Goal: Information Seeking & Learning: Learn about a topic

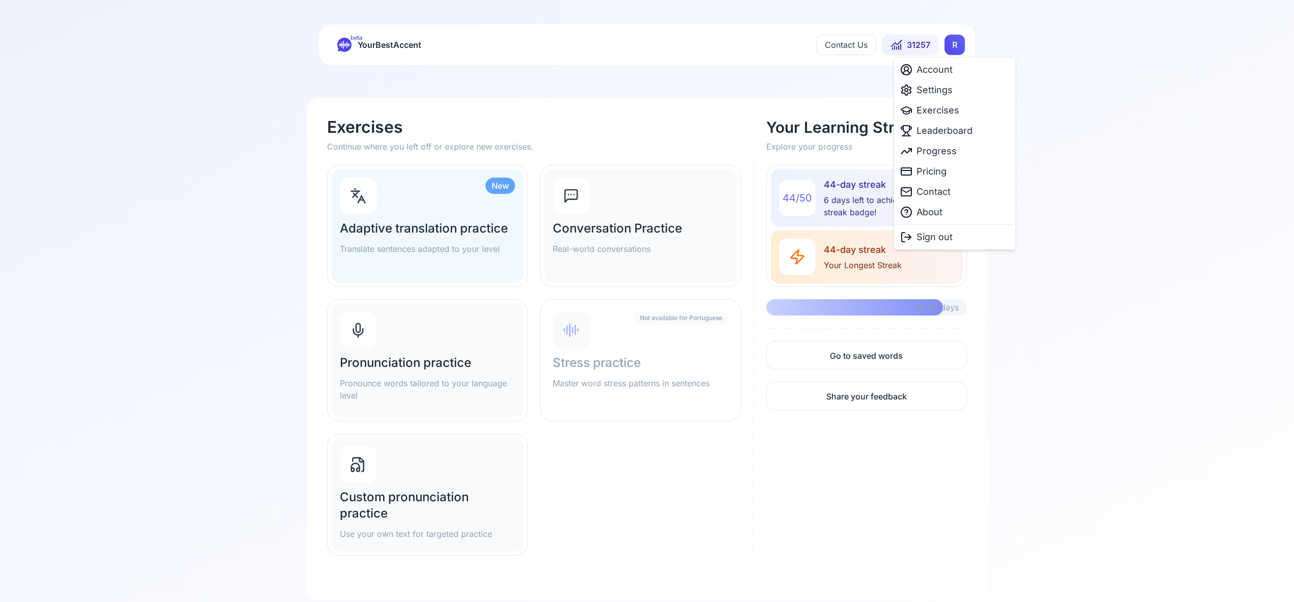
click at [951, 45] on html "beta YourBestAccent Contact Us 31257 R Exercises Continue where you left off or…" at bounding box center [647, 301] width 1294 height 602
click at [941, 88] on span "Settings" at bounding box center [934, 90] width 36 height 14
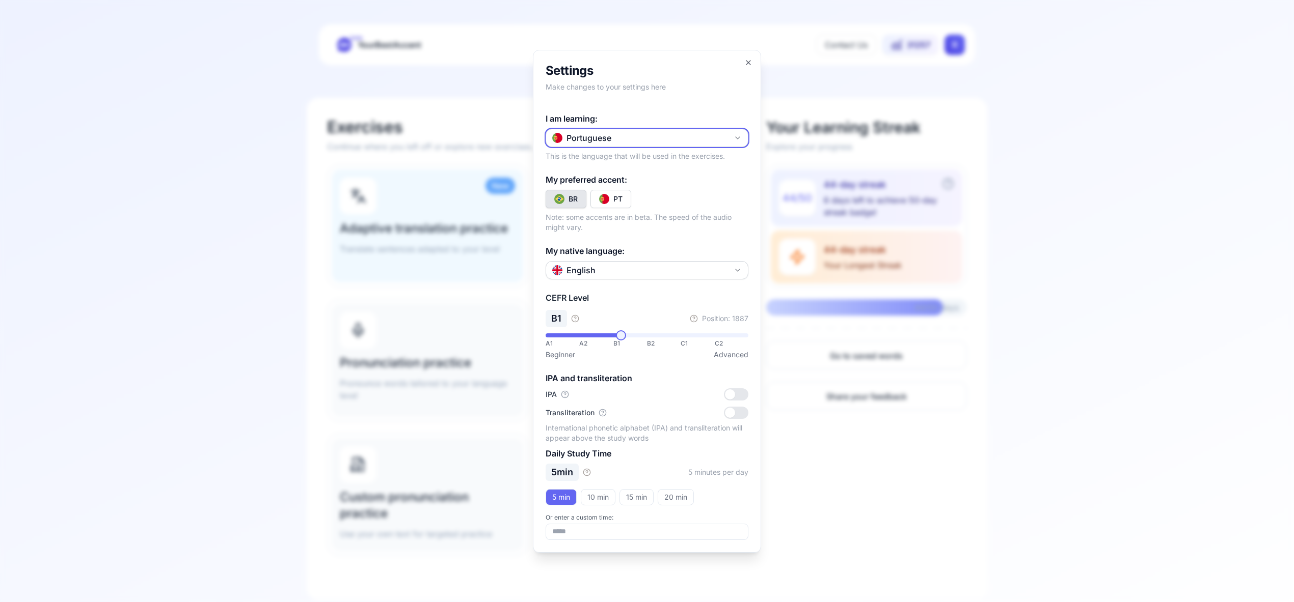
click at [739, 138] on icon "button" at bounding box center [737, 138] width 8 height 8
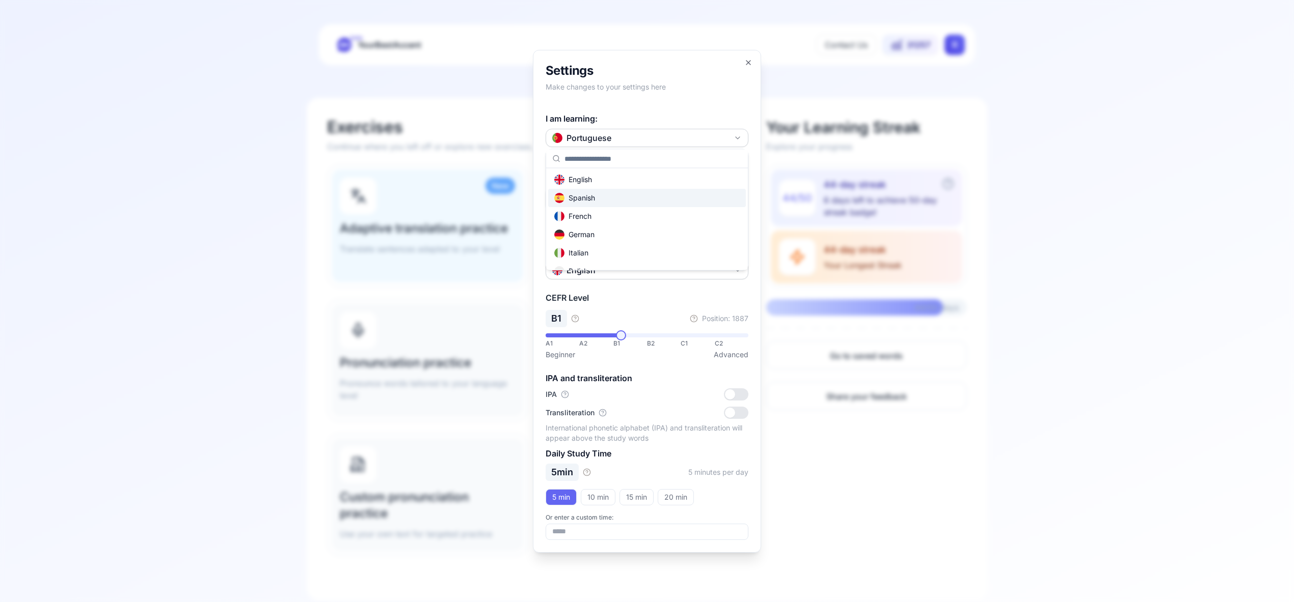
click at [657, 196] on div "Spanish" at bounding box center [647, 198] width 198 height 18
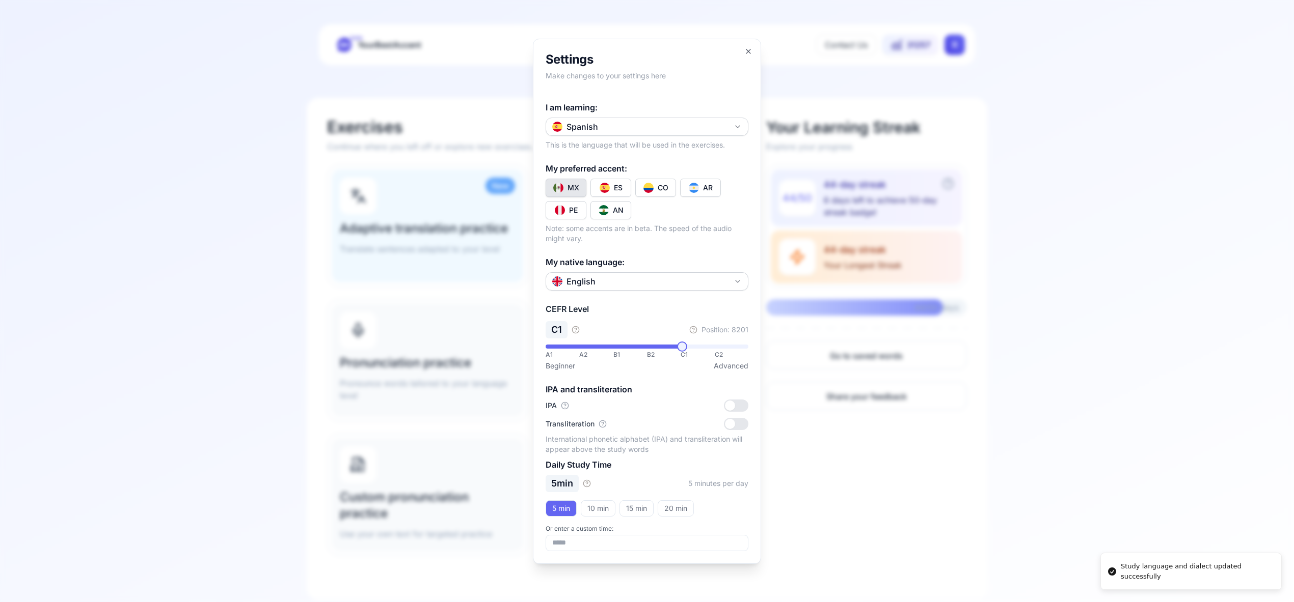
click at [668, 186] on button "CO" at bounding box center [655, 188] width 41 height 18
click at [747, 48] on icon "button" at bounding box center [748, 51] width 8 height 8
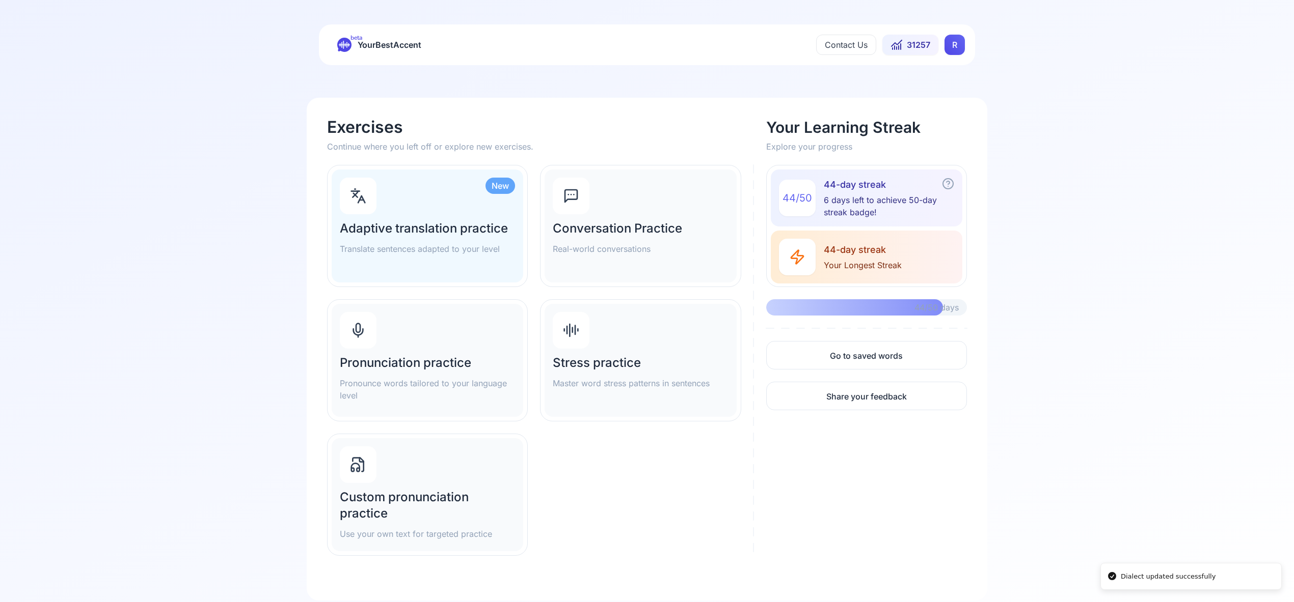
click at [421, 365] on h2 "Pronunciation practice" at bounding box center [427, 363] width 175 height 16
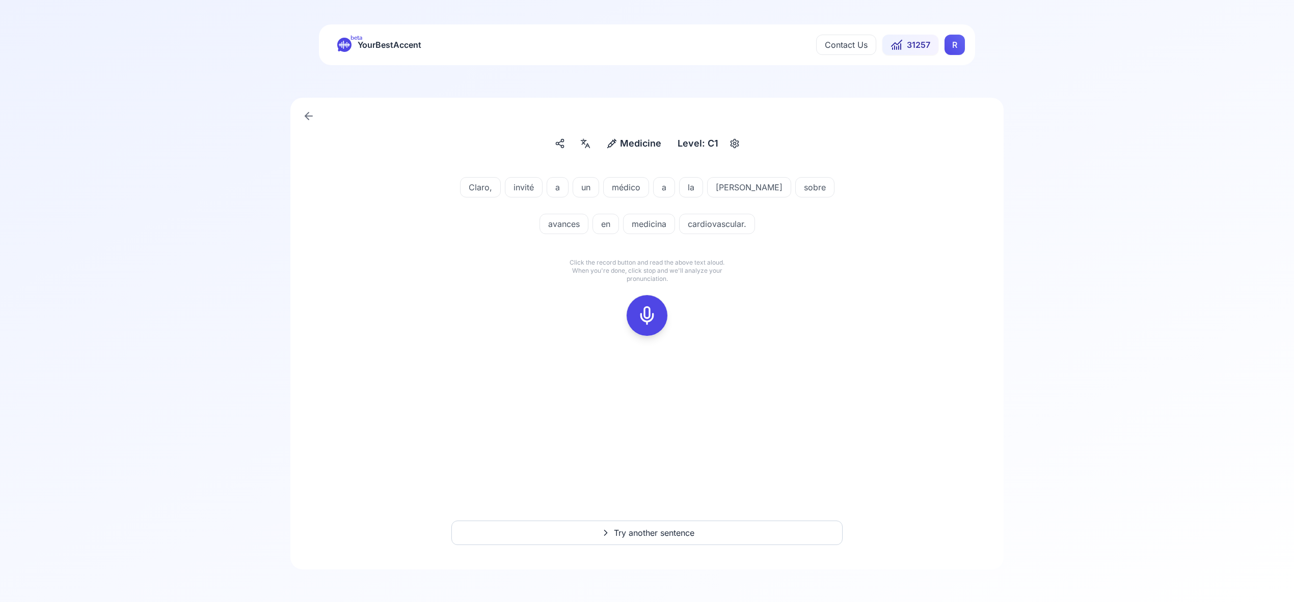
click at [655, 327] on div at bounding box center [647, 315] width 24 height 41
click at [654, 313] on rect at bounding box center [646, 315] width 15 height 15
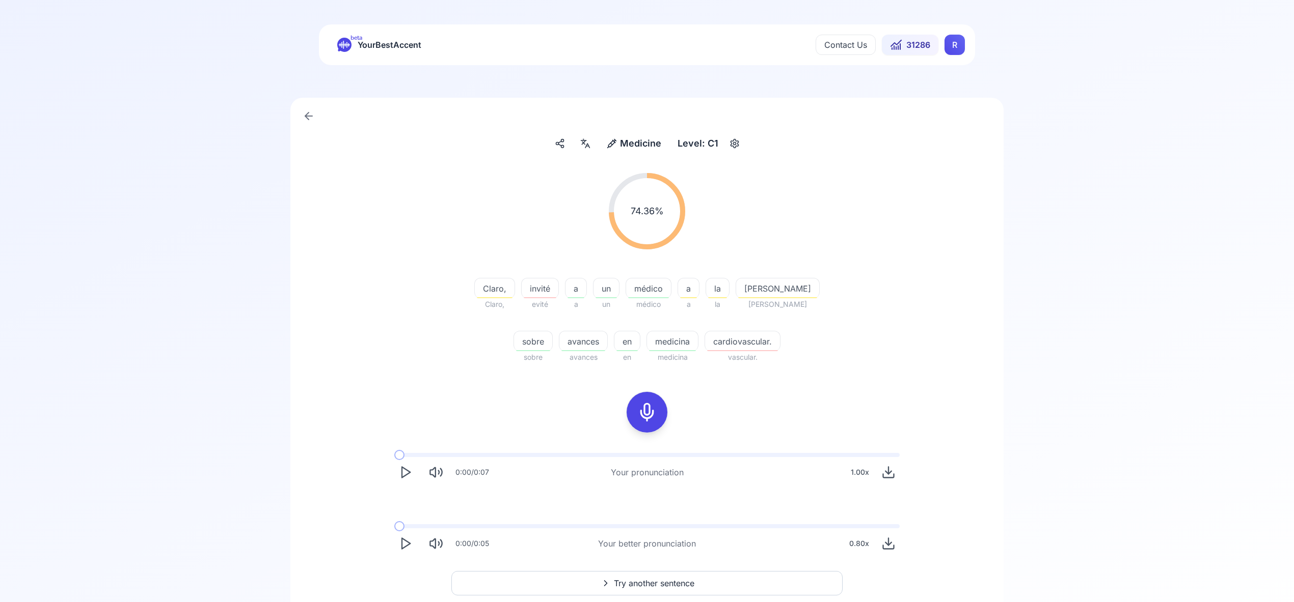
click at [667, 585] on span "Try another sentence" at bounding box center [654, 583] width 80 height 12
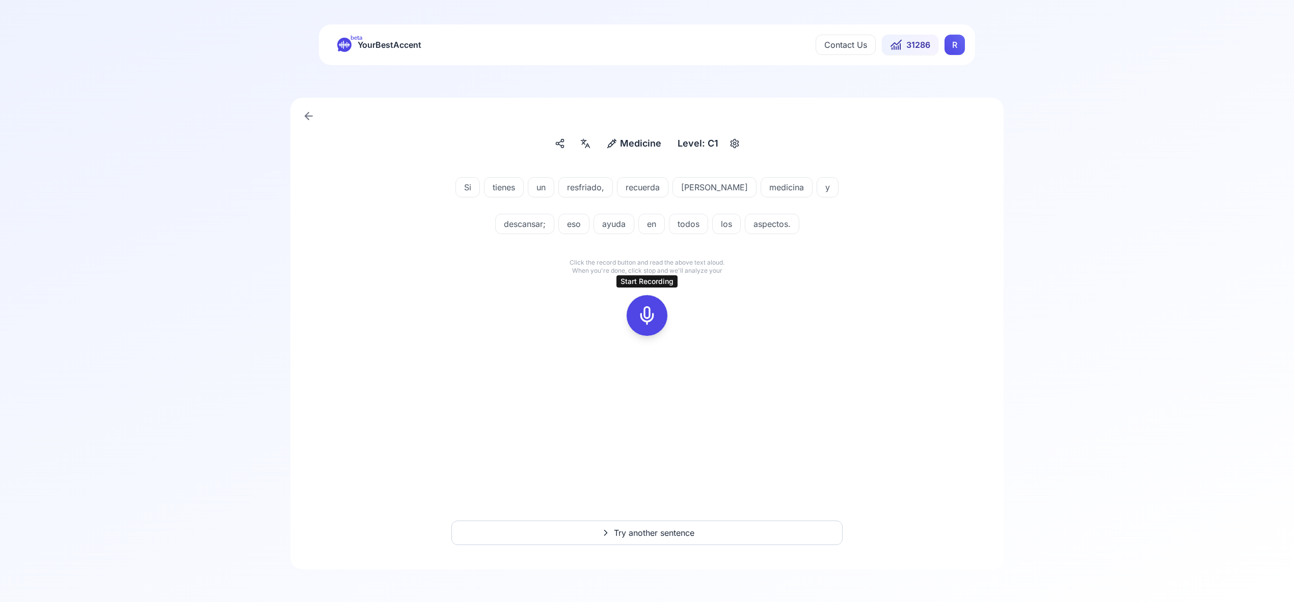
click at [646, 320] on icon at bounding box center [647, 316] width 20 height 20
click at [657, 325] on div at bounding box center [647, 315] width 24 height 41
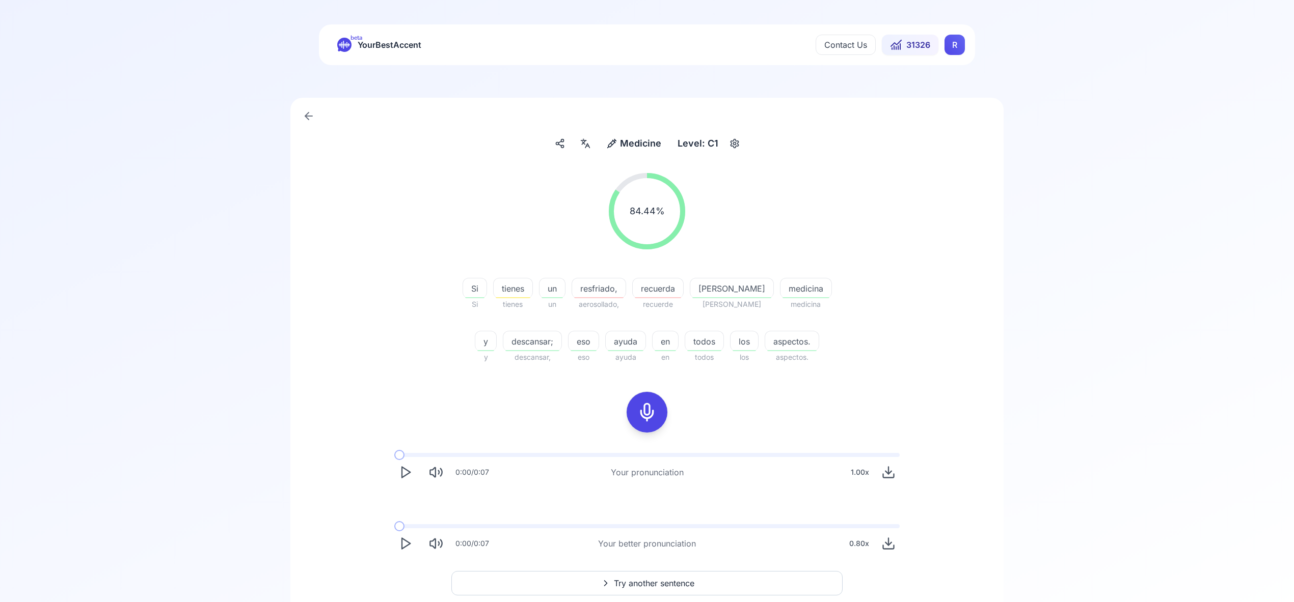
click at [651, 582] on span "Try another sentence" at bounding box center [654, 583] width 80 height 12
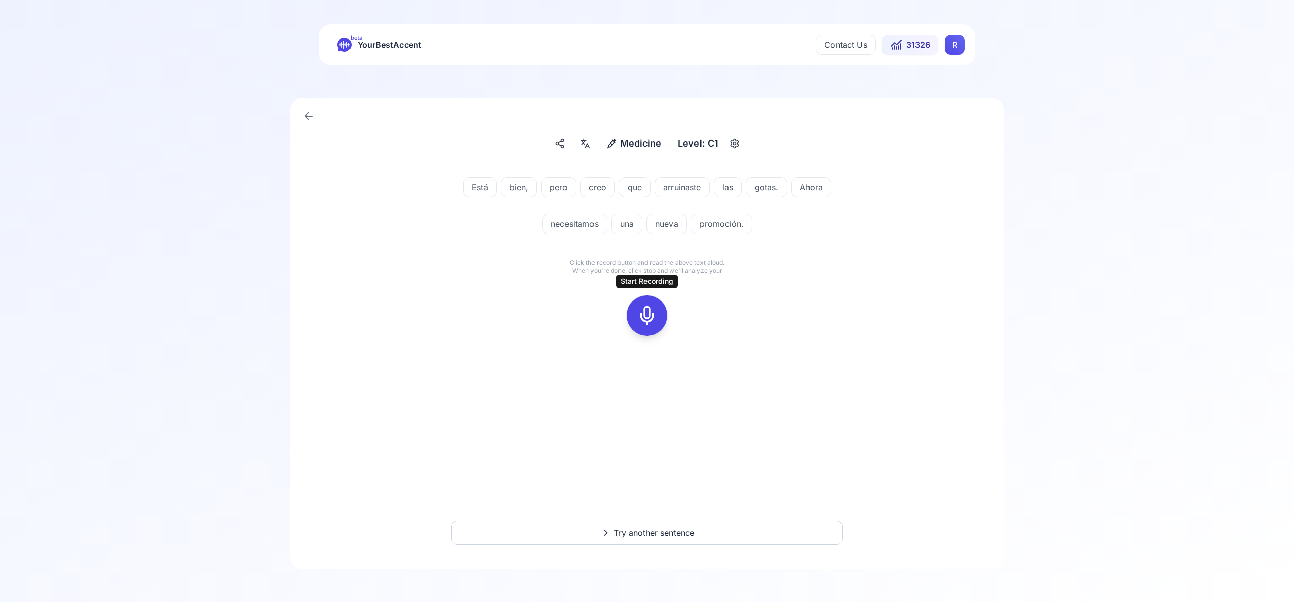
click at [644, 317] on icon at bounding box center [647, 316] width 20 height 20
click at [648, 314] on icon at bounding box center [647, 316] width 20 height 20
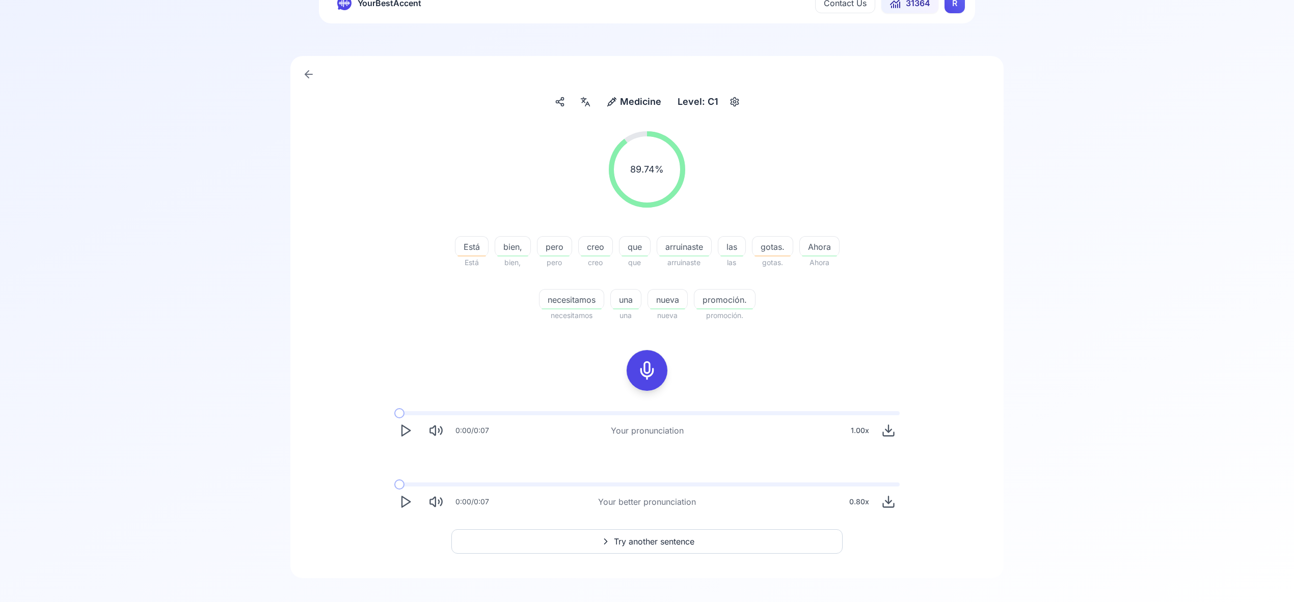
scroll to position [42, 0]
click at [655, 536] on span "Try another sentence" at bounding box center [654, 541] width 80 height 12
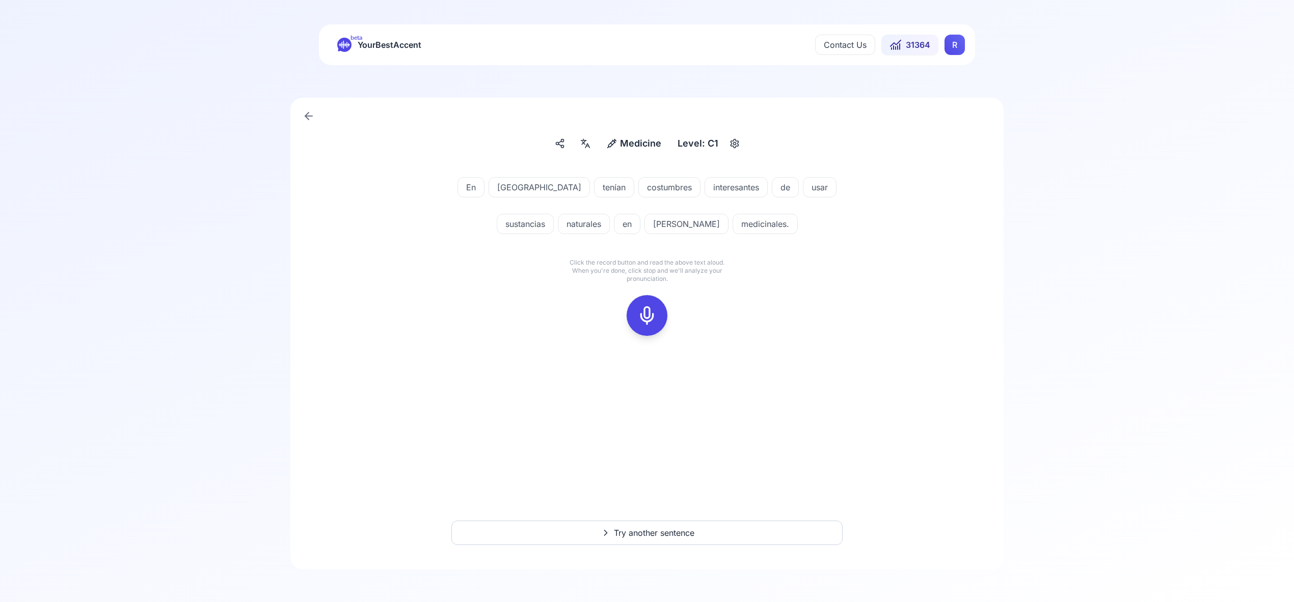
click at [649, 315] on icon at bounding box center [647, 316] width 20 height 20
click at [652, 326] on div at bounding box center [647, 315] width 24 height 41
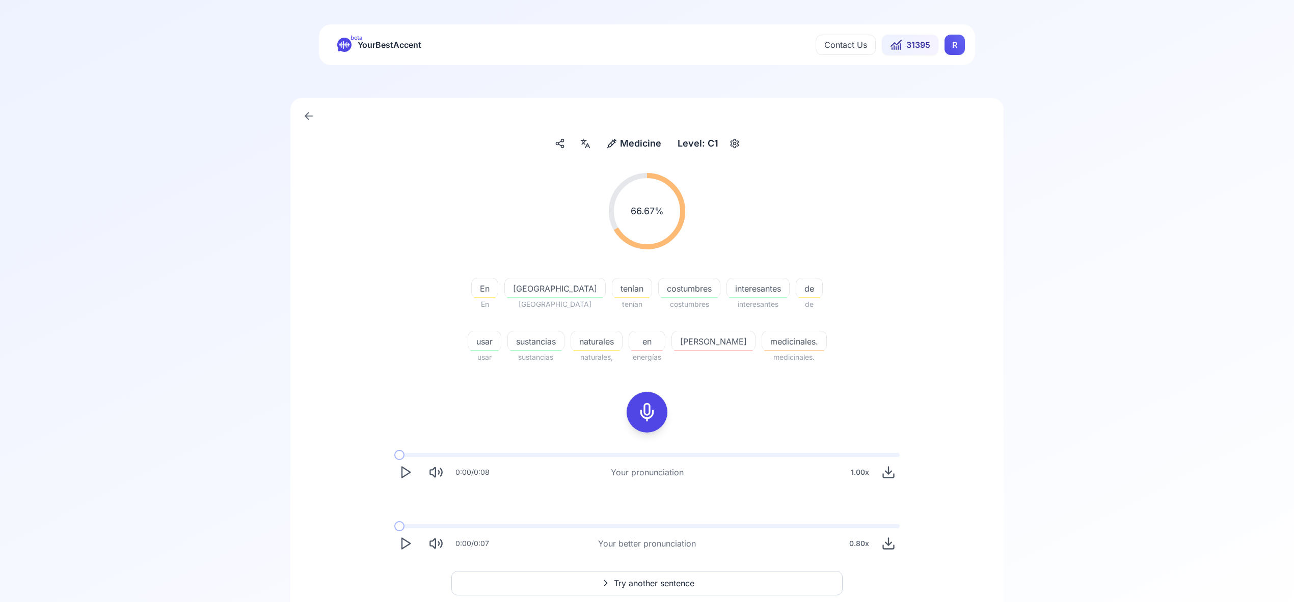
click at [655, 582] on span "Try another sentence" at bounding box center [654, 583] width 80 height 12
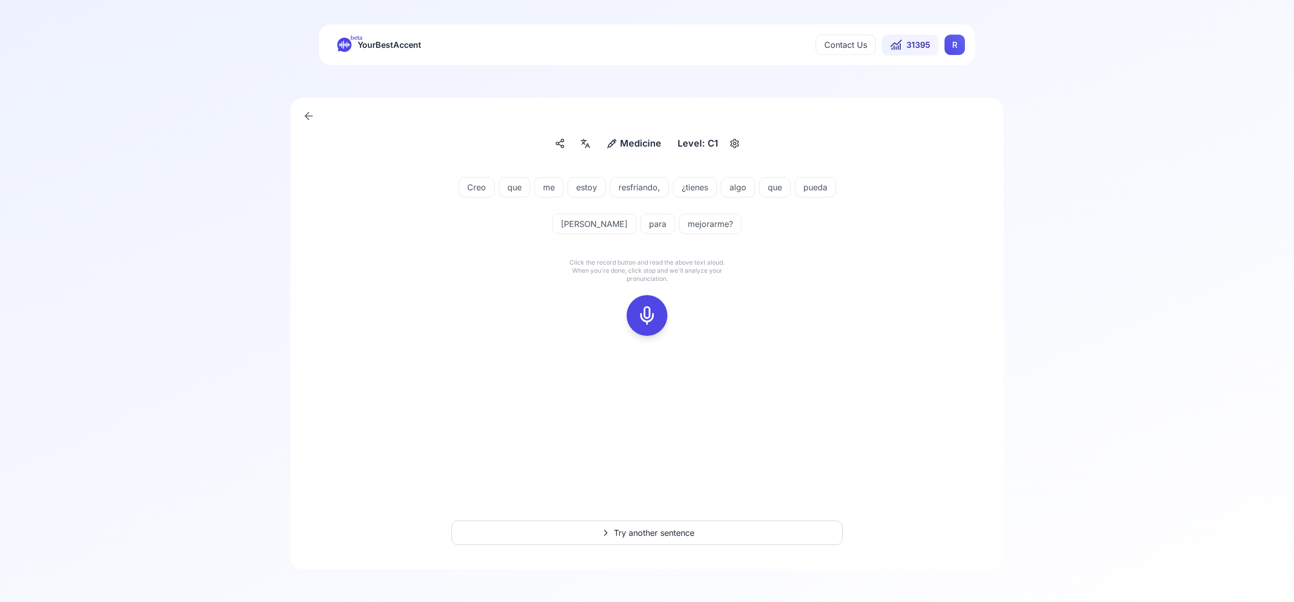
click at [647, 309] on rect at bounding box center [646, 315] width 15 height 15
click at [651, 329] on div at bounding box center [647, 315] width 24 height 41
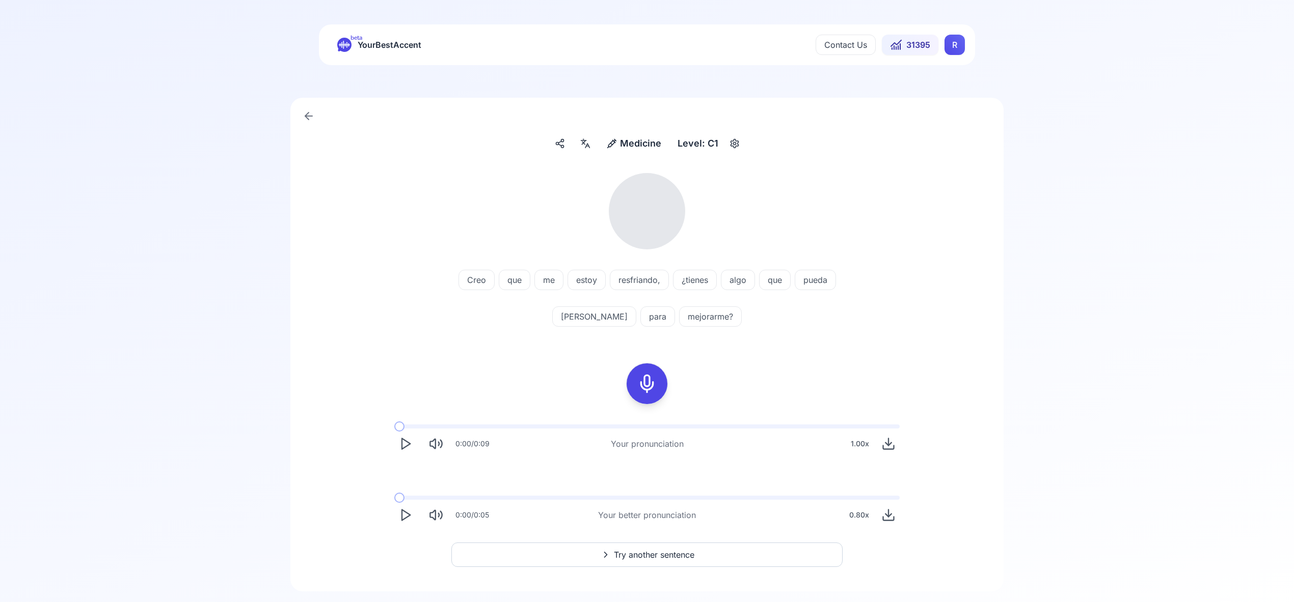
scroll to position [1, 0]
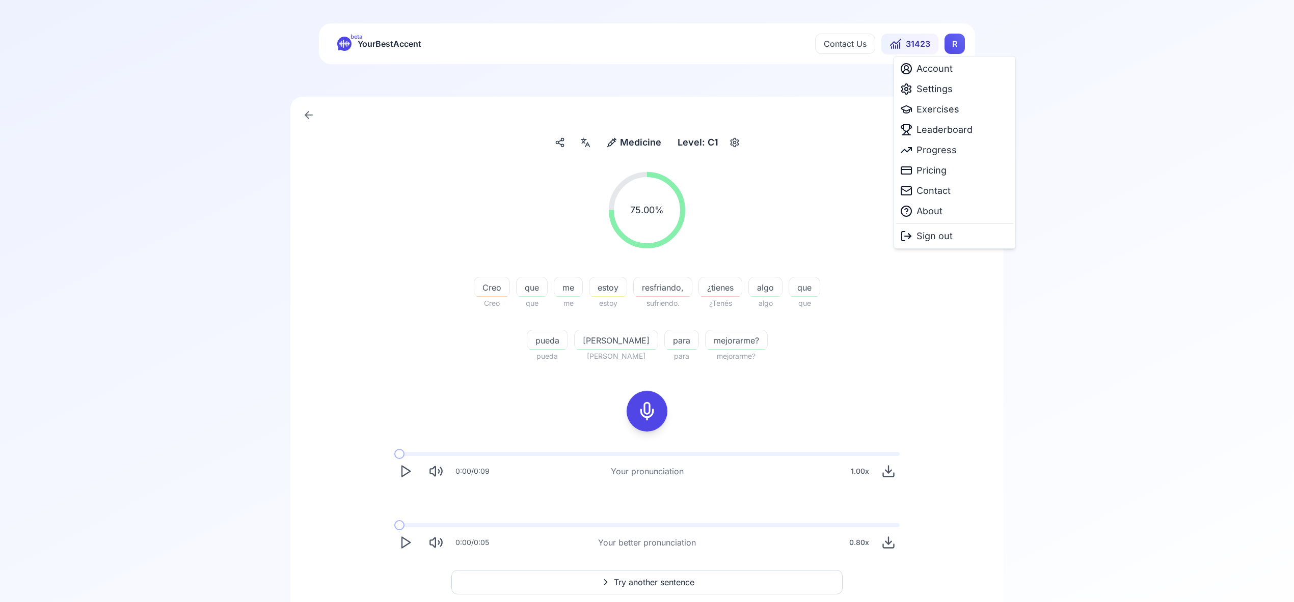
click at [950, 43] on html "beta YourBestAccent Contact Us 31423 R Medicine Medicine Level: C1 75.00 % 75.0…" at bounding box center [647, 300] width 1294 height 602
click at [945, 95] on span "Settings" at bounding box center [934, 89] width 36 height 14
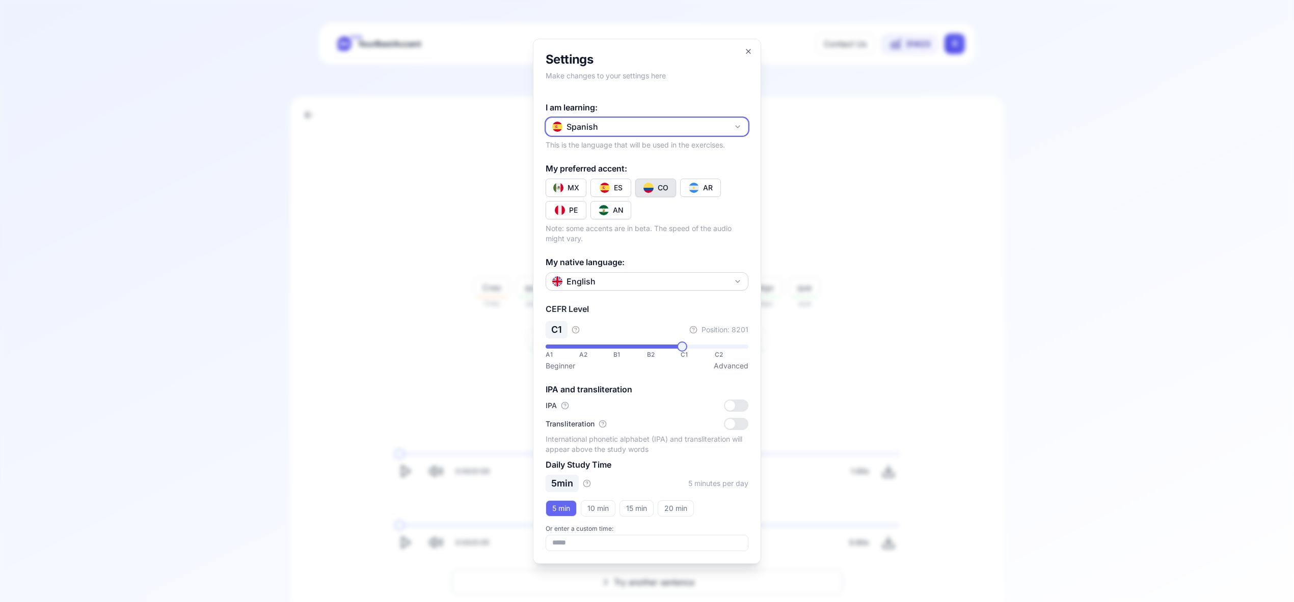
click at [735, 123] on icon "button" at bounding box center [737, 127] width 8 height 8
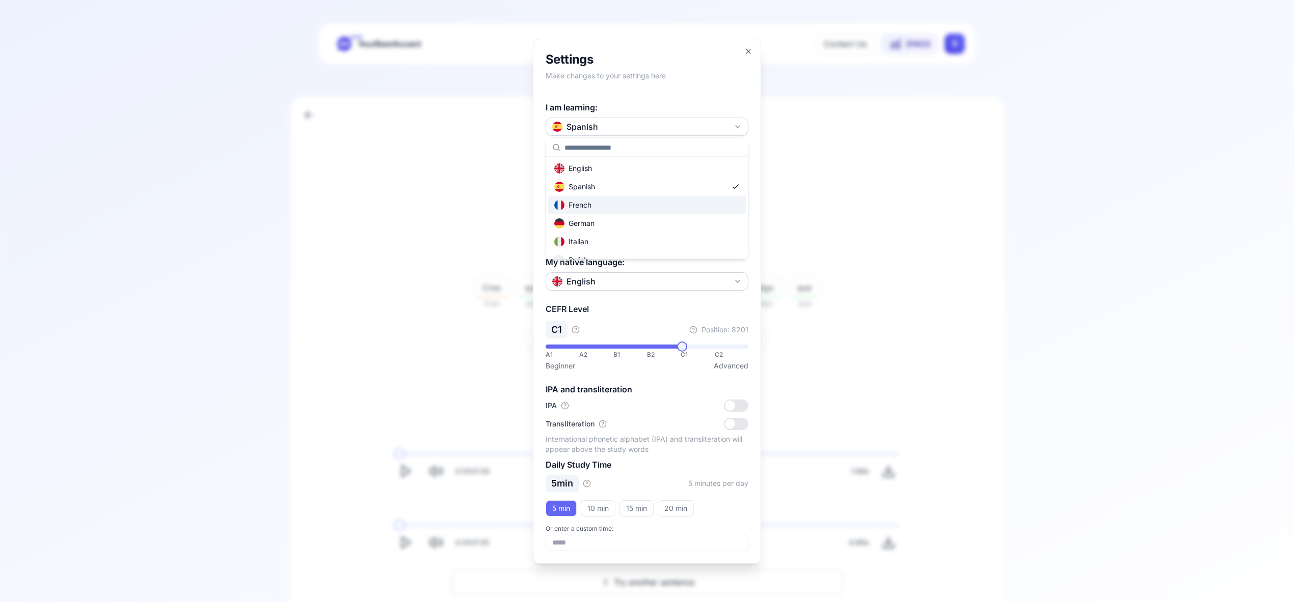
click at [639, 208] on div "French" at bounding box center [647, 205] width 198 height 18
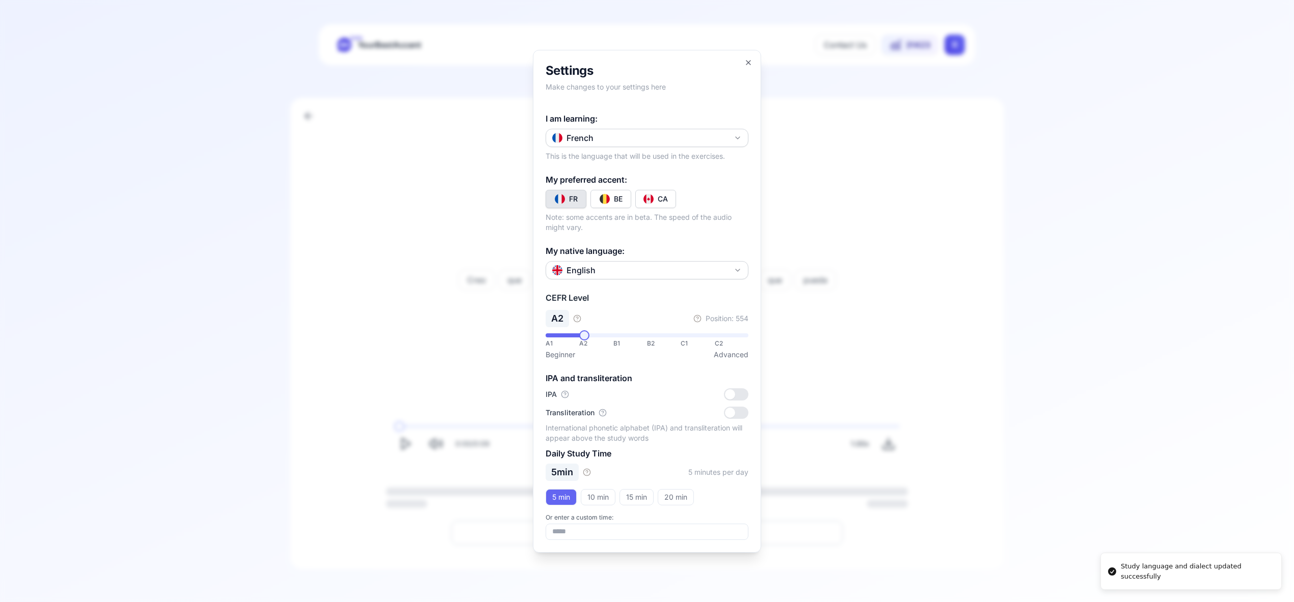
click at [649, 200] on img "Toggle fr-CA" at bounding box center [648, 199] width 10 height 10
click at [745, 64] on icon "button" at bounding box center [748, 63] width 8 height 8
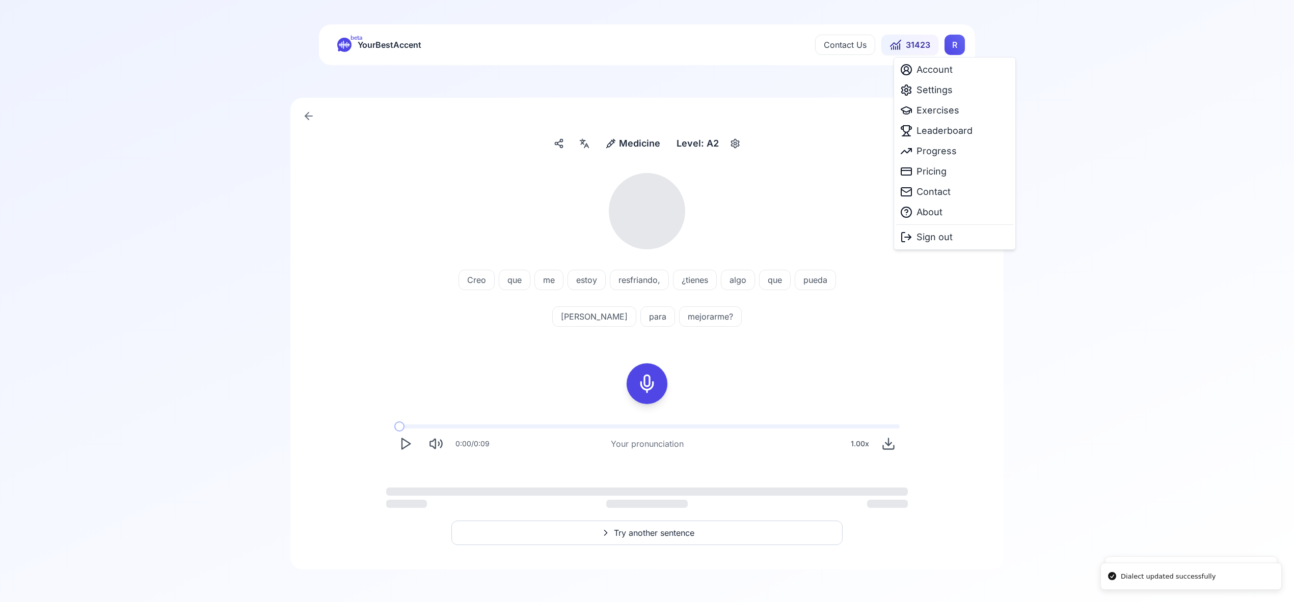
click at [961, 48] on html "Dialect updated successfully Study language and dialect updated successfully be…" at bounding box center [647, 301] width 1294 height 602
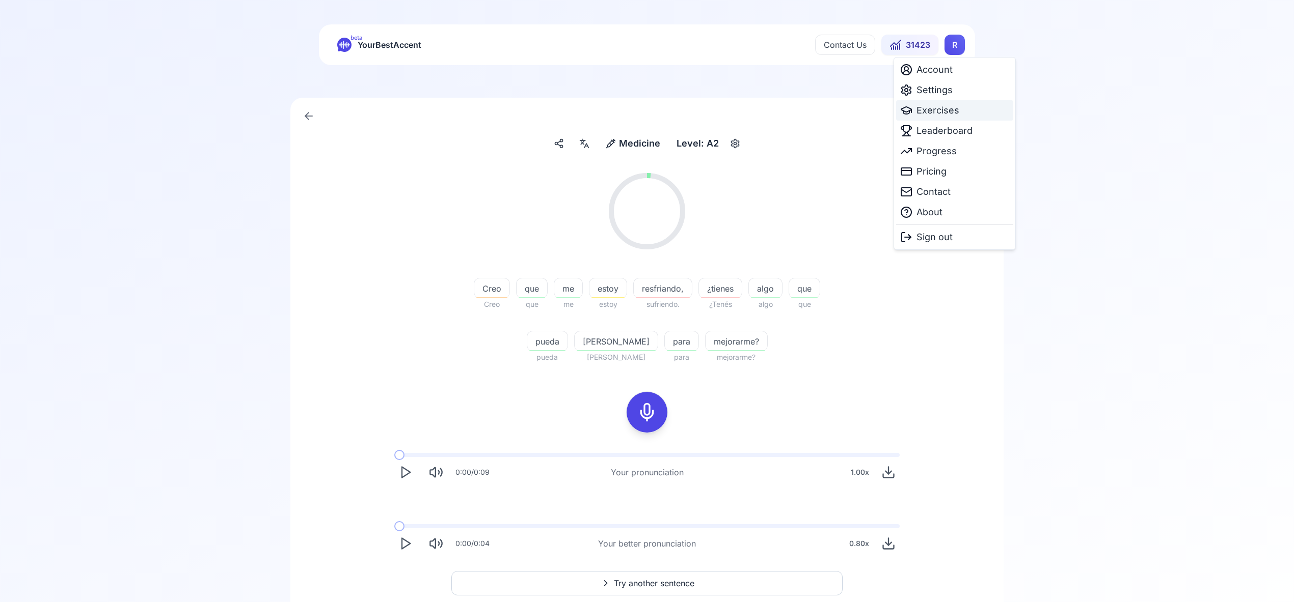
click at [933, 114] on span "Exercises" at bounding box center [937, 110] width 43 height 14
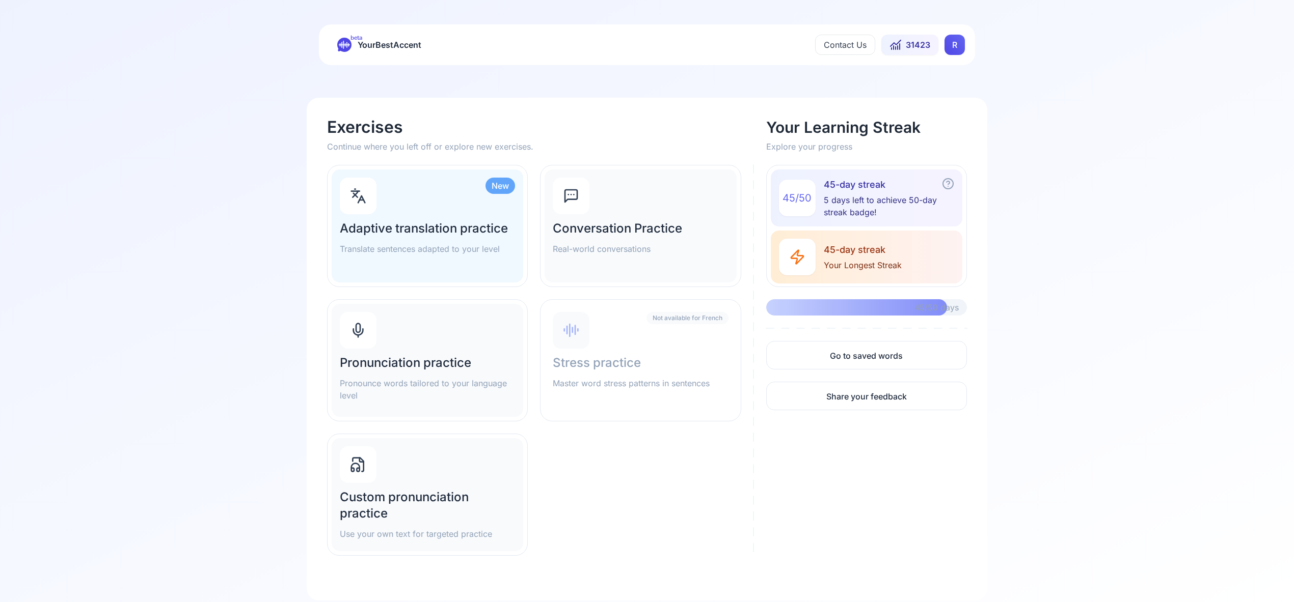
click at [423, 344] on div "Pronunciation practice Pronounce words tailored to your language level" at bounding box center [427, 360] width 191 height 113
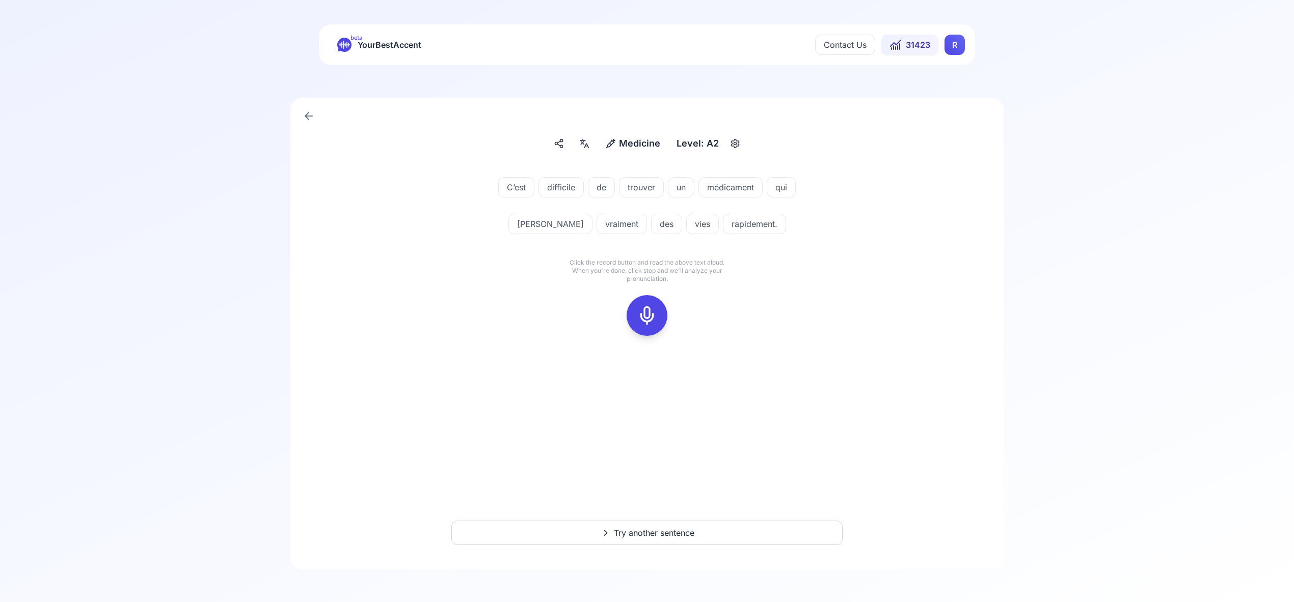
click at [647, 315] on icon at bounding box center [647, 316] width 20 height 20
click at [653, 321] on icon at bounding box center [647, 316] width 20 height 20
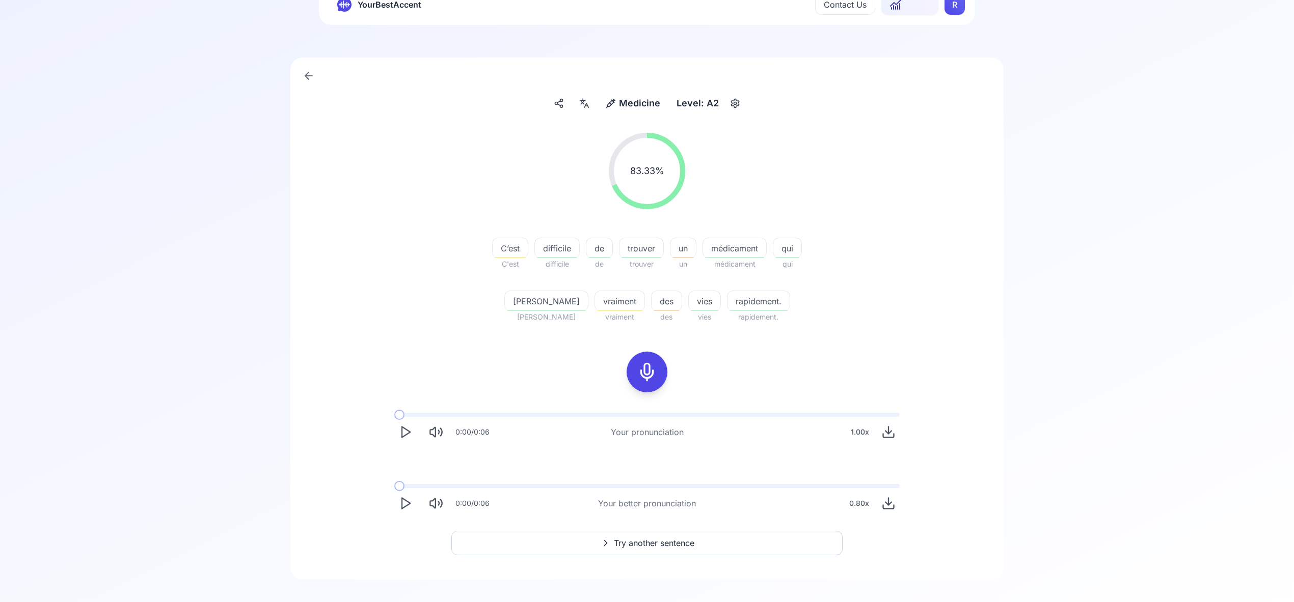
scroll to position [50, 0]
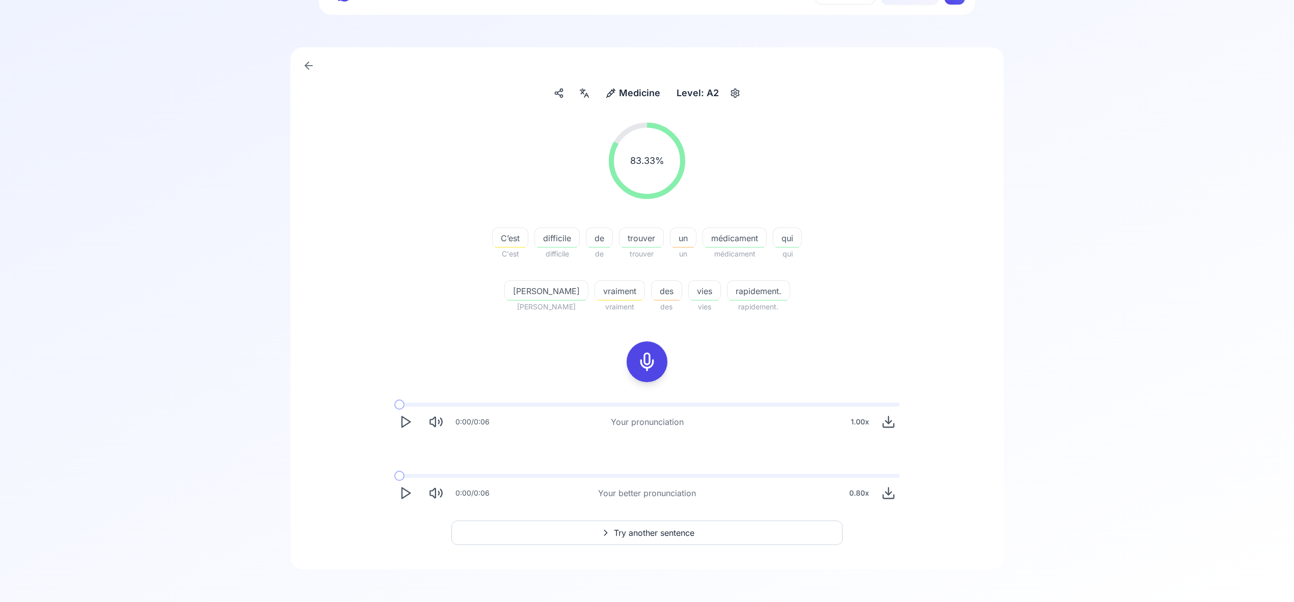
click at [652, 528] on span "Try another sentence" at bounding box center [654, 533] width 80 height 12
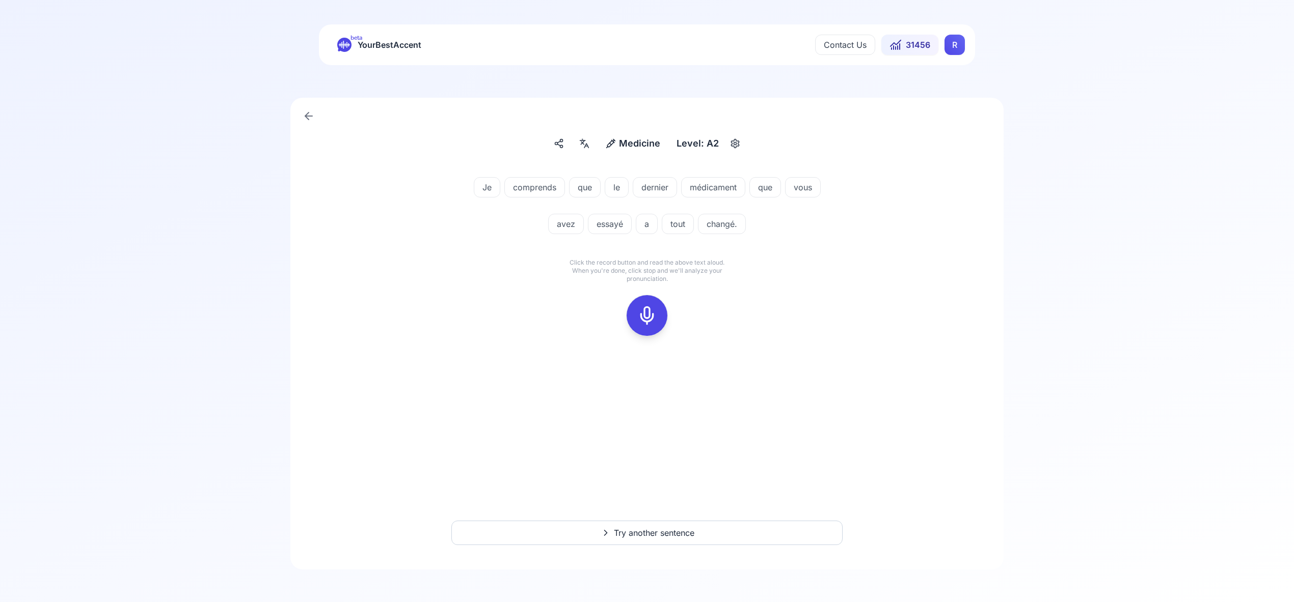
click at [642, 314] on icon at bounding box center [647, 316] width 20 height 20
click at [640, 323] on rect at bounding box center [646, 315] width 15 height 15
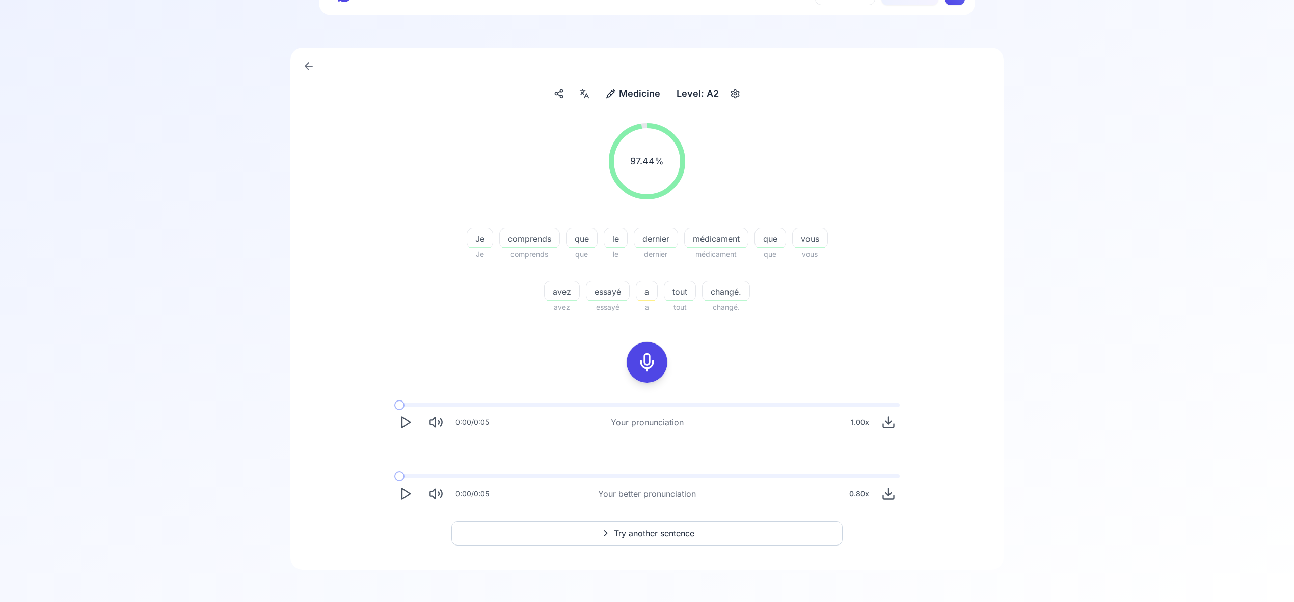
scroll to position [50, 0]
click at [668, 529] on span "Try another sentence" at bounding box center [654, 533] width 80 height 12
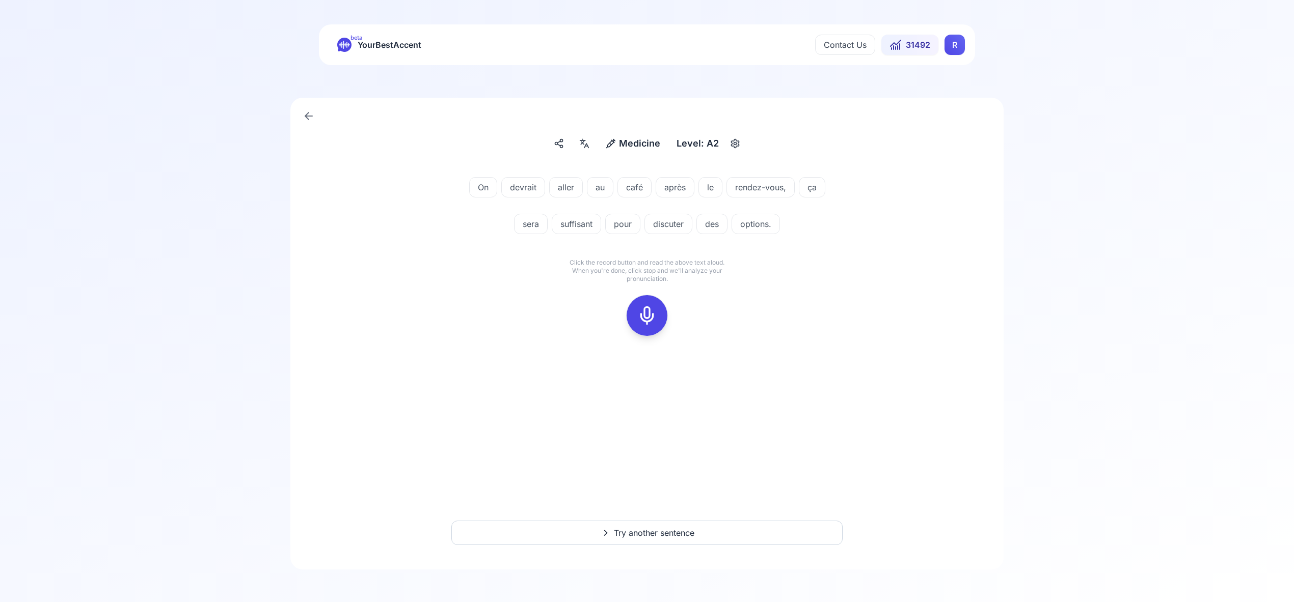
click at [647, 310] on icon at bounding box center [647, 316] width 20 height 20
click at [649, 321] on icon at bounding box center [647, 316] width 20 height 20
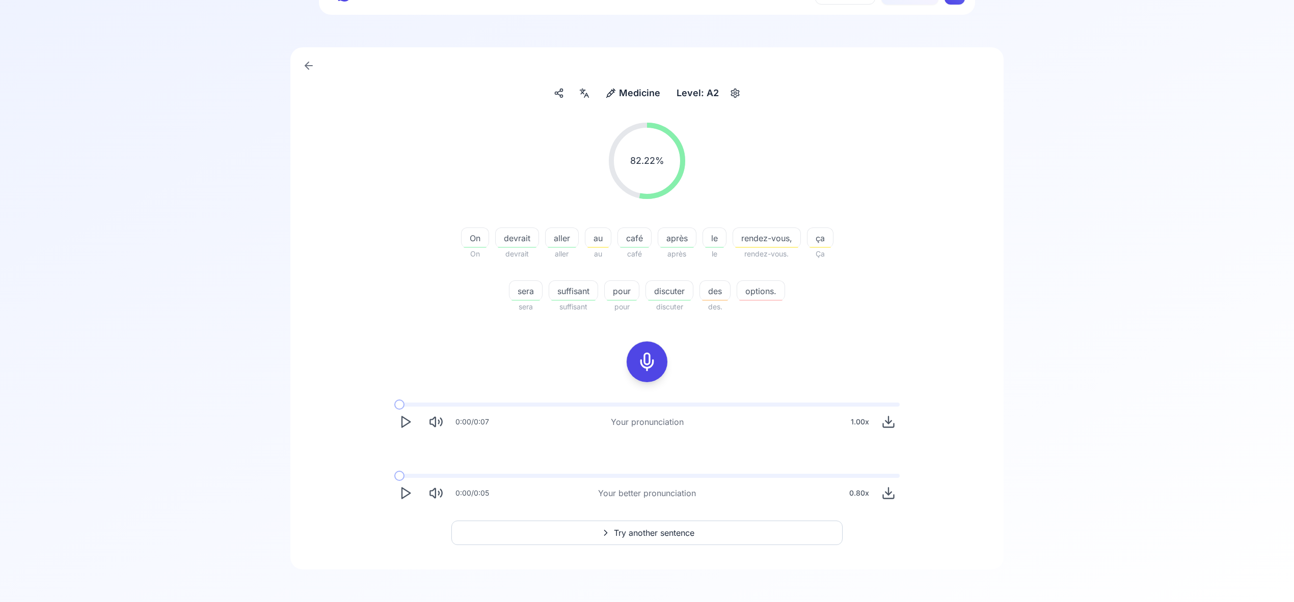
scroll to position [48, 0]
click at [665, 534] on span "Try another sentence" at bounding box center [654, 536] width 80 height 12
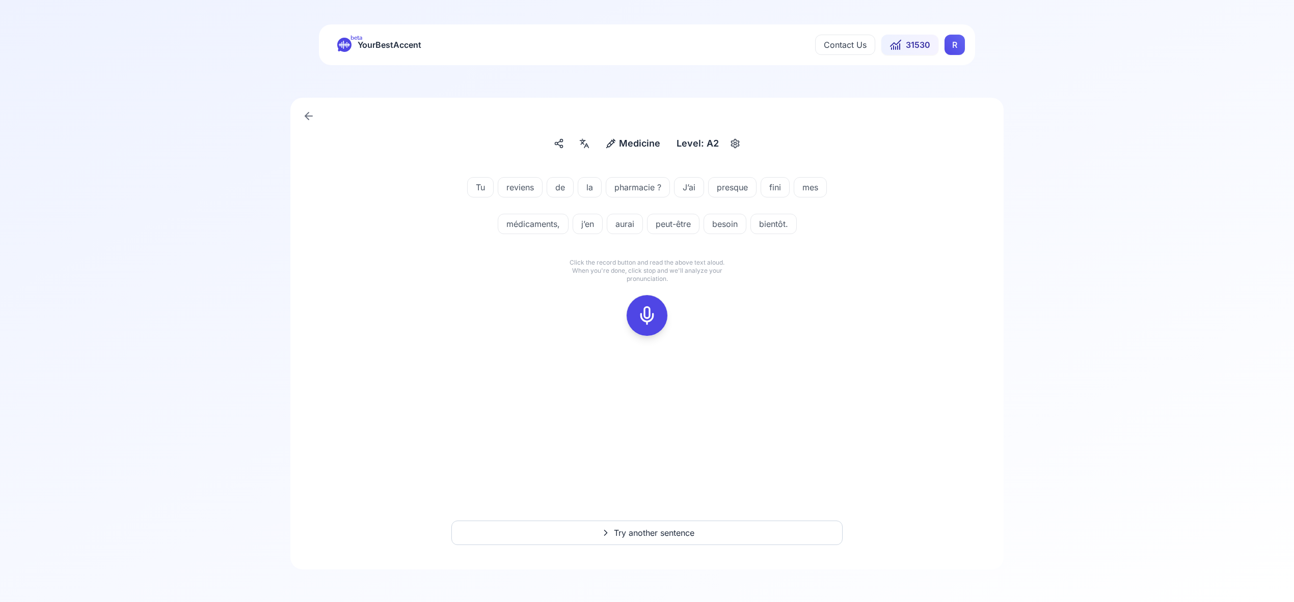
click at [648, 309] on icon at bounding box center [647, 316] width 20 height 20
click at [660, 321] on button at bounding box center [646, 315] width 41 height 41
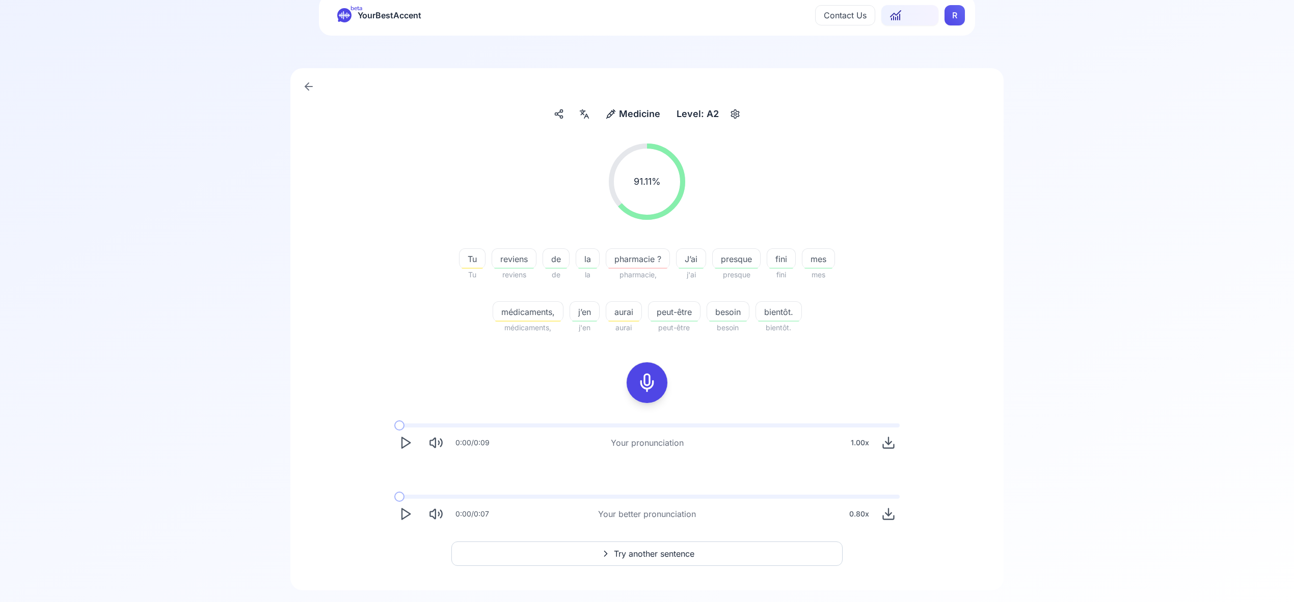
scroll to position [50, 0]
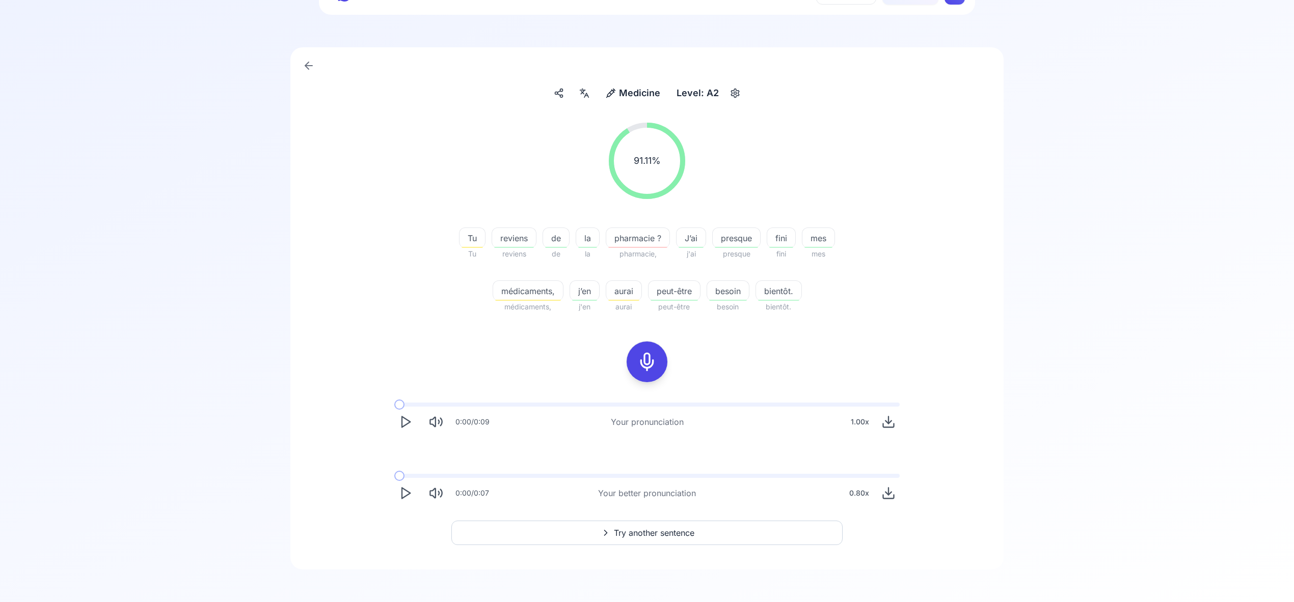
click at [666, 536] on span "Try another sentence" at bounding box center [654, 533] width 80 height 12
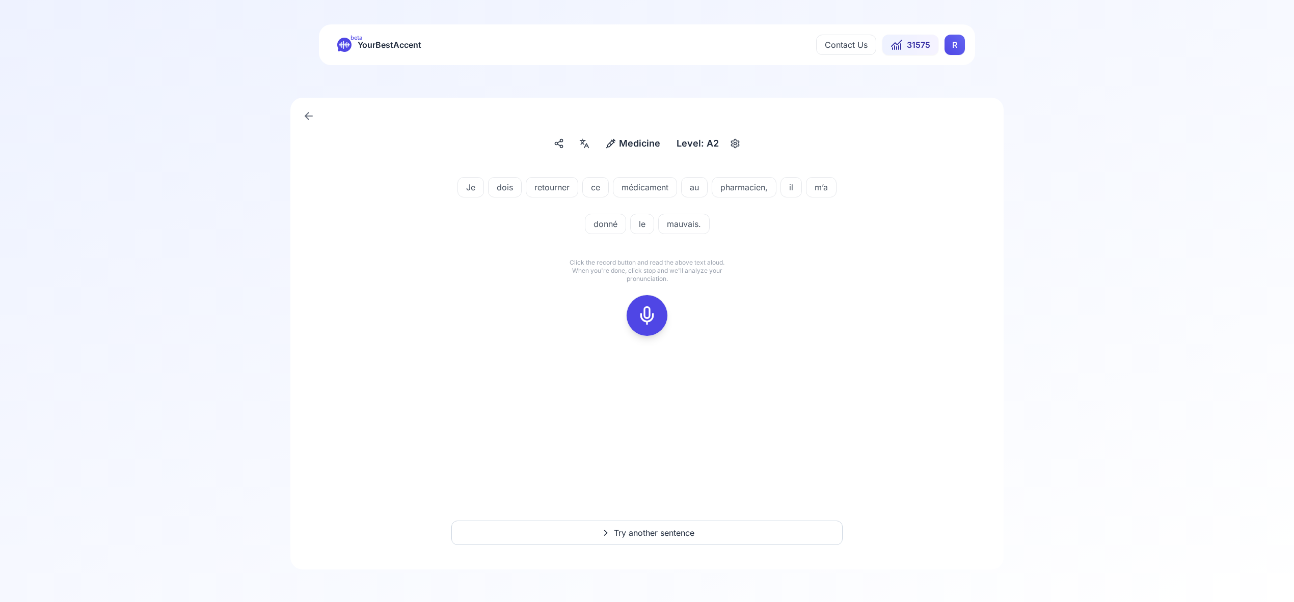
click at [644, 315] on icon at bounding box center [647, 316] width 20 height 20
click at [658, 320] on div at bounding box center [647, 315] width 24 height 41
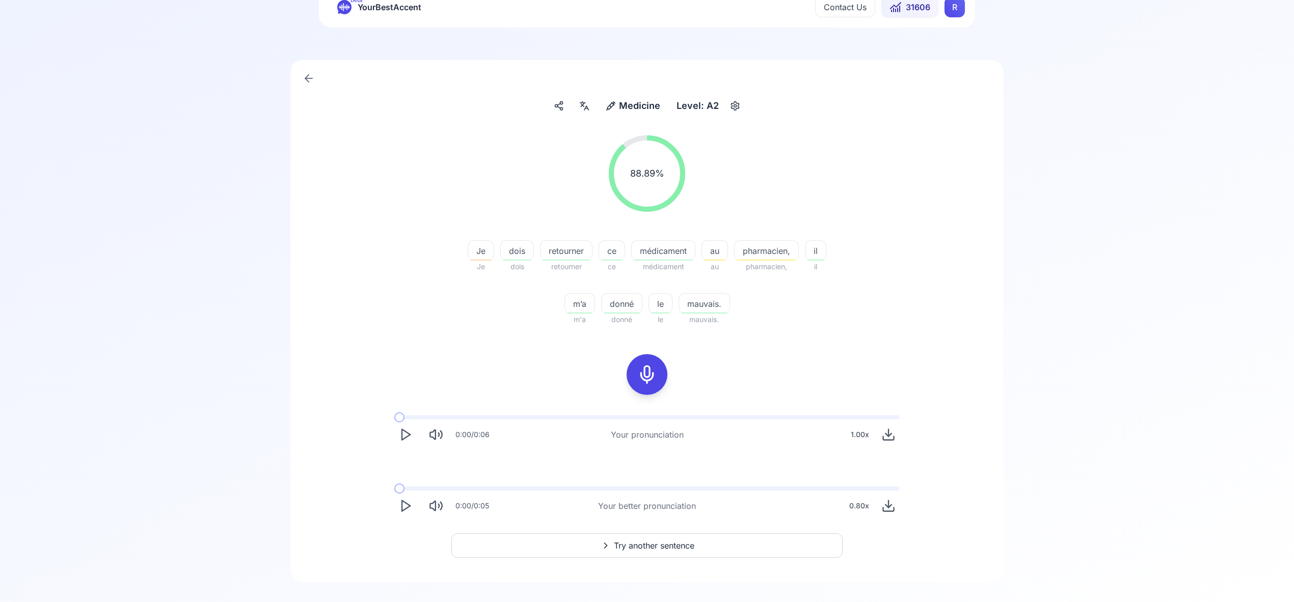
scroll to position [50, 0]
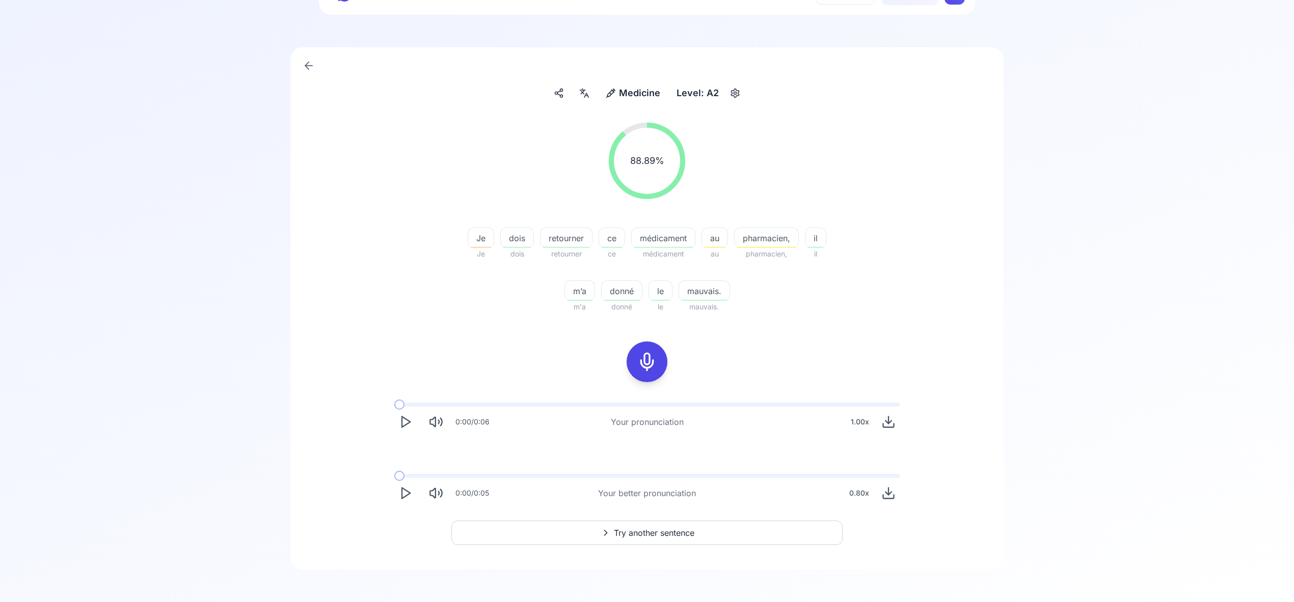
click at [669, 535] on span "Try another sentence" at bounding box center [654, 533] width 80 height 12
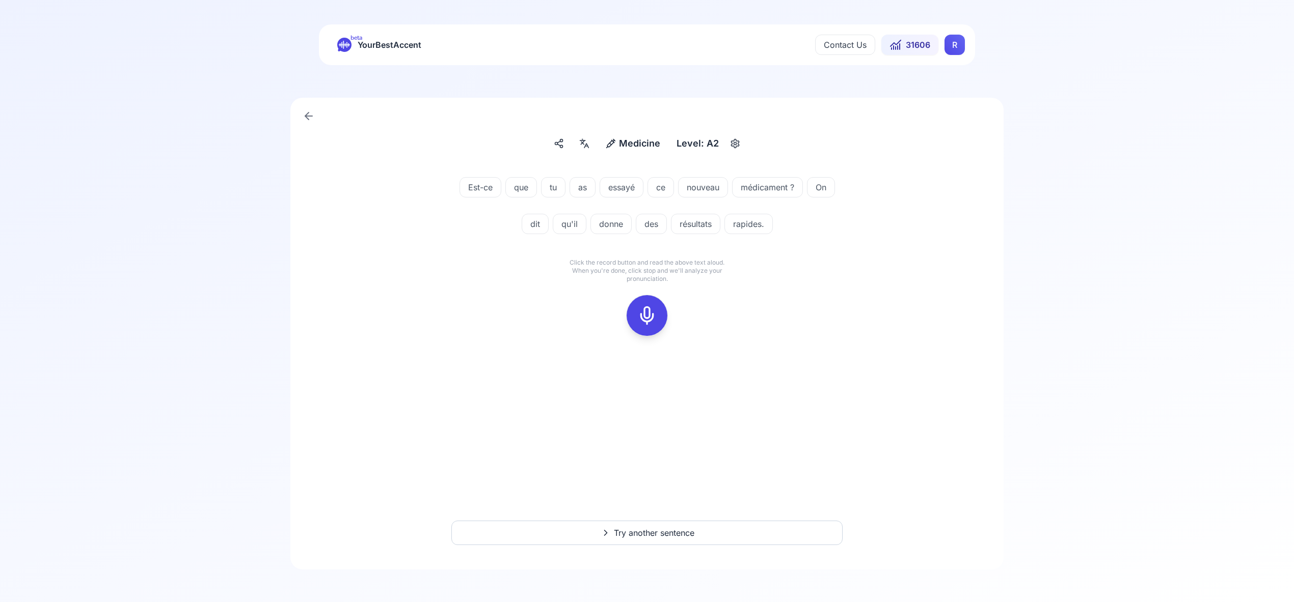
click at [647, 313] on icon at bounding box center [647, 316] width 20 height 20
click at [645, 326] on div at bounding box center [647, 315] width 24 height 41
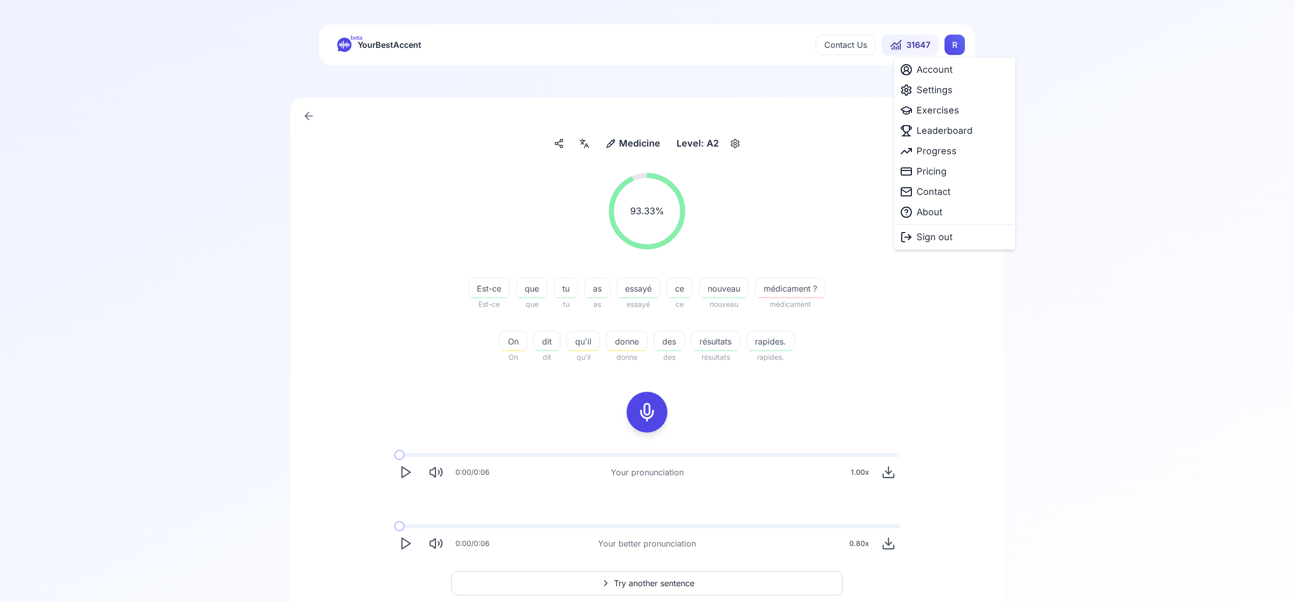
click at [953, 47] on html "beta YourBestAccent Contact Us 31647 R Medicine Medicine Level: A2 93.33 % 93.3…" at bounding box center [647, 301] width 1294 height 602
click at [947, 94] on span "Settings" at bounding box center [934, 90] width 36 height 14
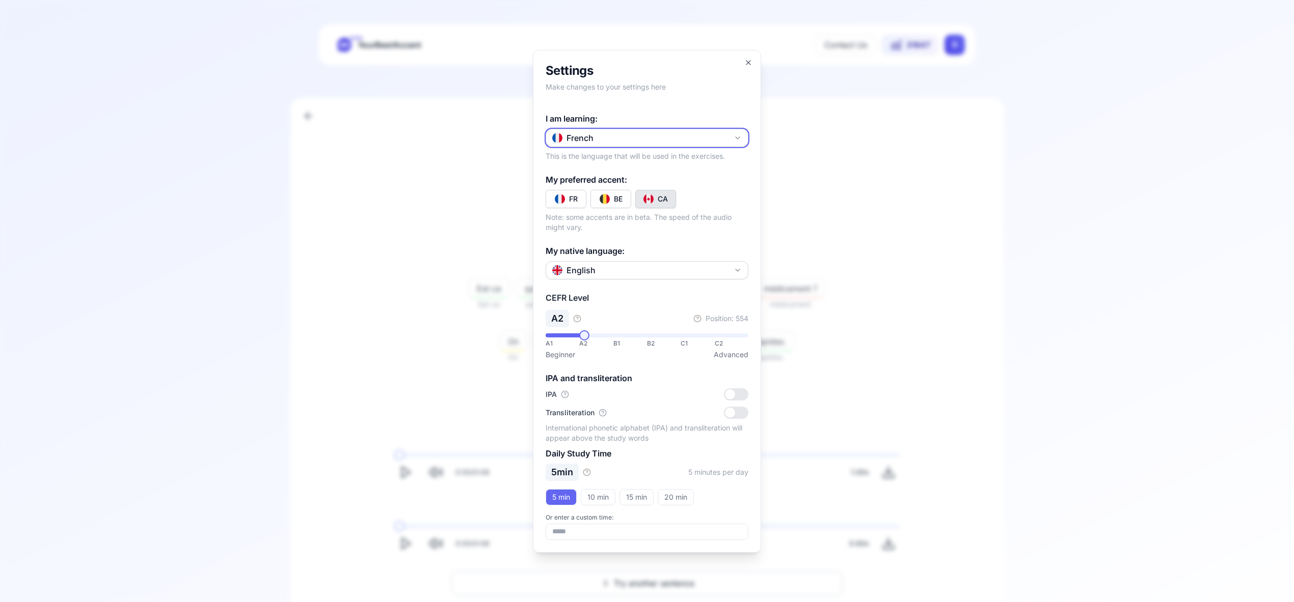
click at [745, 139] on button "French" at bounding box center [646, 138] width 203 height 18
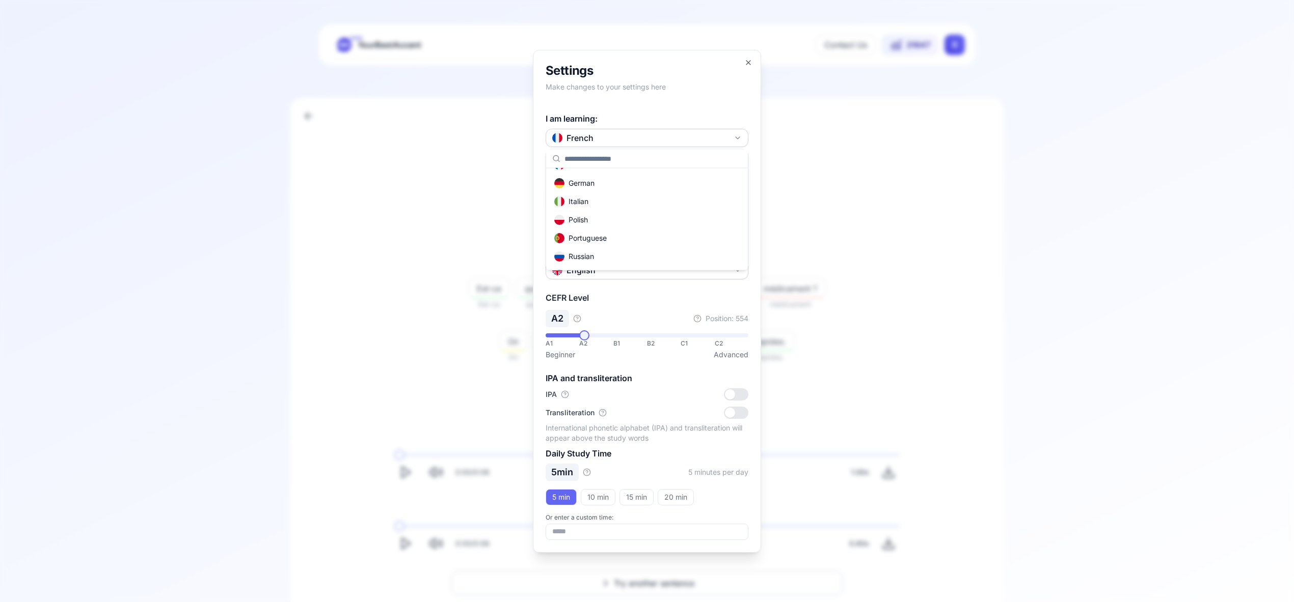
scroll to position [55, 0]
click at [656, 252] on div "Russian" at bounding box center [647, 253] width 198 height 18
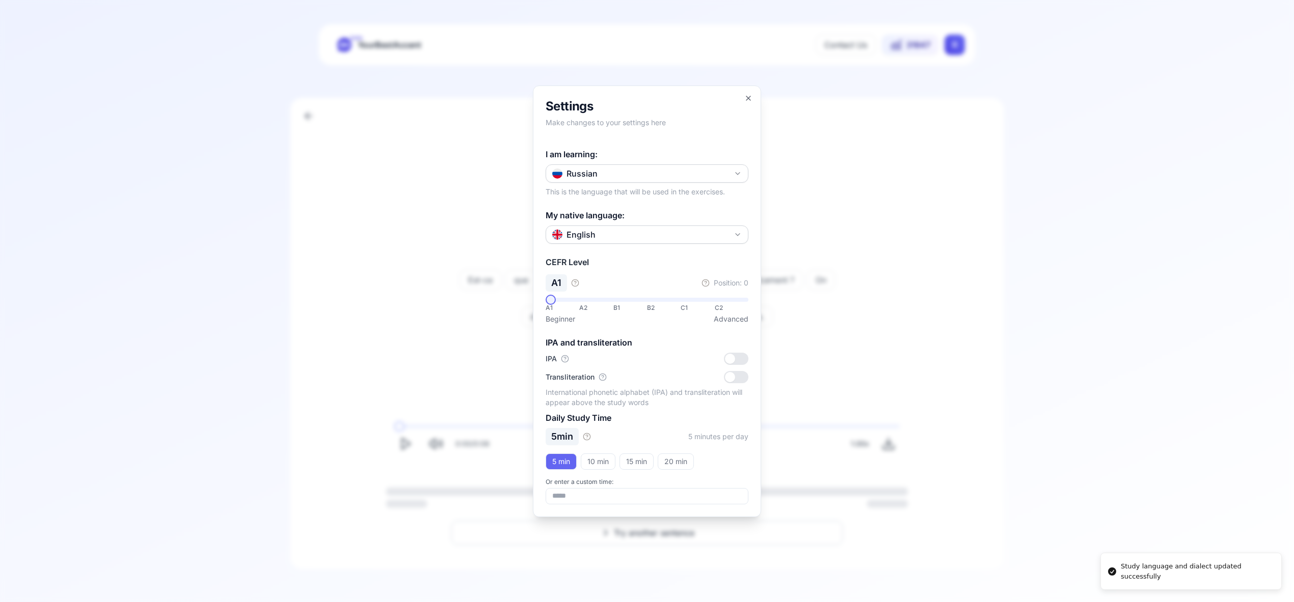
click at [743, 100] on h2 "Settings" at bounding box center [646, 106] width 203 height 16
click at [746, 97] on icon "button" at bounding box center [748, 98] width 8 height 8
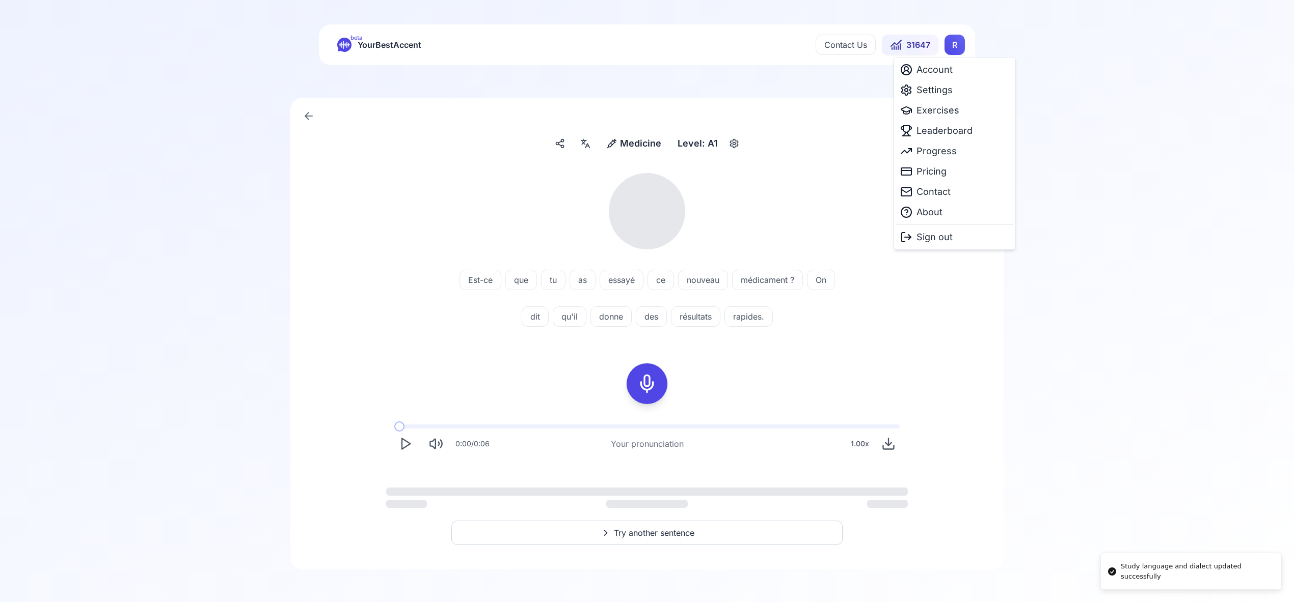
click at [955, 48] on html "Study language and dialect updated successfully beta YourBestAccent Contact Us …" at bounding box center [647, 301] width 1294 height 602
click at [944, 113] on span "Exercises" at bounding box center [937, 110] width 43 height 14
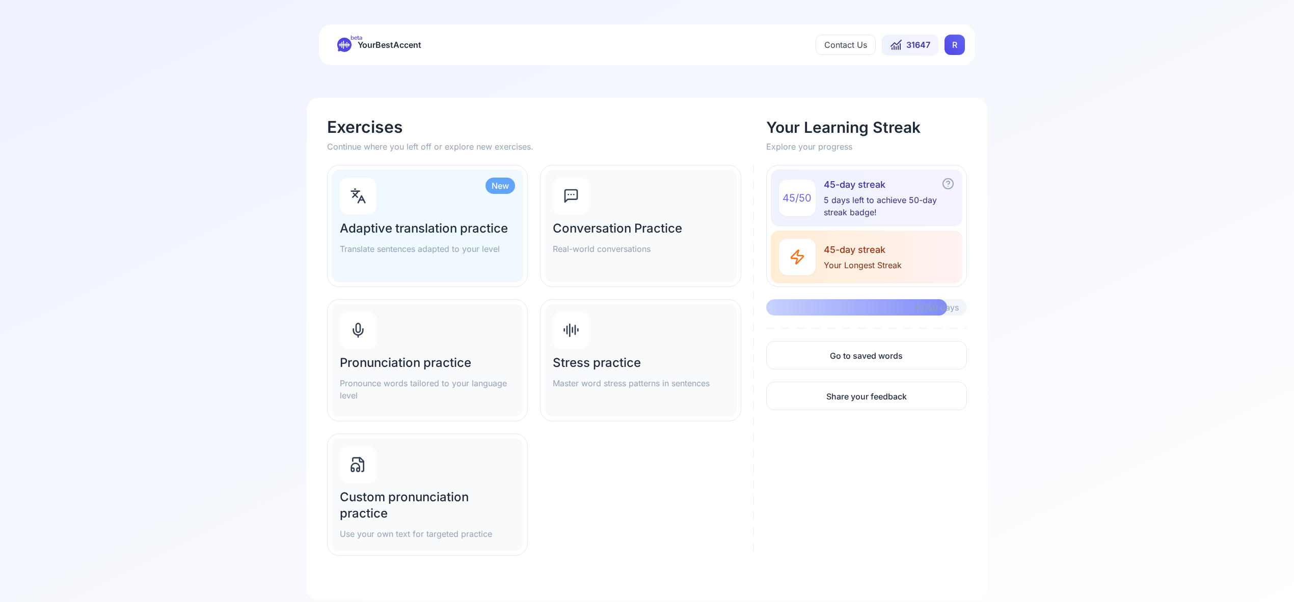
click at [366, 327] on div at bounding box center [358, 330] width 37 height 37
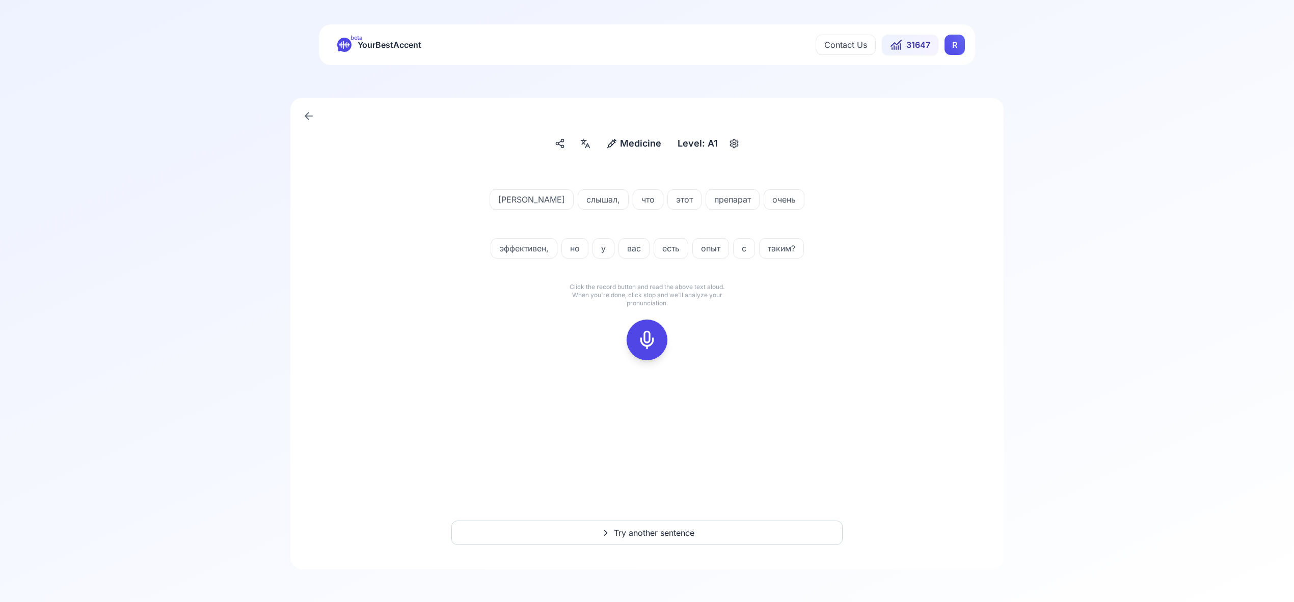
click at [649, 333] on rect at bounding box center [646, 340] width 15 height 15
click at [654, 333] on icon at bounding box center [647, 340] width 20 height 20
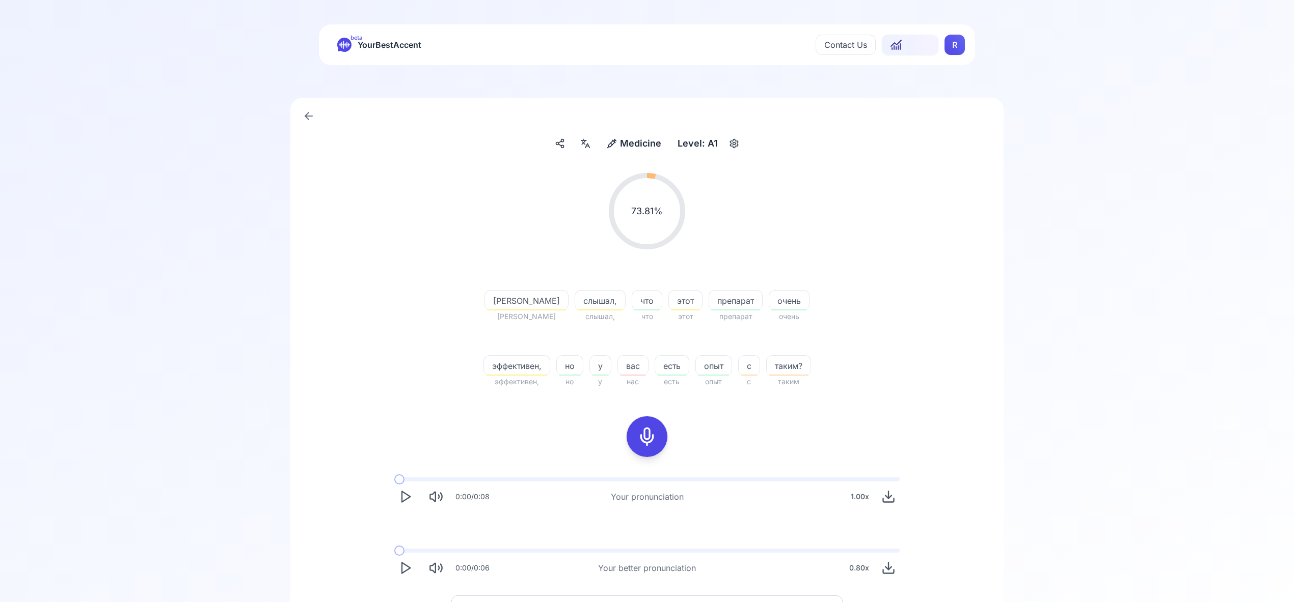
click at [585, 142] on icon at bounding box center [585, 144] width 12 height 10
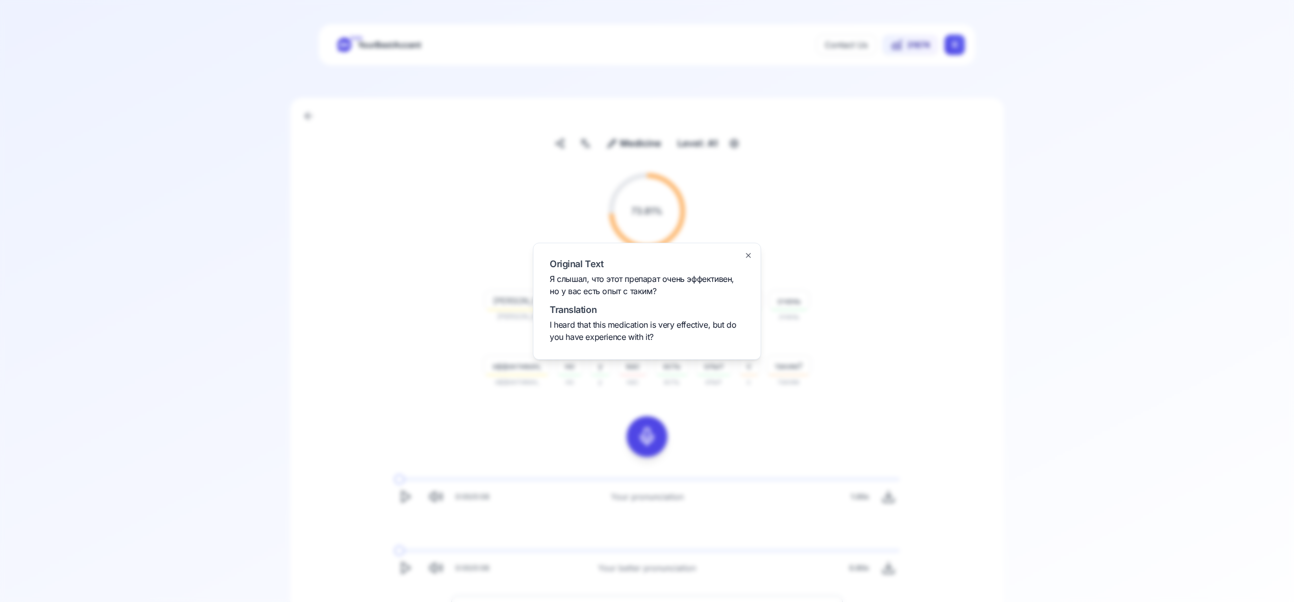
click at [748, 256] on icon "button" at bounding box center [748, 256] width 4 height 4
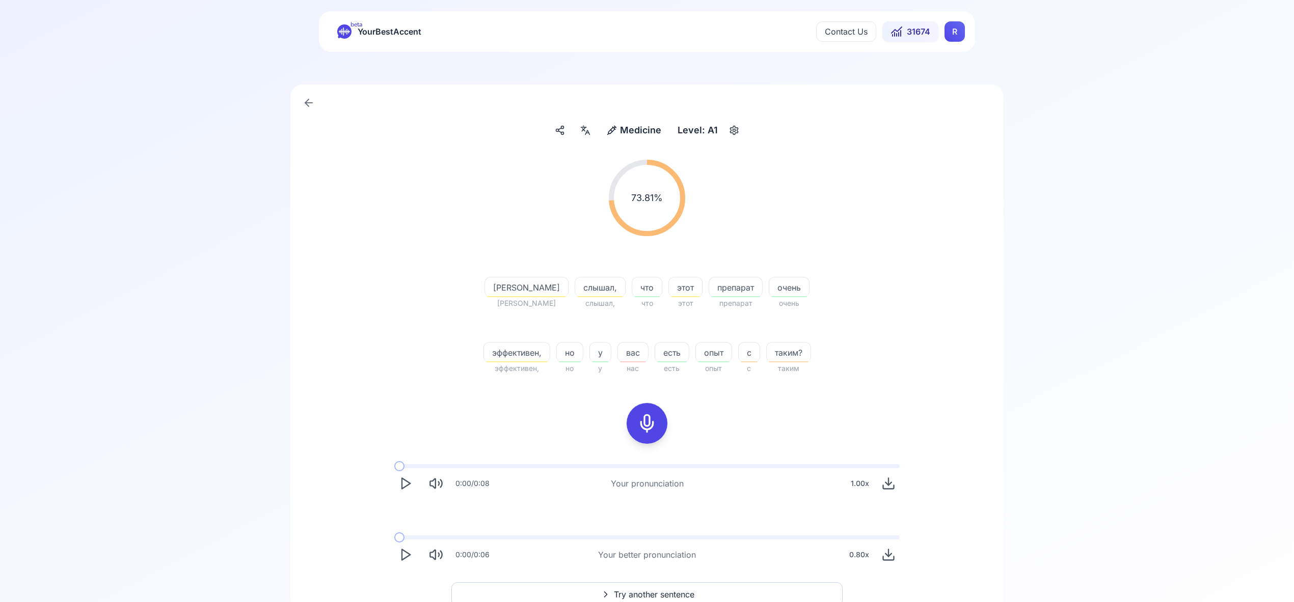
click at [637, 589] on span "Try another sentence" at bounding box center [654, 595] width 80 height 12
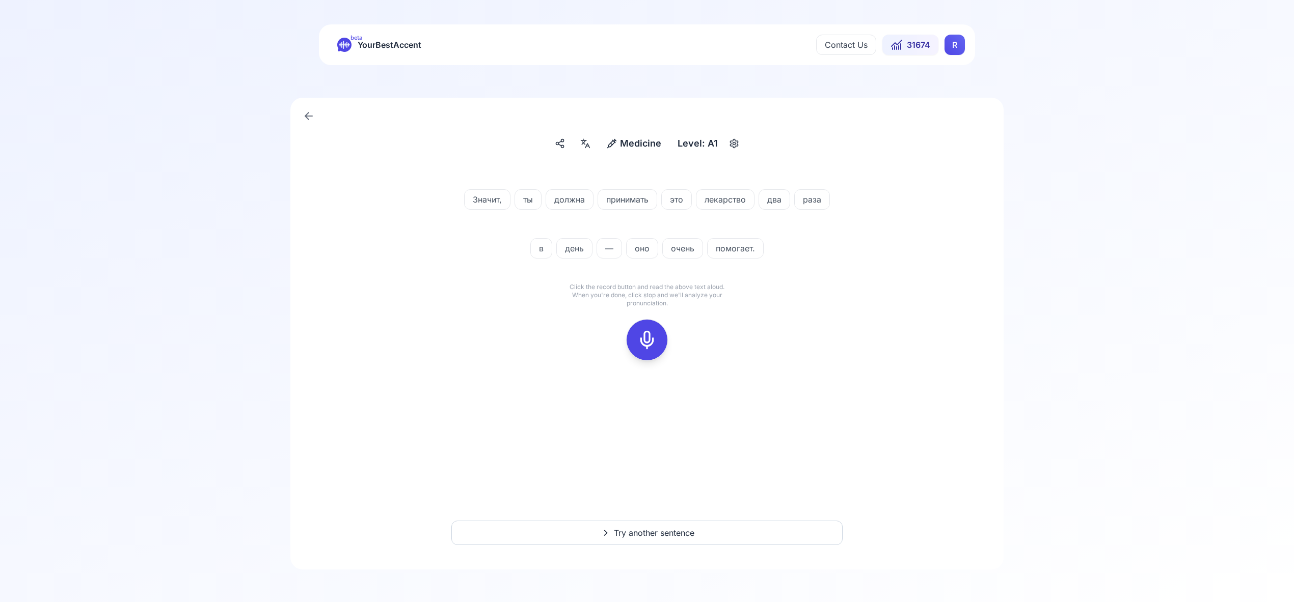
click at [642, 335] on icon at bounding box center [647, 340] width 20 height 20
click at [643, 349] on icon at bounding box center [647, 340] width 20 height 20
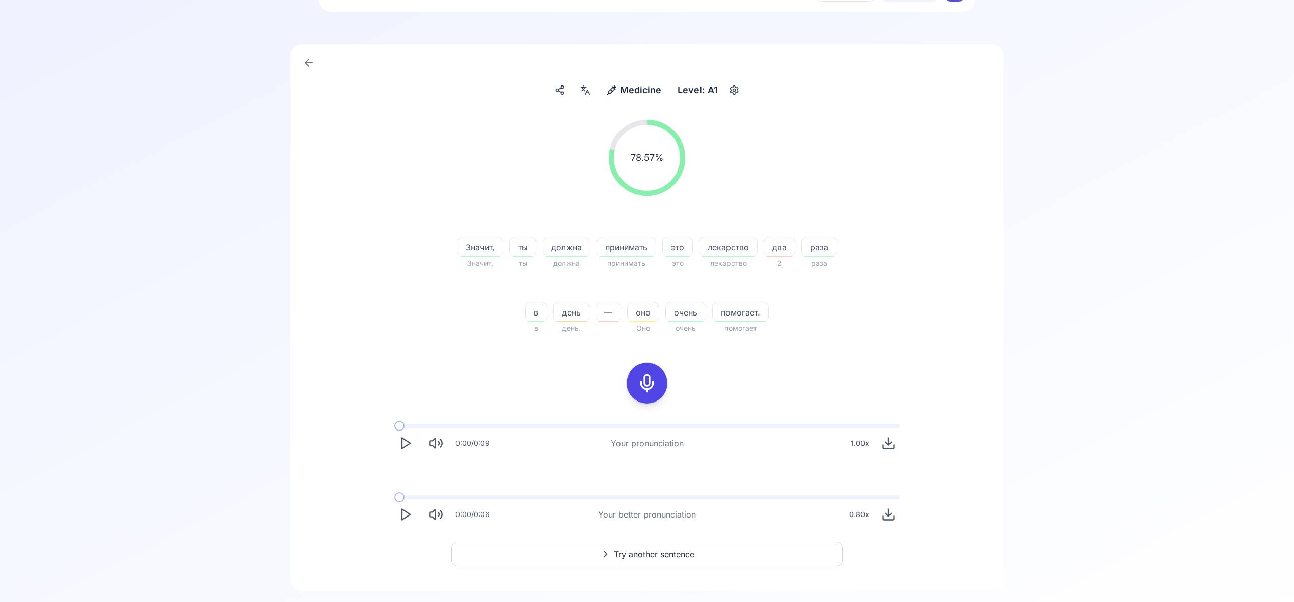
scroll to position [63, 0]
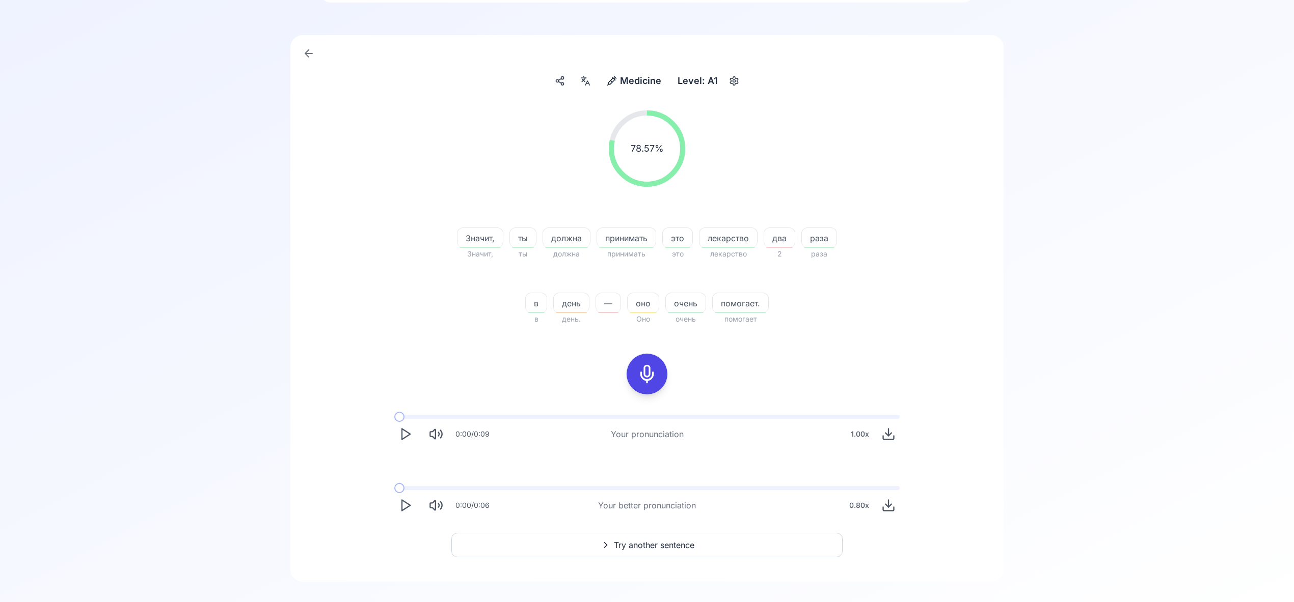
click at [653, 545] on span "Try another sentence" at bounding box center [654, 545] width 80 height 12
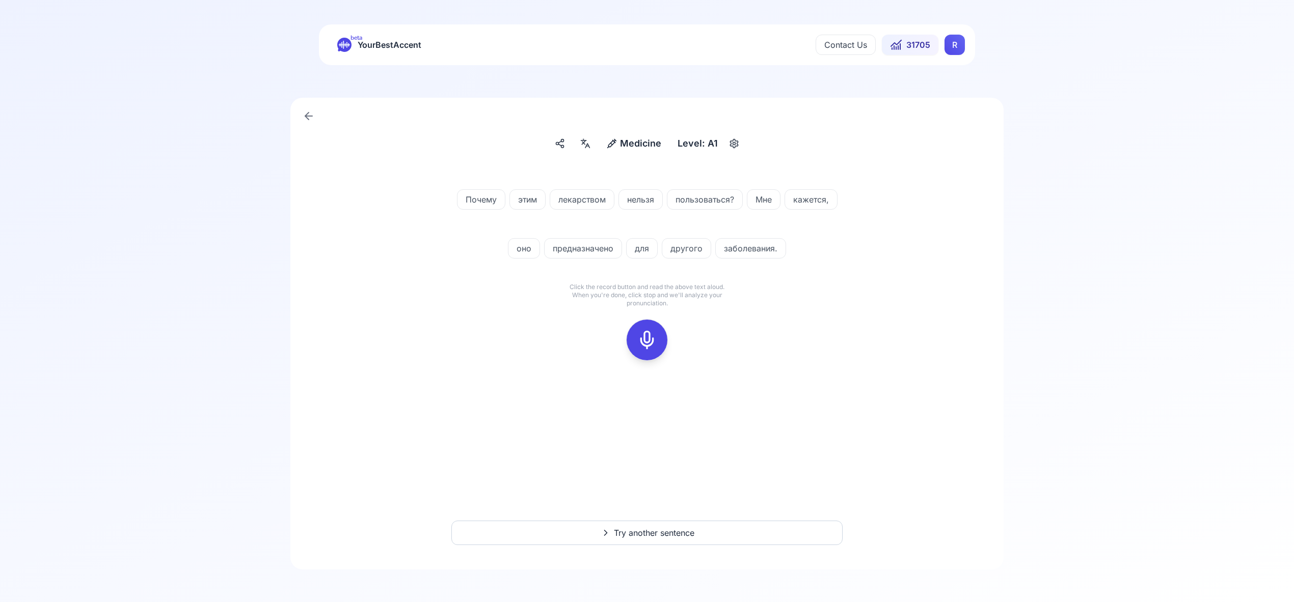
click at [652, 335] on icon at bounding box center [647, 340] width 20 height 20
click at [650, 344] on icon at bounding box center [647, 340] width 20 height 20
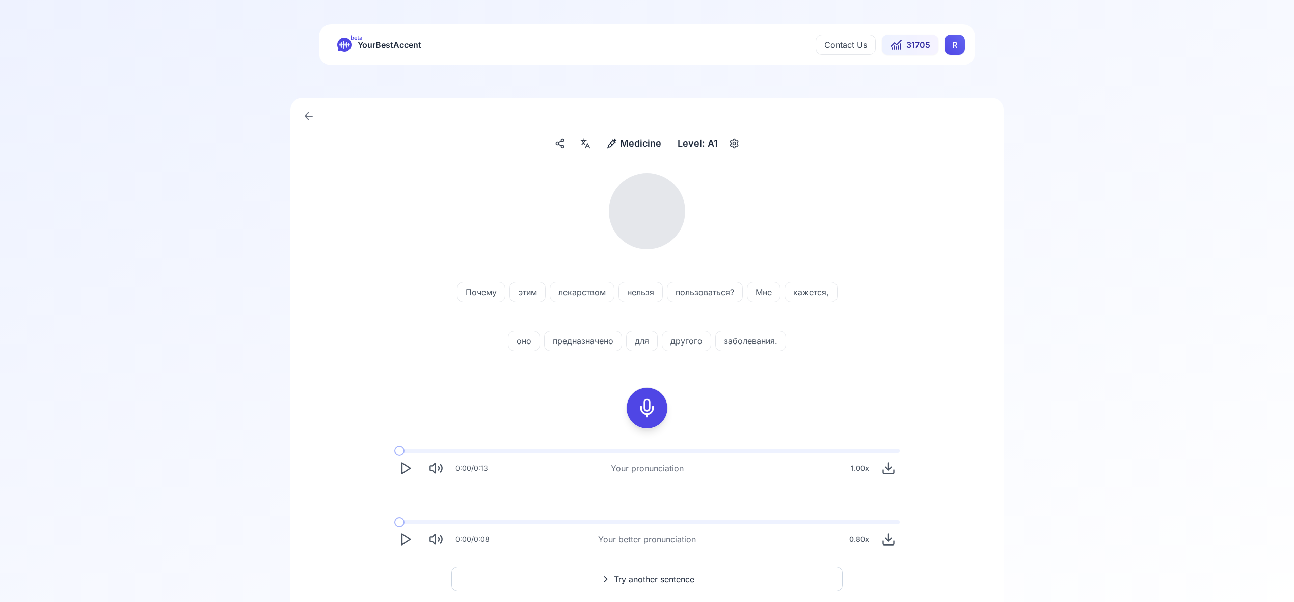
click at [588, 144] on icon at bounding box center [587, 146] width 4 height 4
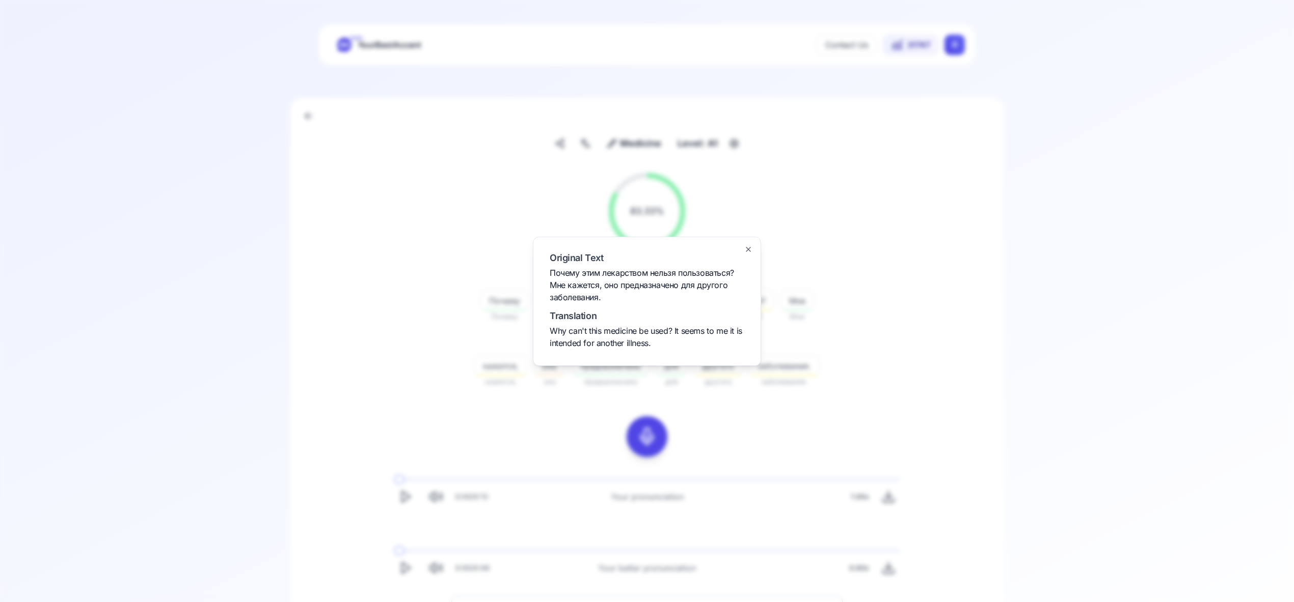
click at [749, 246] on icon "button" at bounding box center [748, 249] width 8 height 8
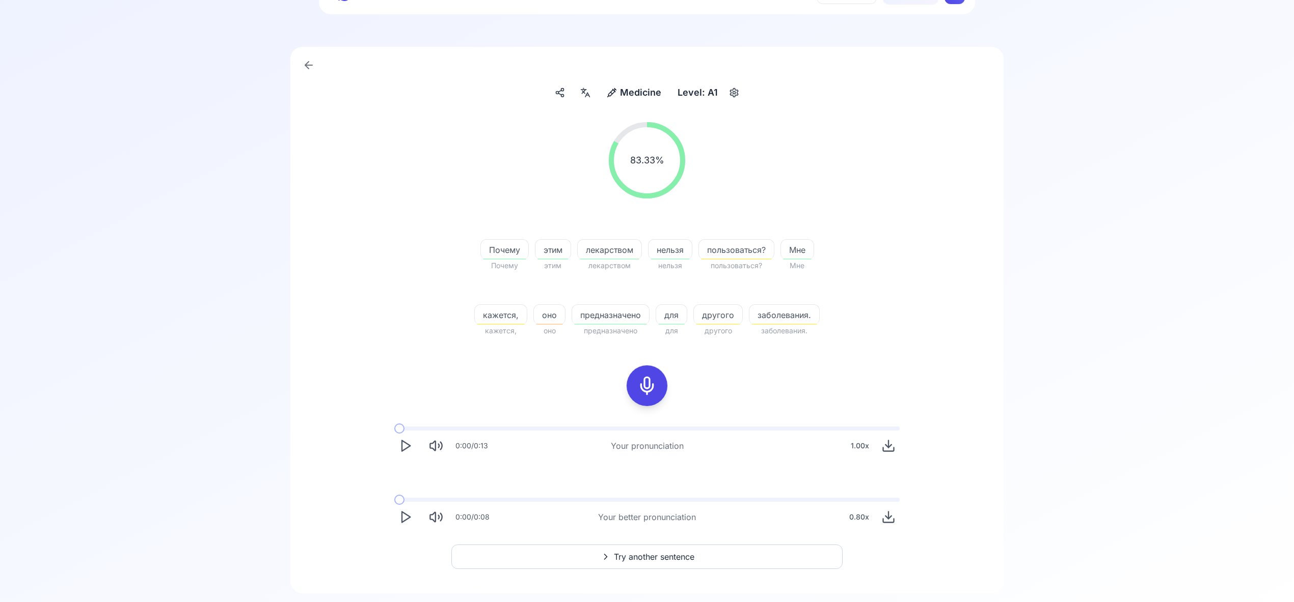
scroll to position [75, 0]
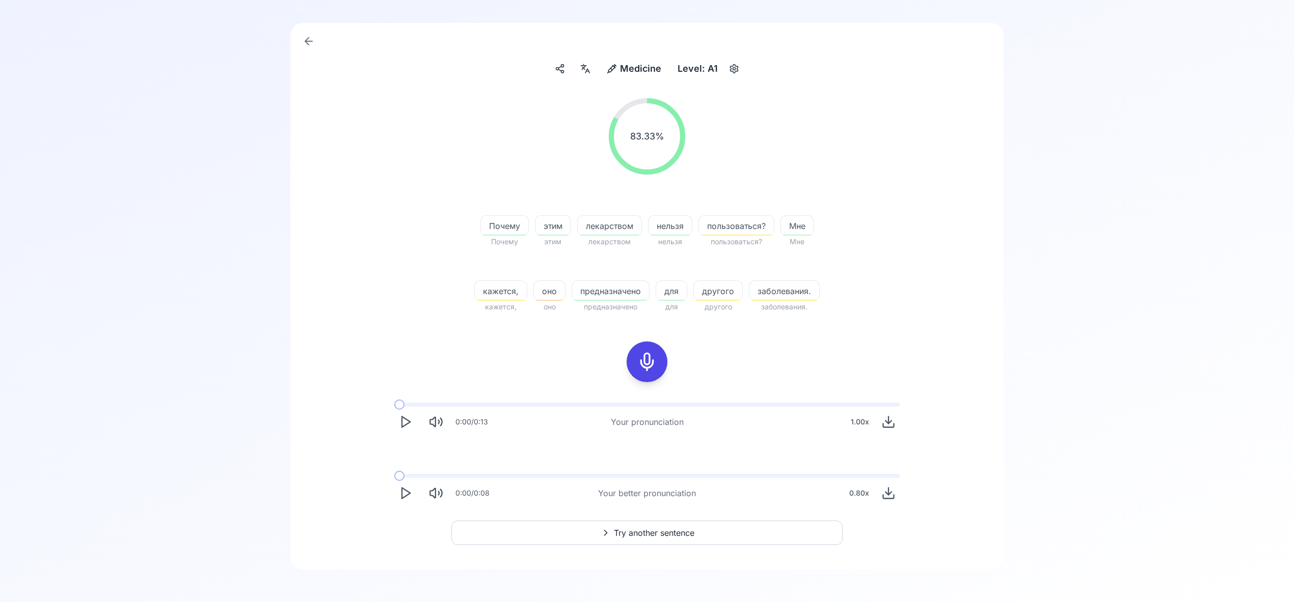
click at [650, 536] on span "Try another sentence" at bounding box center [654, 533] width 80 height 12
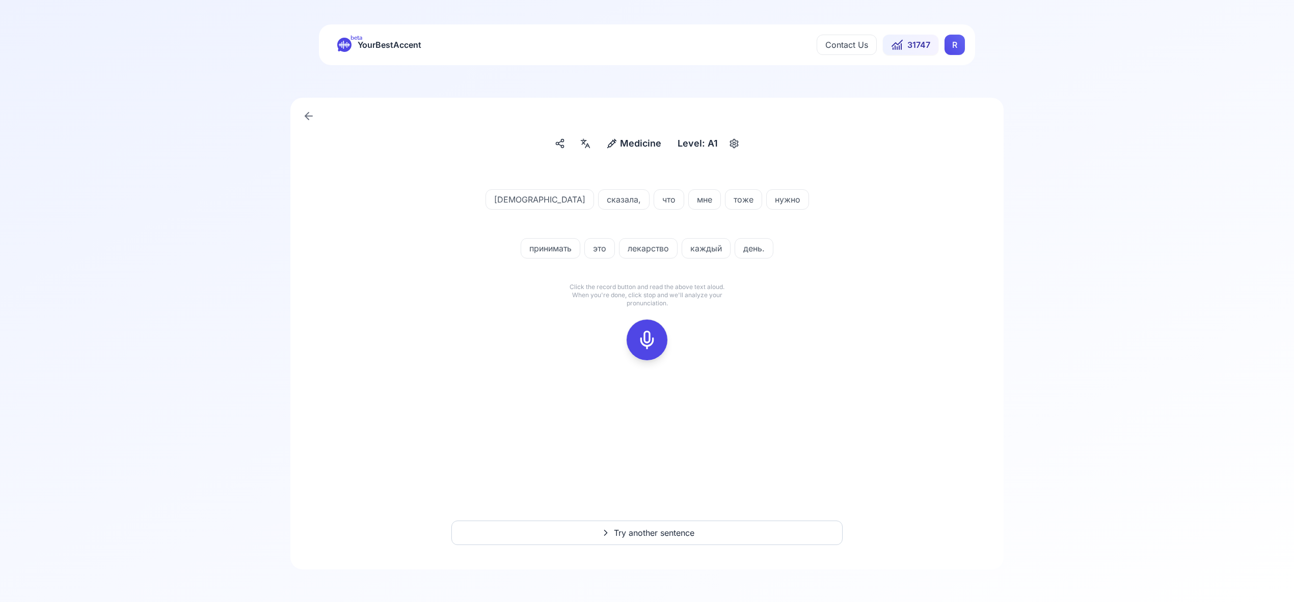
click at [646, 343] on icon at bounding box center [647, 340] width 20 height 20
click at [649, 340] on icon at bounding box center [647, 340] width 20 height 20
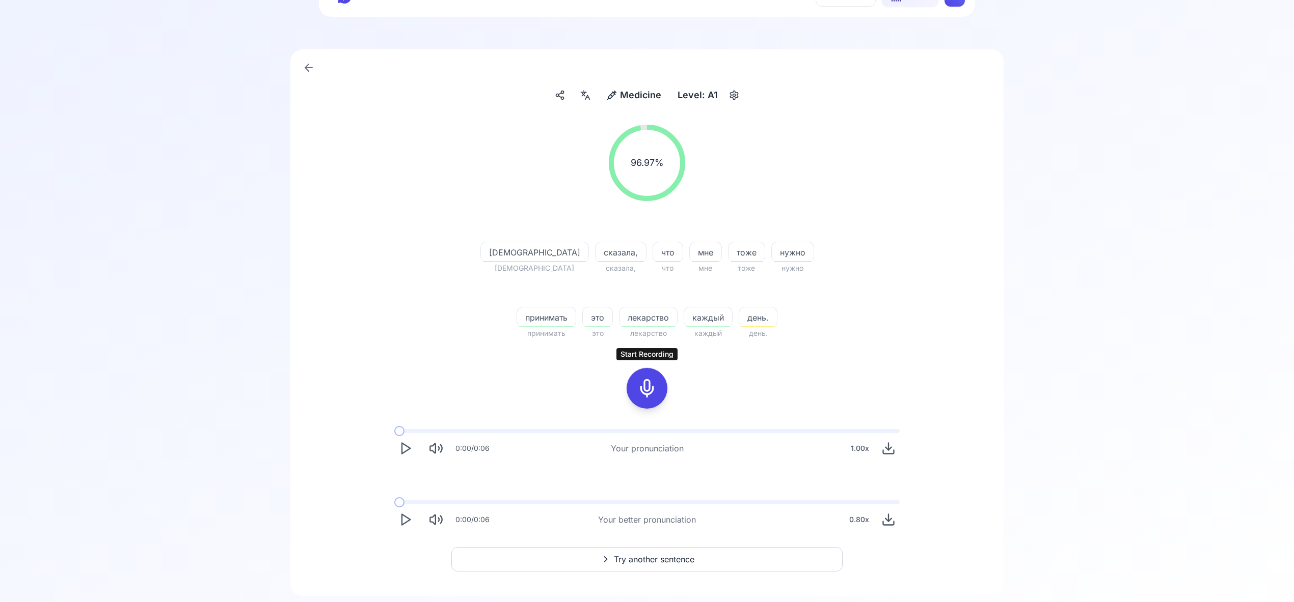
scroll to position [52, 0]
click at [671, 554] on span "Try another sentence" at bounding box center [654, 556] width 80 height 12
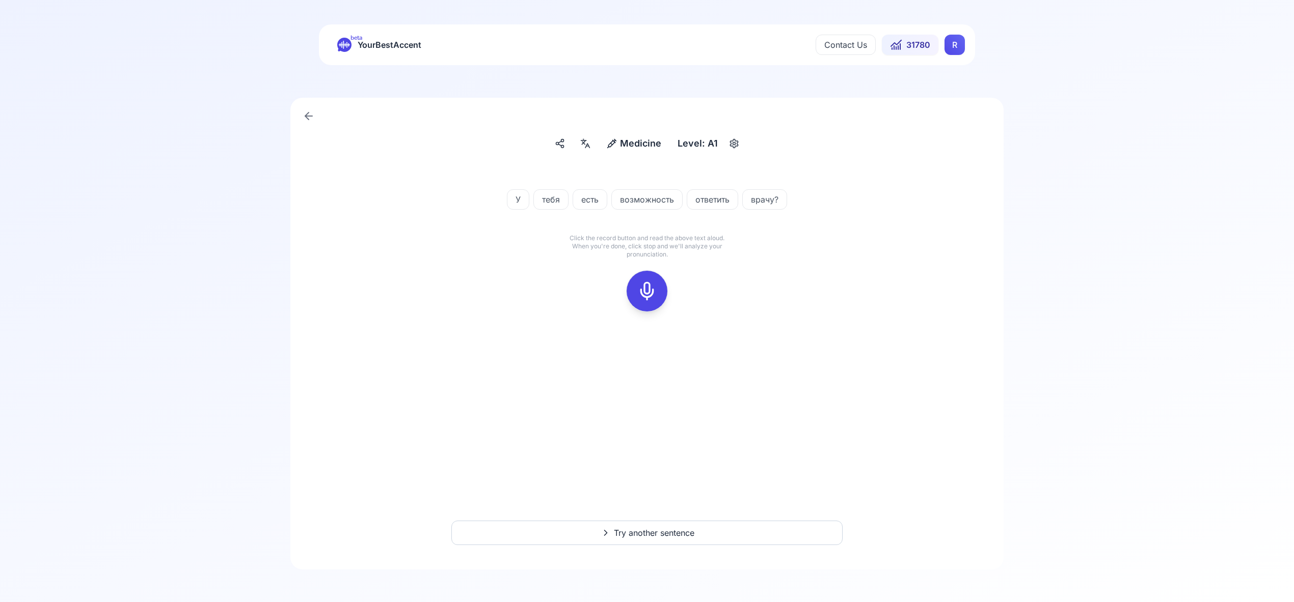
click at [657, 293] on div at bounding box center [647, 291] width 24 height 41
click at [652, 295] on icon at bounding box center [647, 291] width 20 height 20
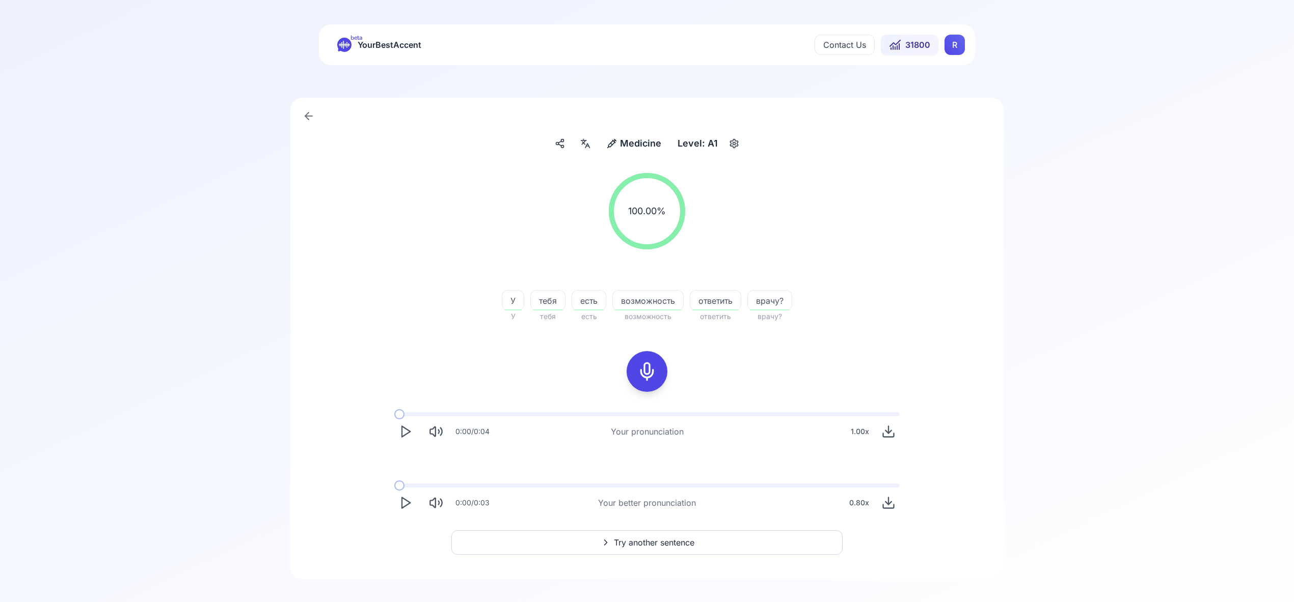
scroll to position [10, 0]
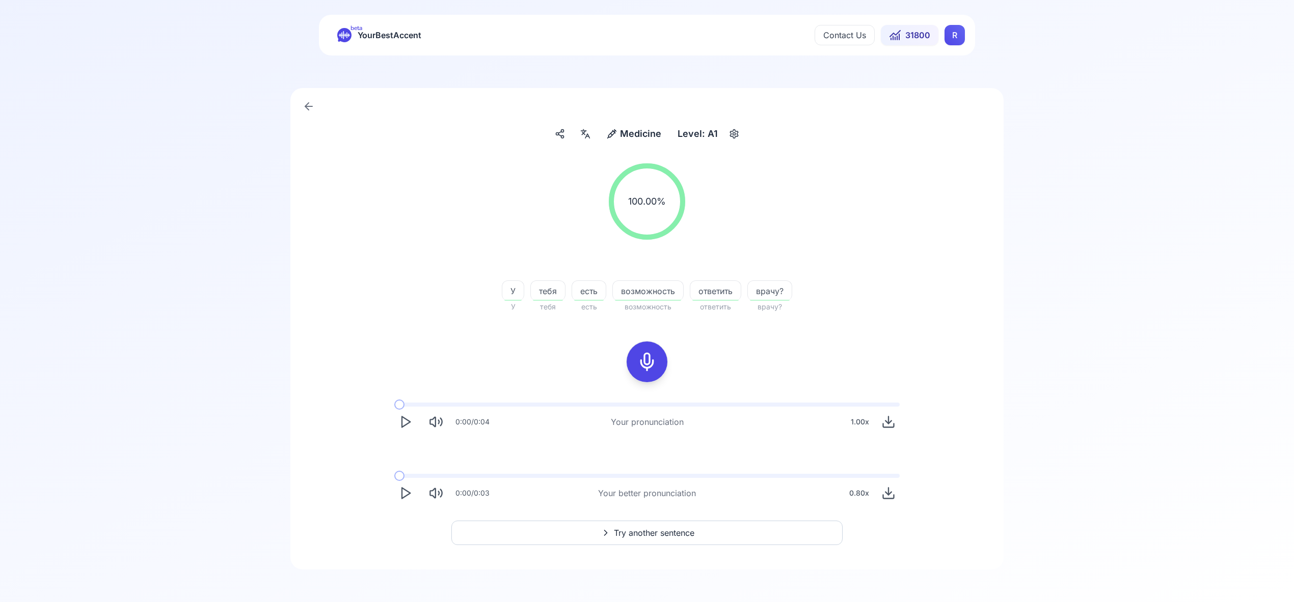
click at [586, 137] on icon at bounding box center [585, 134] width 12 height 10
click at [653, 535] on span "Try another sentence" at bounding box center [654, 533] width 80 height 12
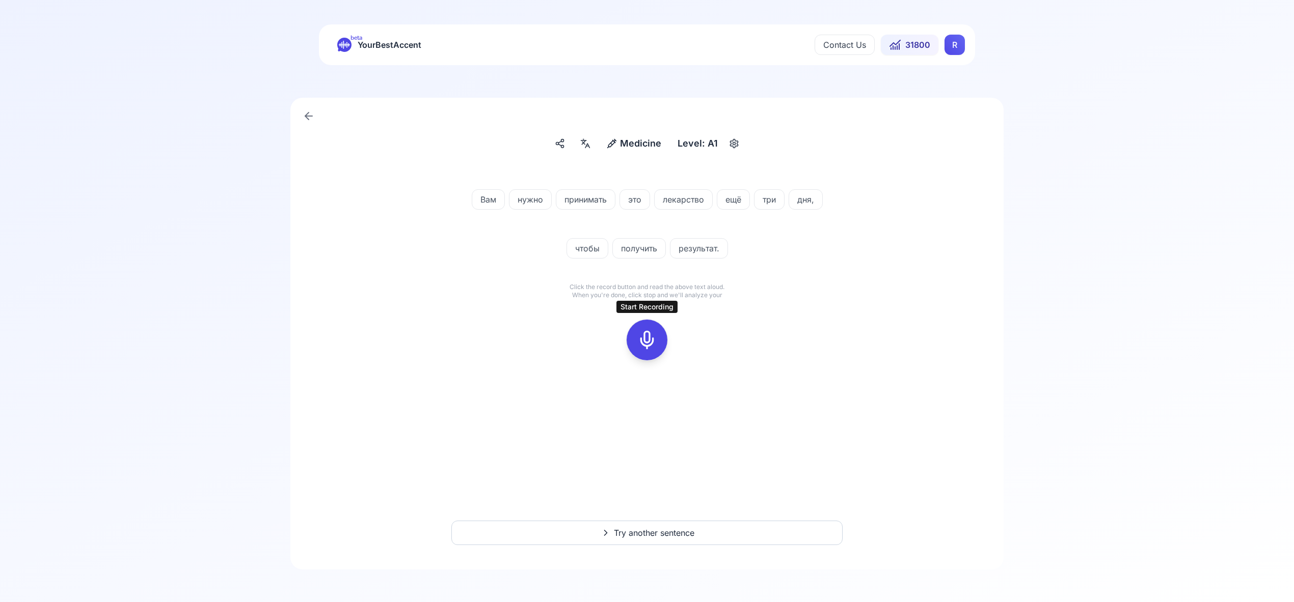
click at [649, 340] on icon at bounding box center [647, 340] width 20 height 20
click at [642, 330] on div at bounding box center [647, 340] width 24 height 41
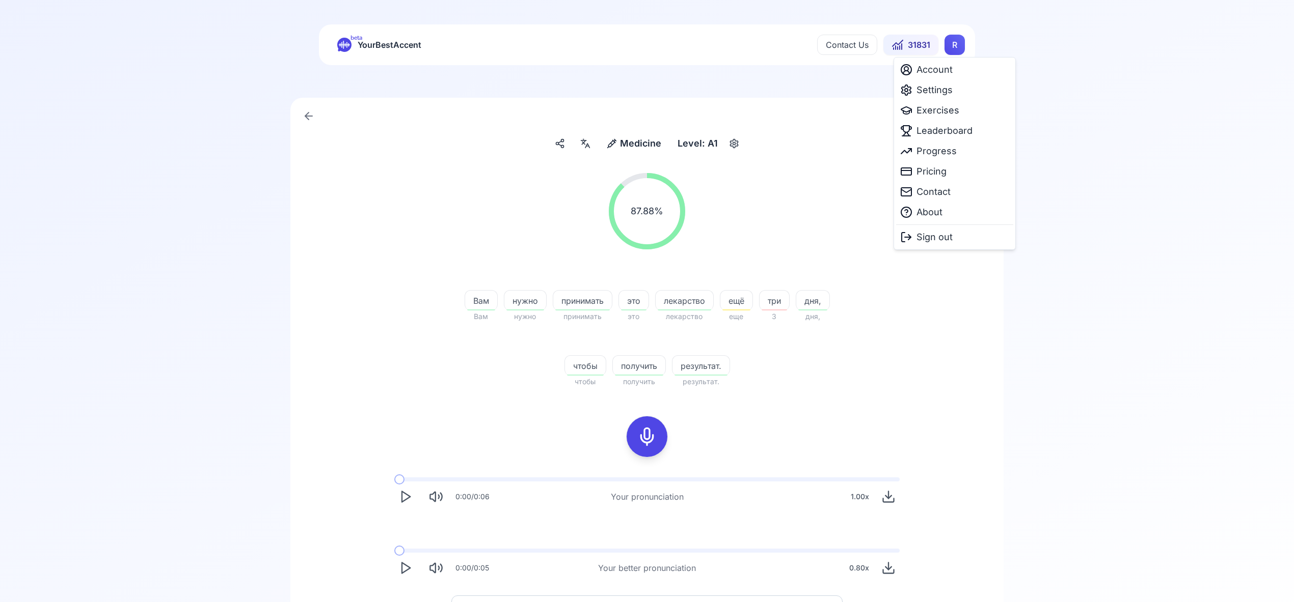
click at [952, 48] on html "beta YourBestAccent Contact Us 31831 R Medicine Medicine Level: A1 87.88 % 87.8…" at bounding box center [647, 301] width 1294 height 602
click at [942, 93] on span "Settings" at bounding box center [934, 90] width 36 height 14
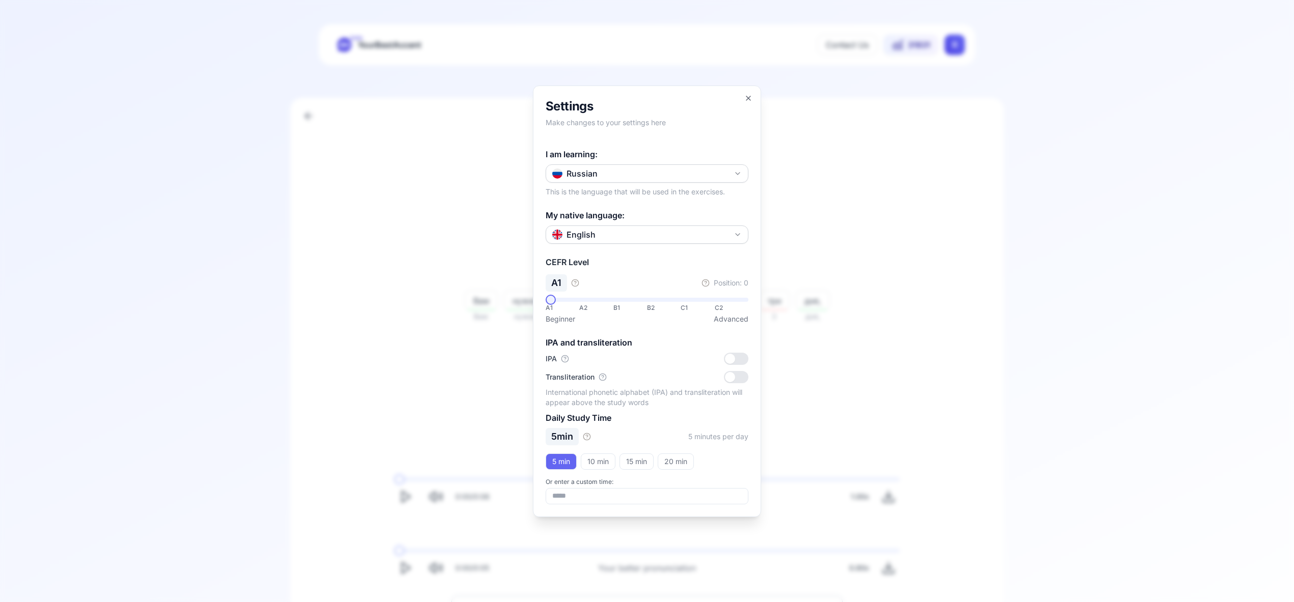
click at [738, 174] on icon "button" at bounding box center [737, 174] width 8 height 8
click at [674, 258] on div "Portuguese" at bounding box center [647, 259] width 198 height 18
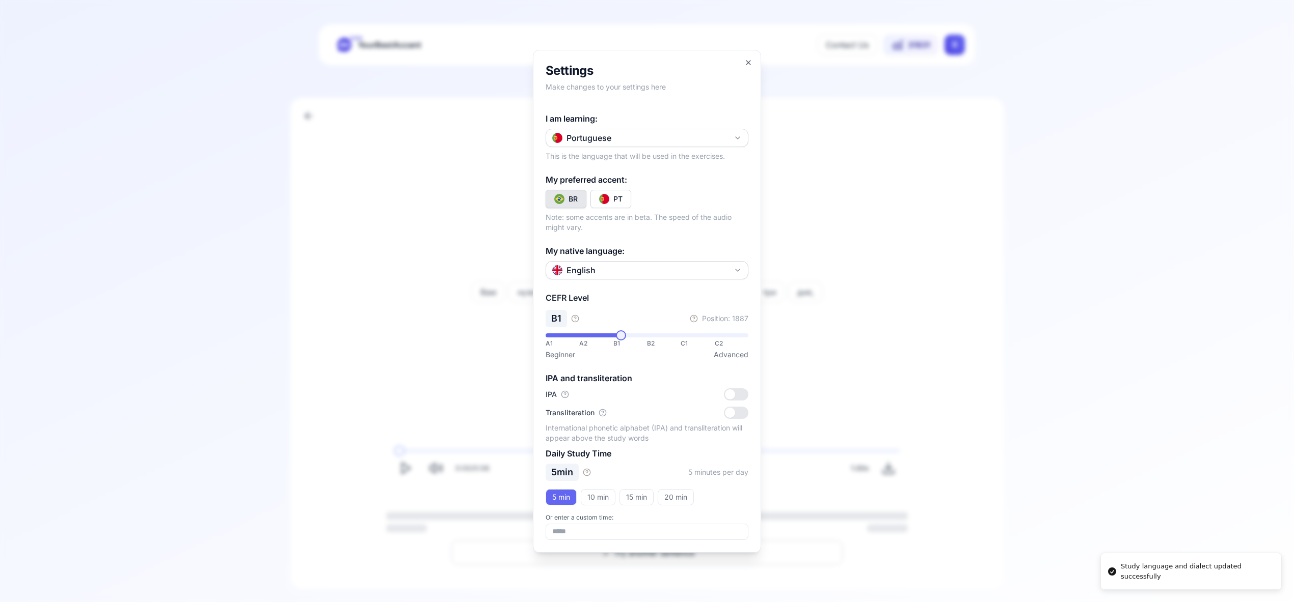
click at [748, 66] on div "**********" at bounding box center [647, 301] width 228 height 503
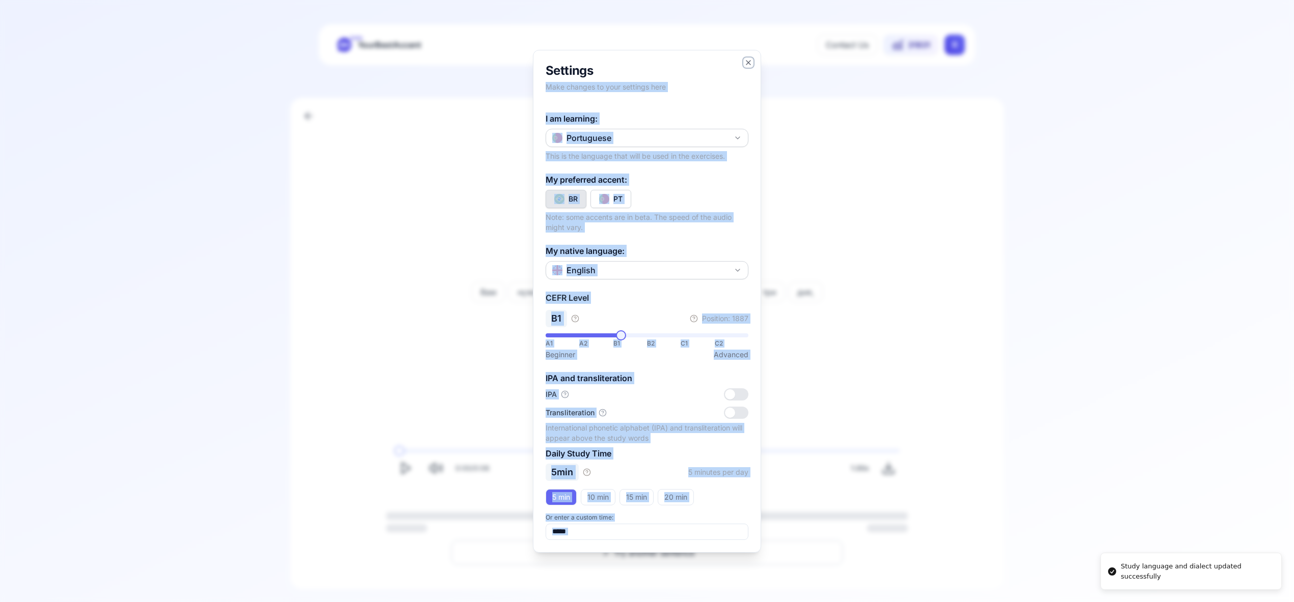
click at [748, 62] on icon "button" at bounding box center [748, 63] width 4 height 4
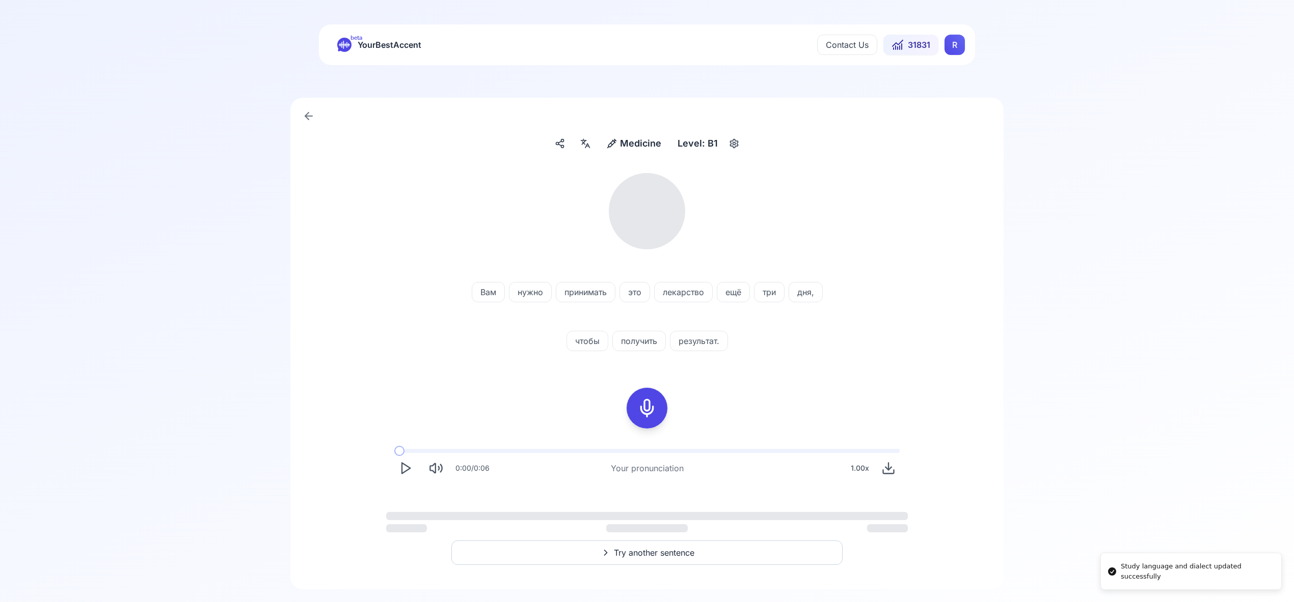
click at [956, 48] on html "Study language and dialect updated successfully beta YourBestAccent Contact Us …" at bounding box center [647, 301] width 1294 height 602
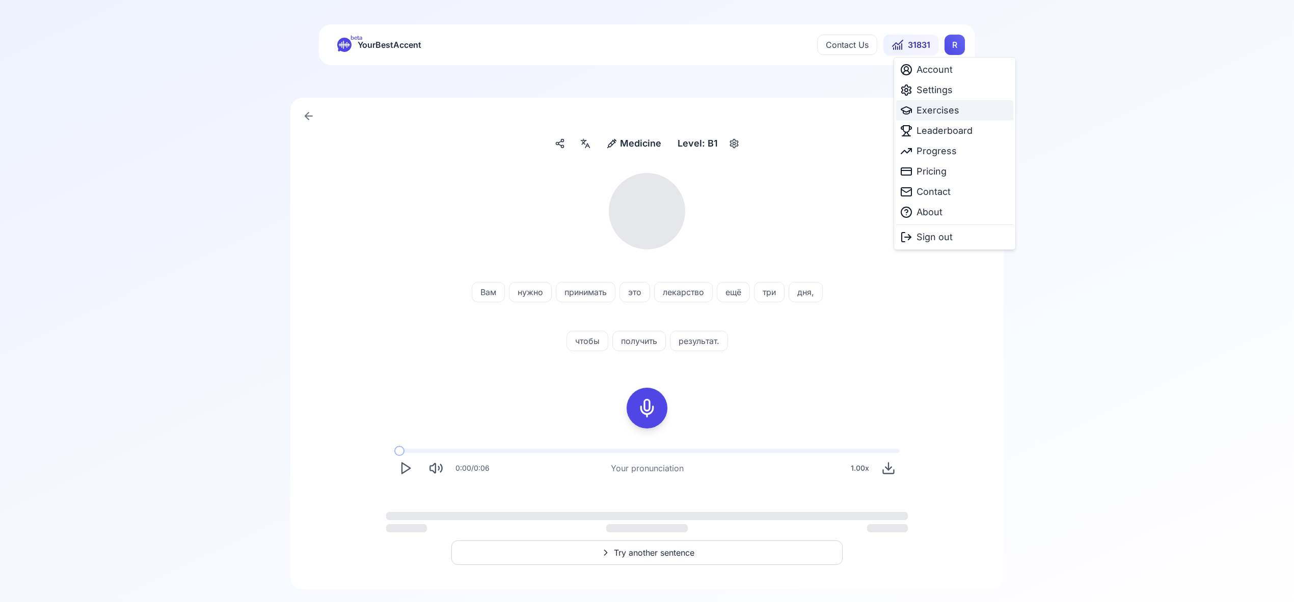
click at [942, 114] on span "Exercises" at bounding box center [937, 110] width 43 height 14
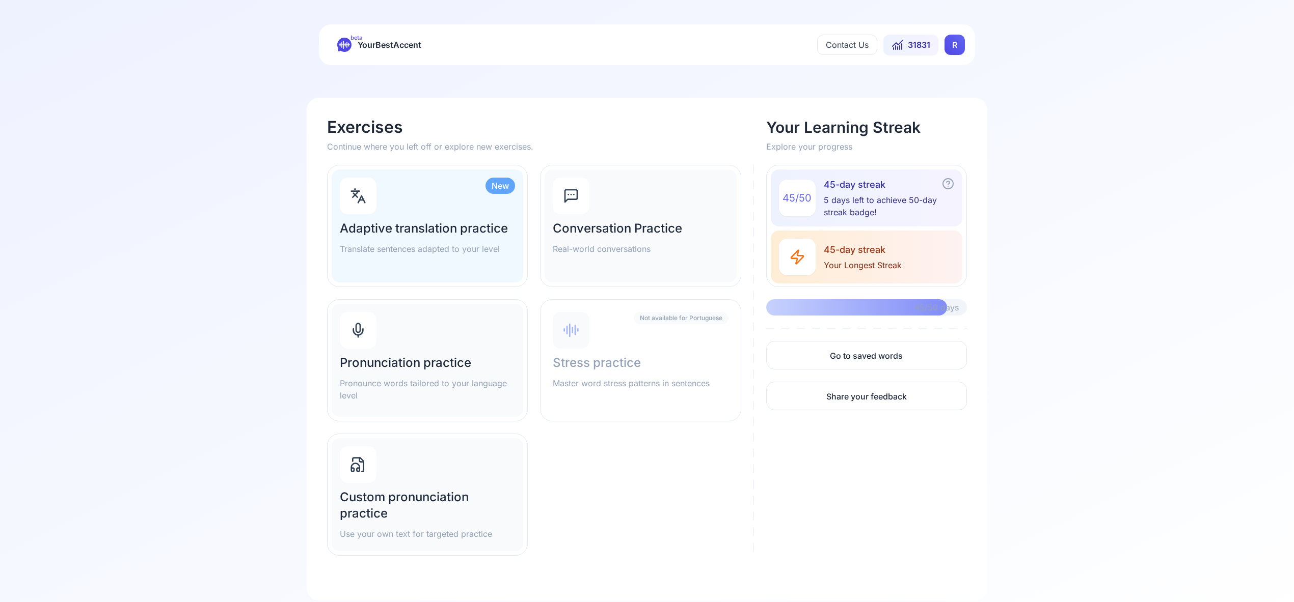
click at [363, 333] on icon at bounding box center [358, 330] width 16 height 16
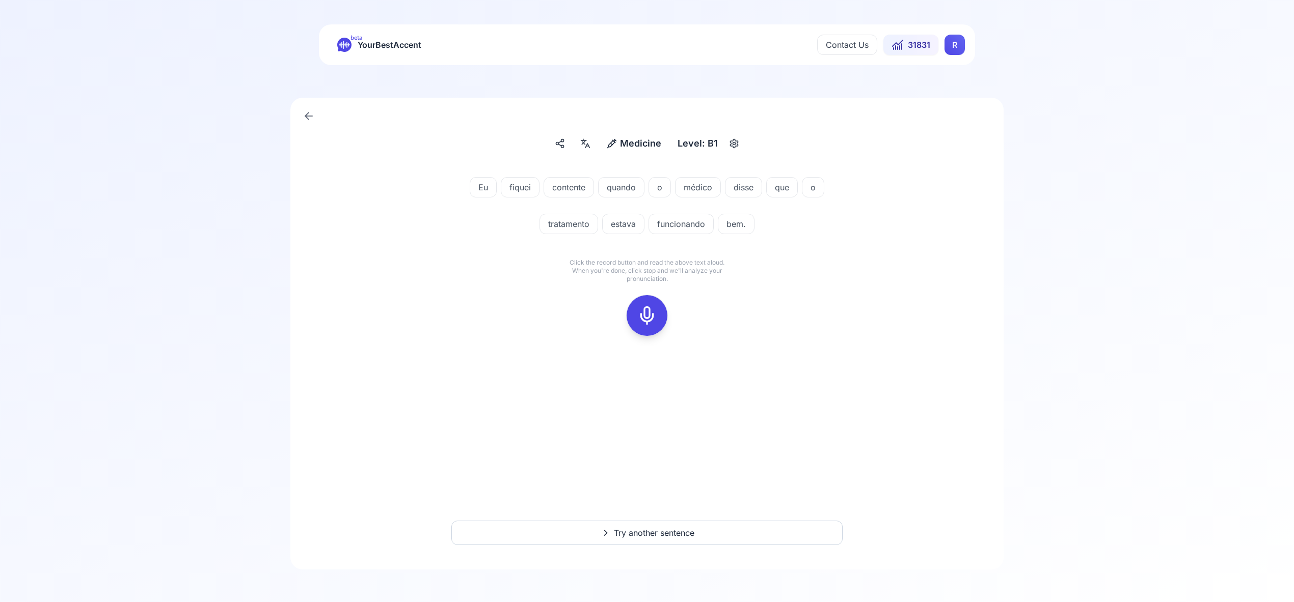
click at [641, 319] on icon at bounding box center [647, 316] width 20 height 20
click at [651, 321] on icon at bounding box center [647, 316] width 20 height 20
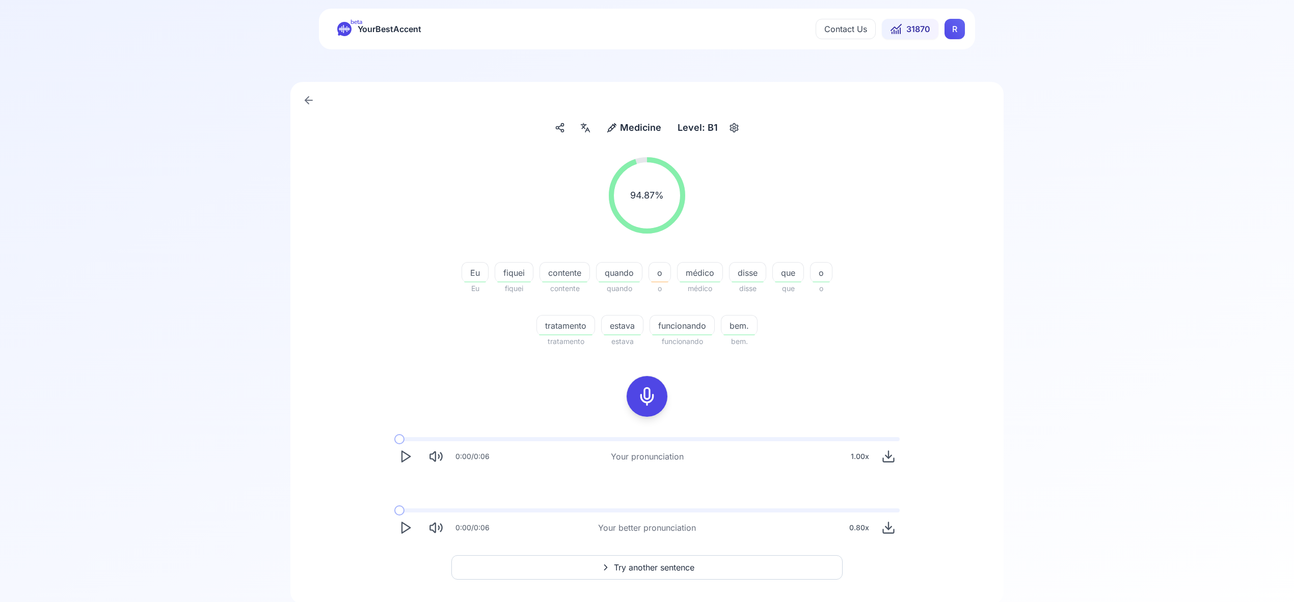
scroll to position [8, 0]
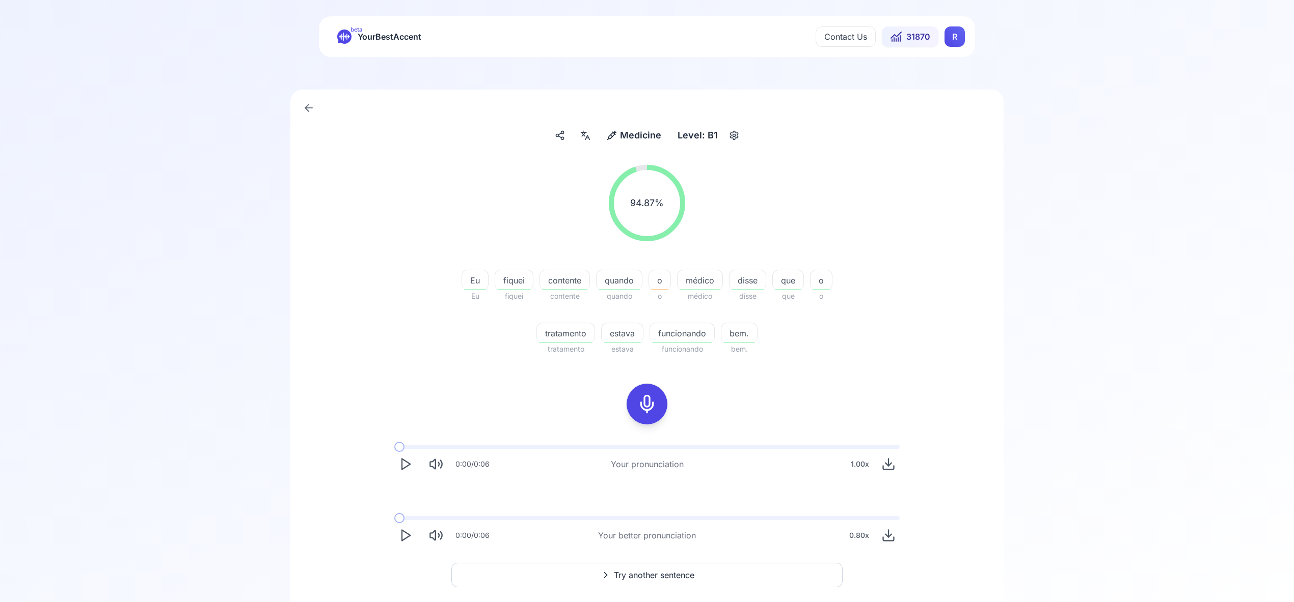
click at [664, 576] on span "Try another sentence" at bounding box center [654, 575] width 80 height 12
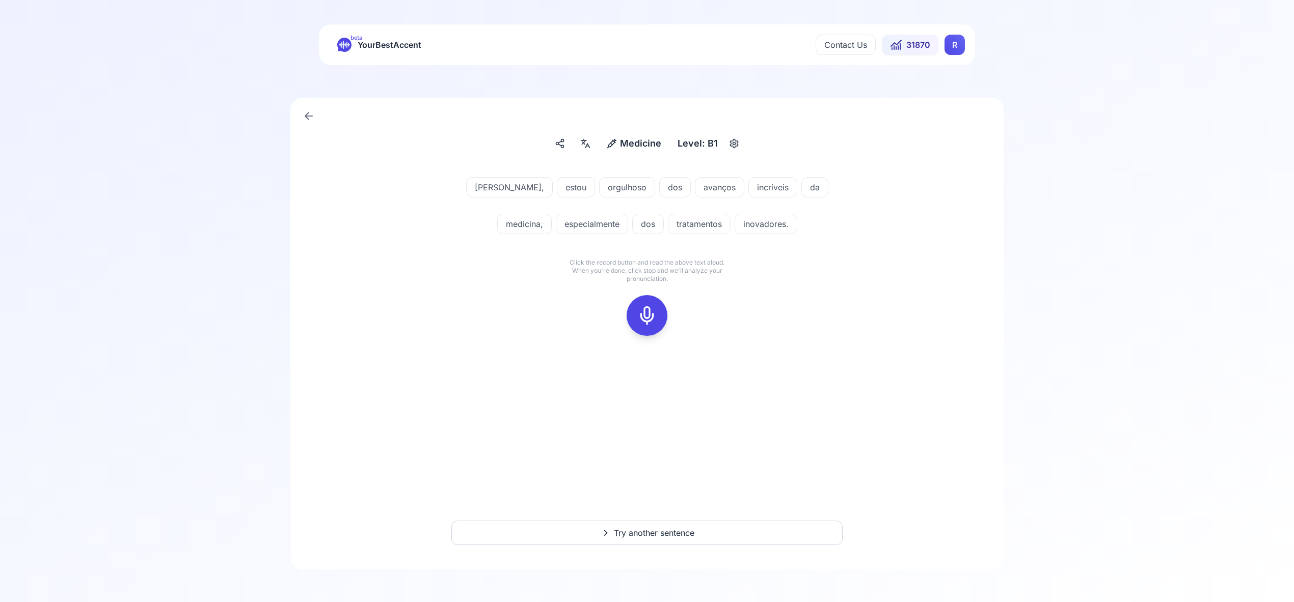
click at [652, 311] on icon at bounding box center [647, 316] width 20 height 20
click at [645, 313] on icon at bounding box center [647, 316] width 20 height 20
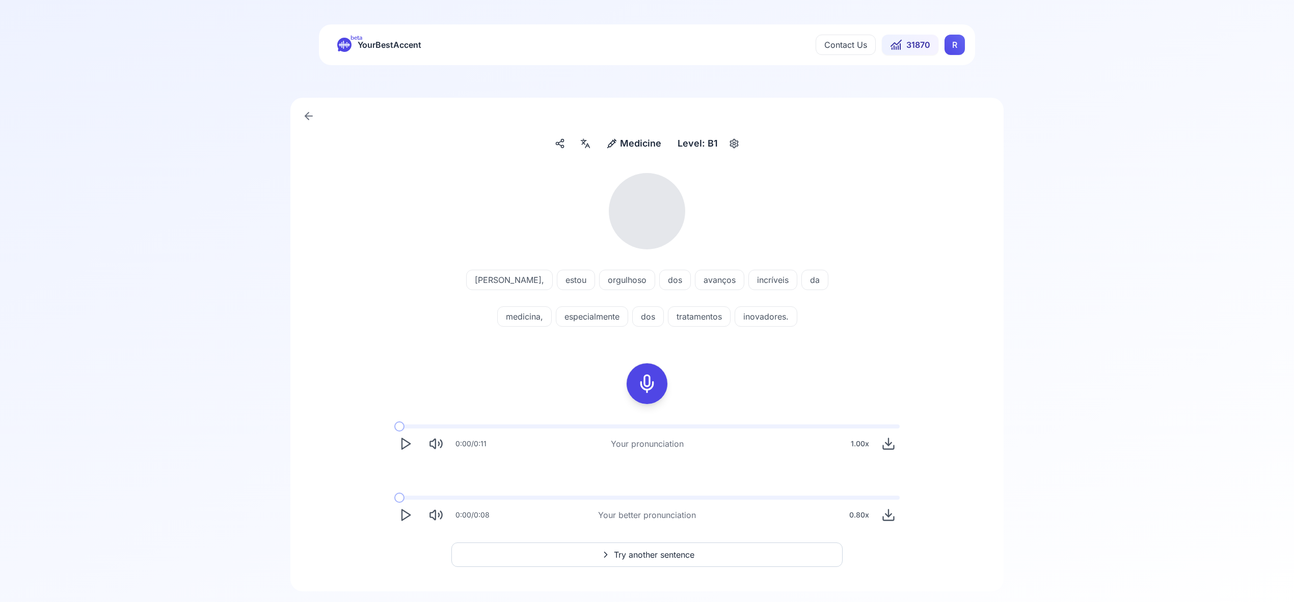
scroll to position [22, 0]
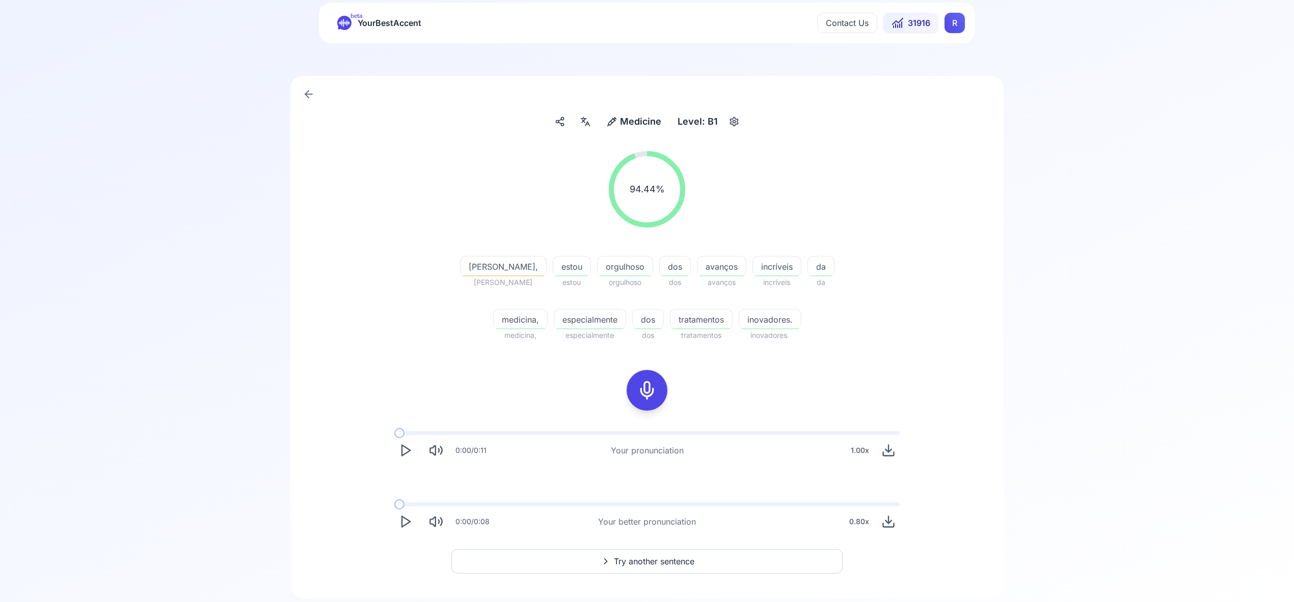
click at [676, 555] on button "Try another sentence" at bounding box center [646, 561] width 391 height 24
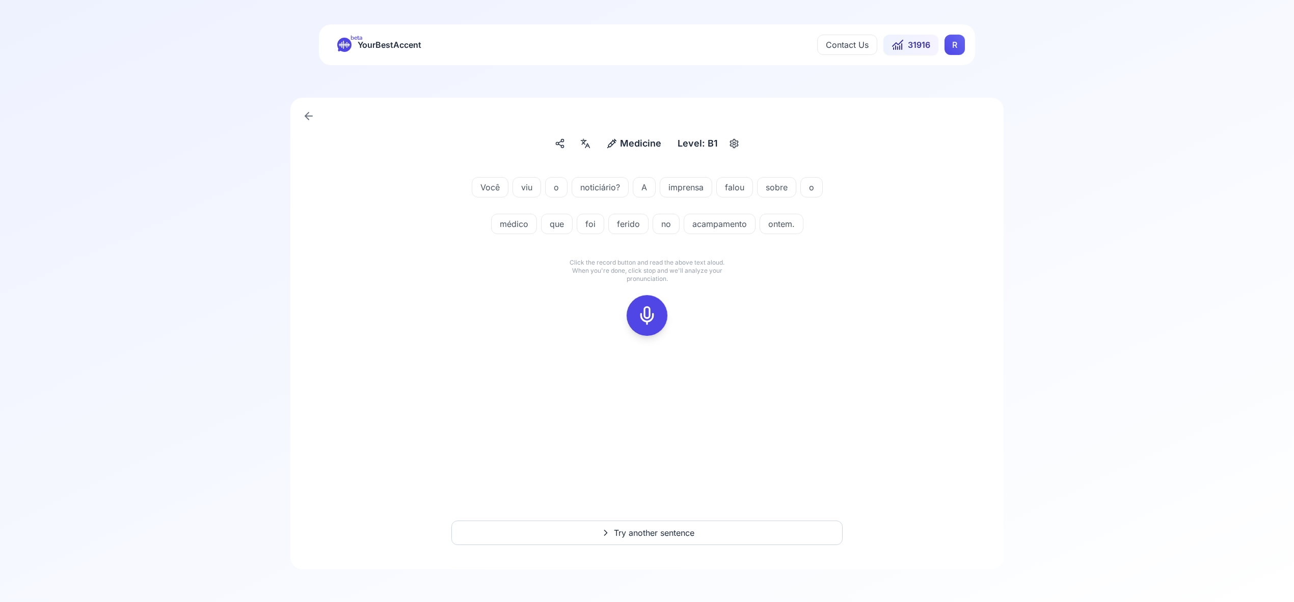
click at [649, 309] on icon at bounding box center [647, 316] width 20 height 20
click at [651, 316] on icon at bounding box center [647, 316] width 20 height 20
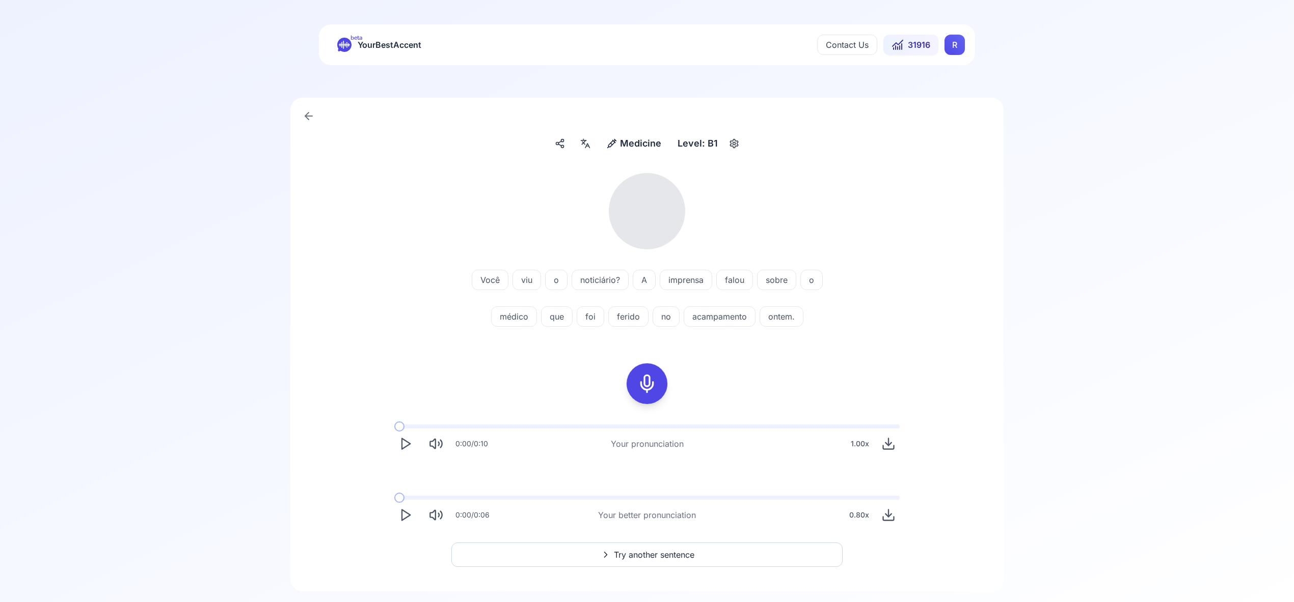
click at [591, 146] on icon at bounding box center [585, 144] width 12 height 10
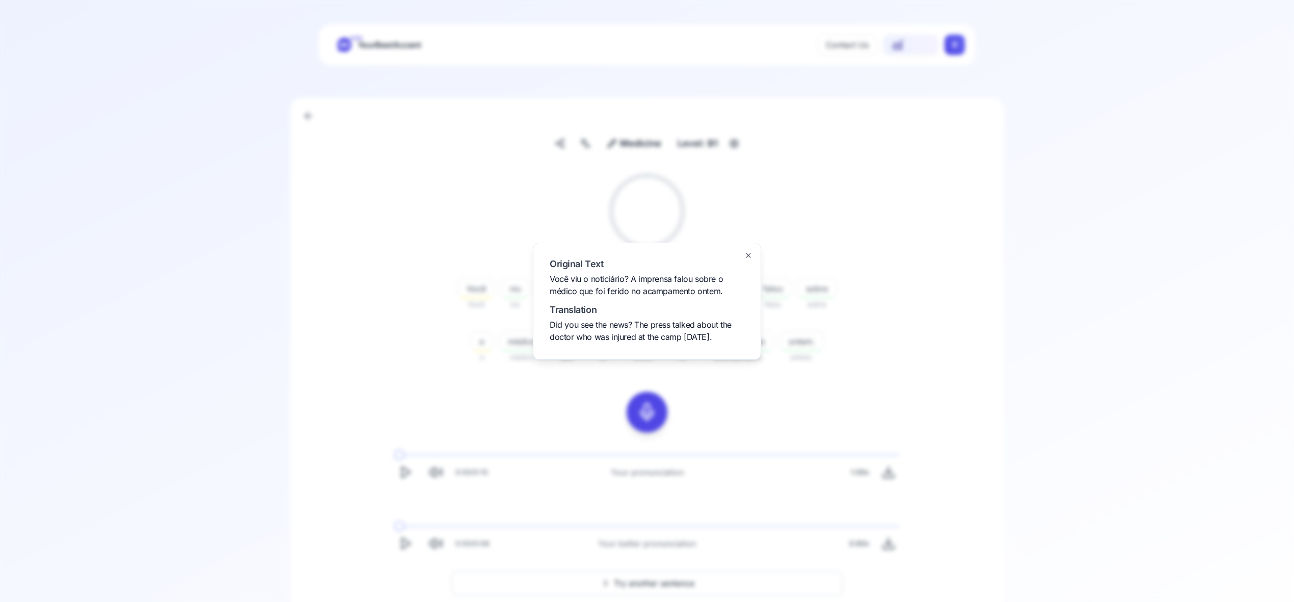
click at [750, 256] on icon "button" at bounding box center [748, 256] width 8 height 8
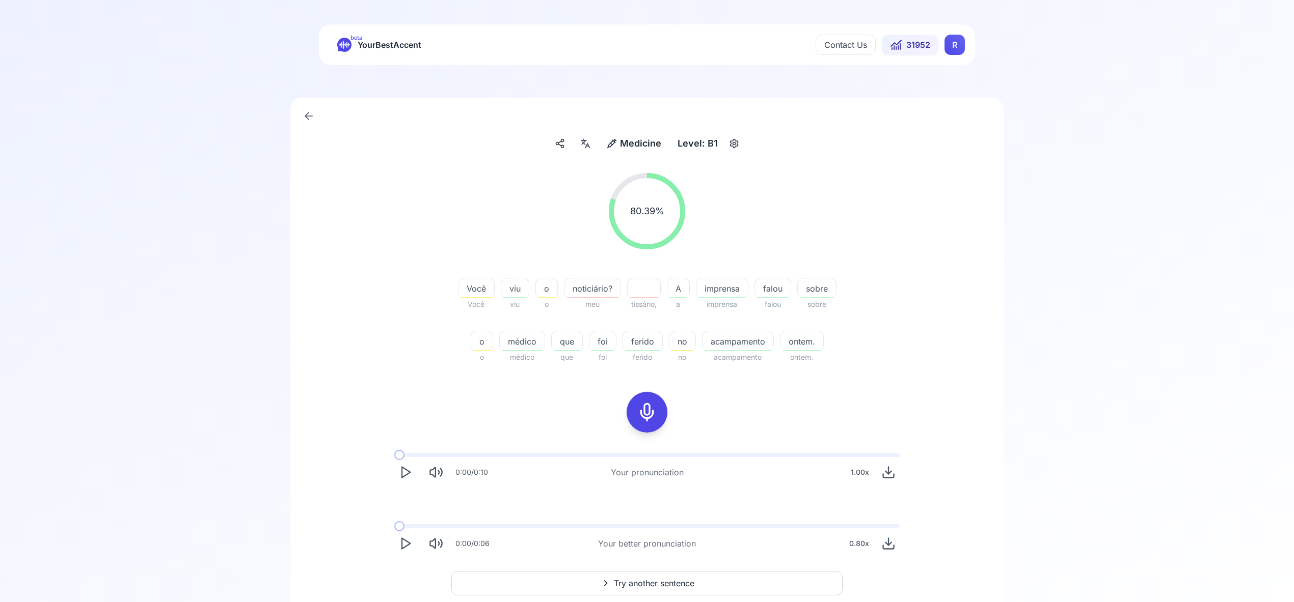
click at [670, 586] on span "Try another sentence" at bounding box center [654, 583] width 80 height 12
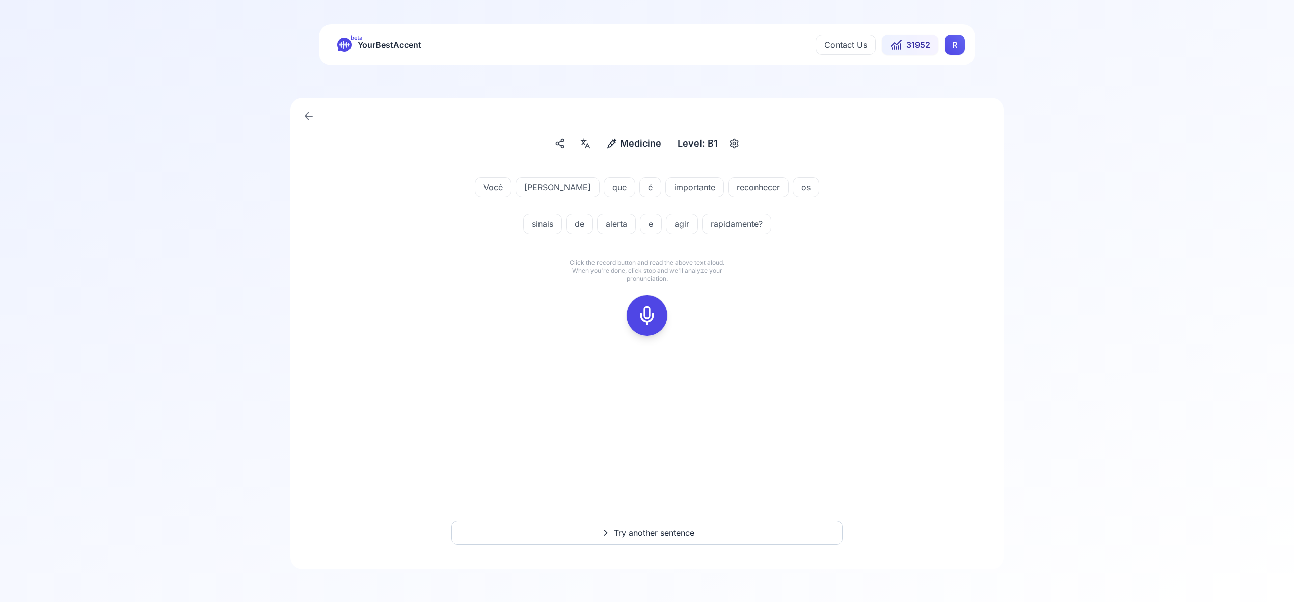
click at [646, 311] on icon at bounding box center [647, 316] width 20 height 20
click at [644, 324] on icon at bounding box center [647, 316] width 20 height 20
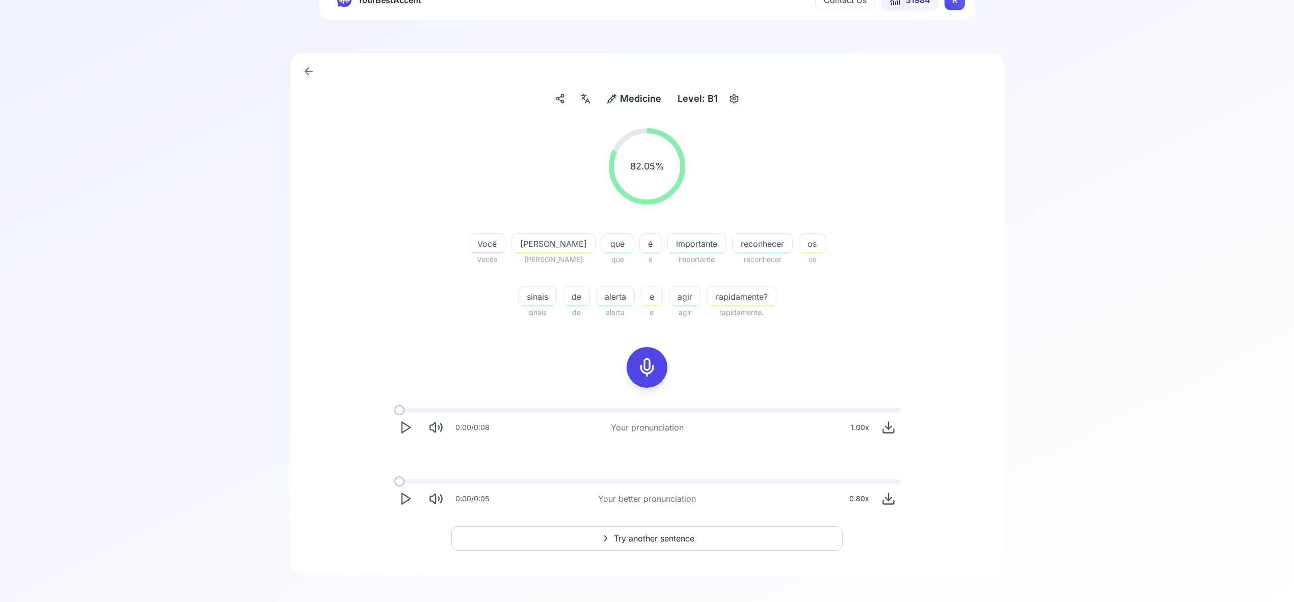
scroll to position [50, 0]
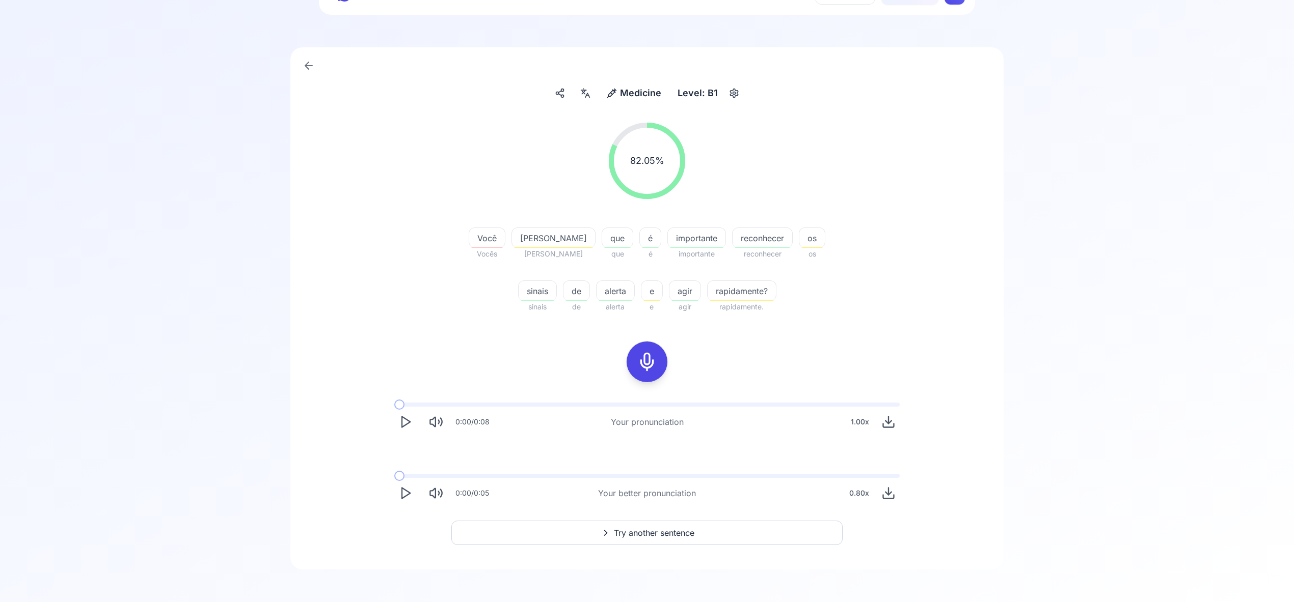
click at [671, 536] on span "Try another sentence" at bounding box center [654, 533] width 80 height 12
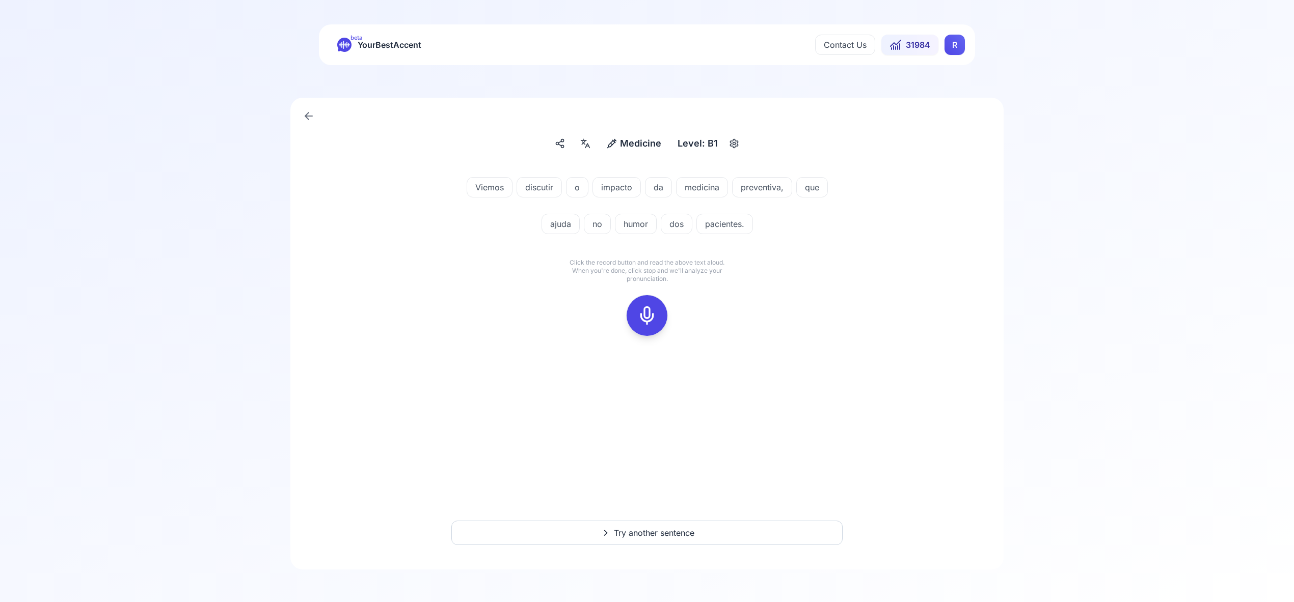
click at [645, 311] on icon at bounding box center [647, 316] width 20 height 20
click at [646, 319] on icon at bounding box center [647, 316] width 20 height 20
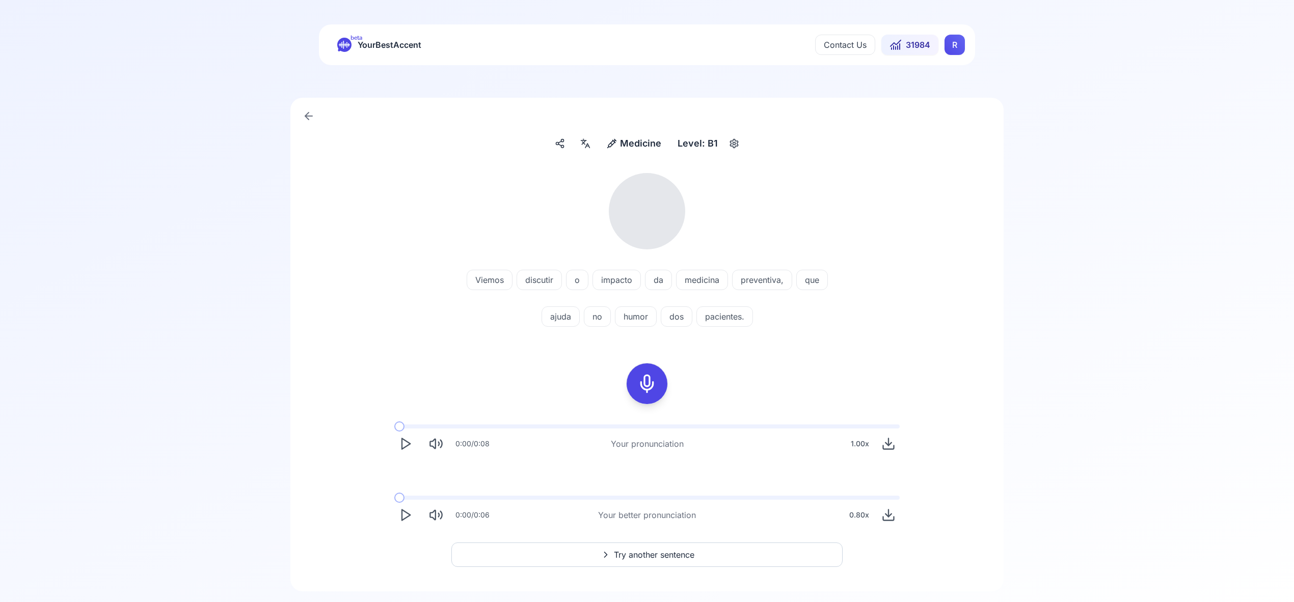
click at [587, 144] on icon at bounding box center [585, 144] width 12 height 10
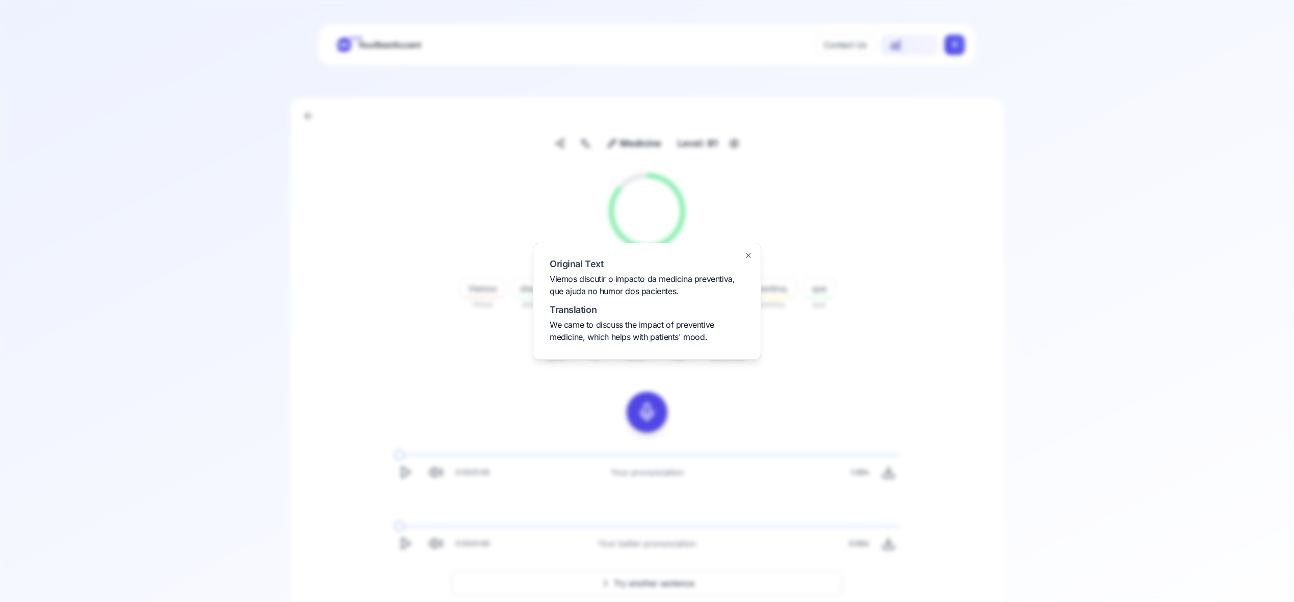
click at [749, 254] on icon "button" at bounding box center [748, 256] width 4 height 4
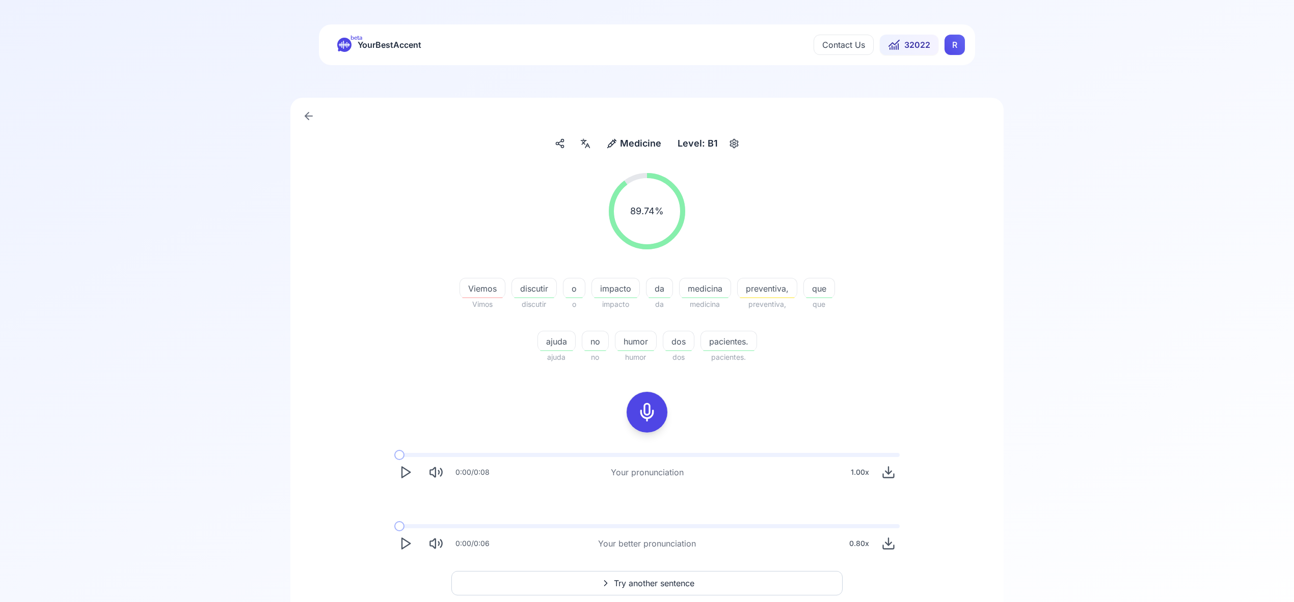
click at [685, 586] on span "Try another sentence" at bounding box center [654, 583] width 80 height 12
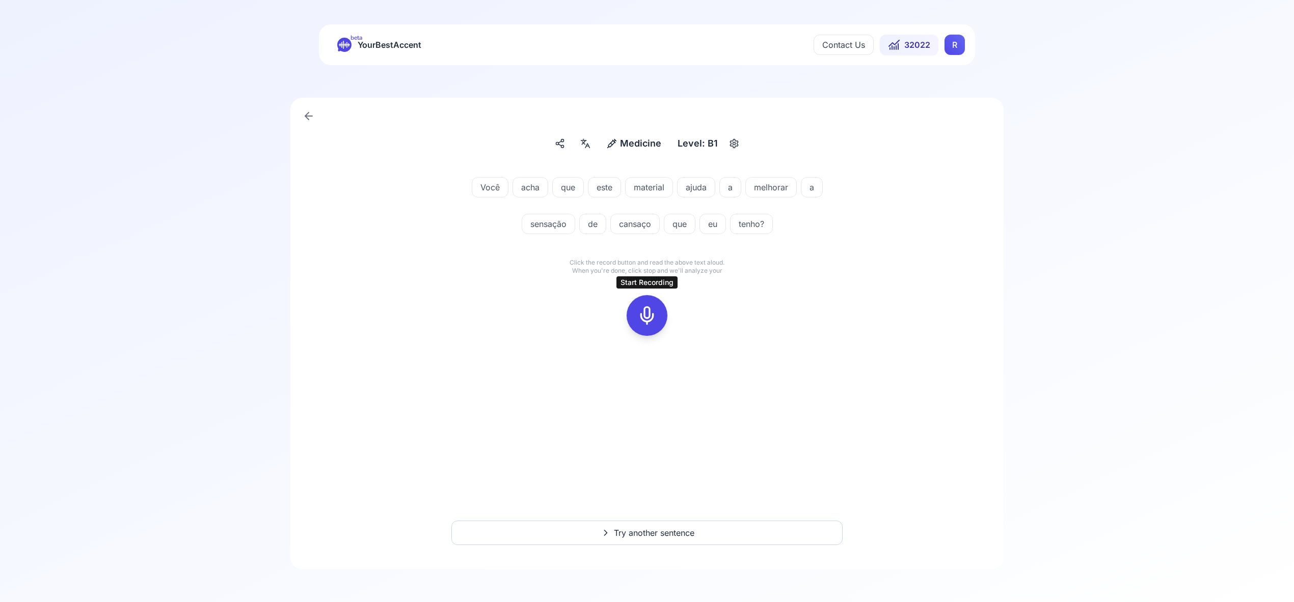
click at [643, 318] on icon at bounding box center [647, 316] width 20 height 20
click at [647, 309] on icon at bounding box center [647, 316] width 20 height 20
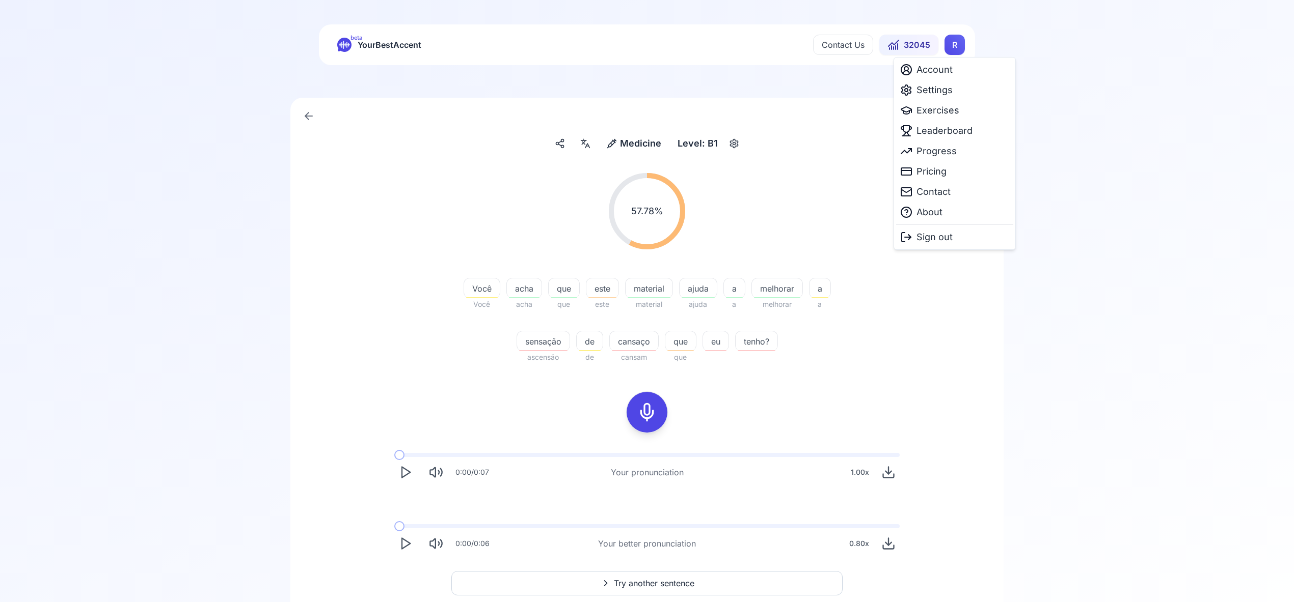
click at [949, 46] on html "beta YourBestAccent Contact Us 32045 R Medicine Medicine Level: B1 57.78 % 57.7…" at bounding box center [647, 301] width 1294 height 602
click at [950, 134] on span "Leaderboard" at bounding box center [944, 131] width 56 height 14
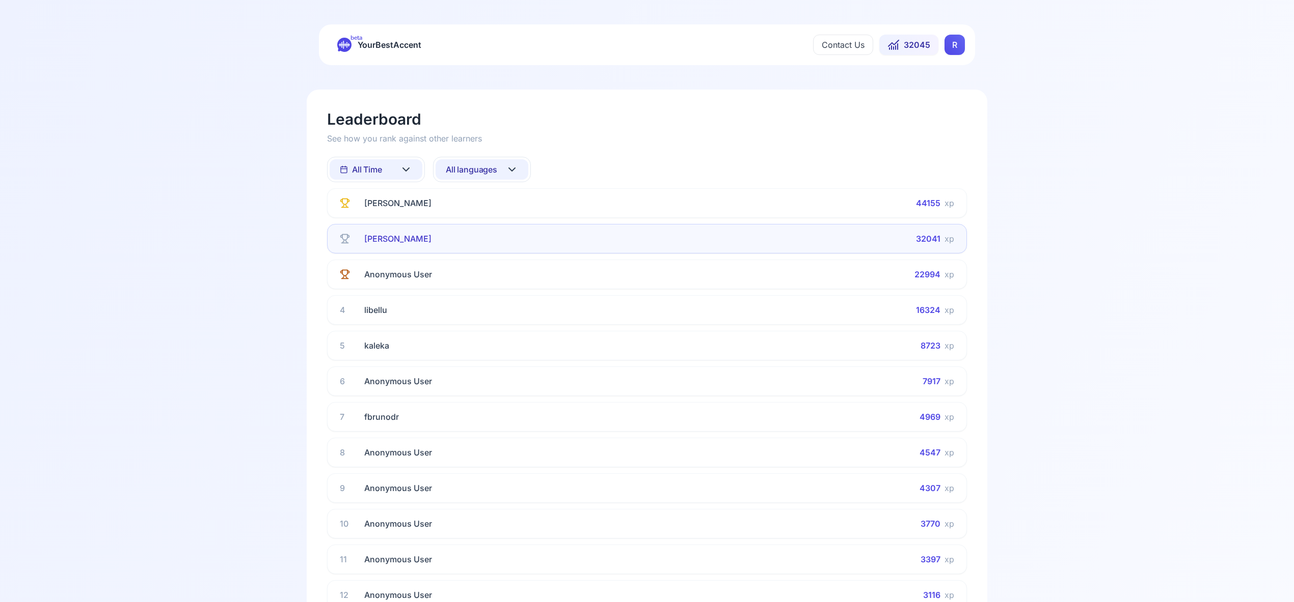
click at [407, 168] on icon at bounding box center [406, 169] width 12 height 12
click at [405, 218] on div "This Week" at bounding box center [375, 214] width 93 height 18
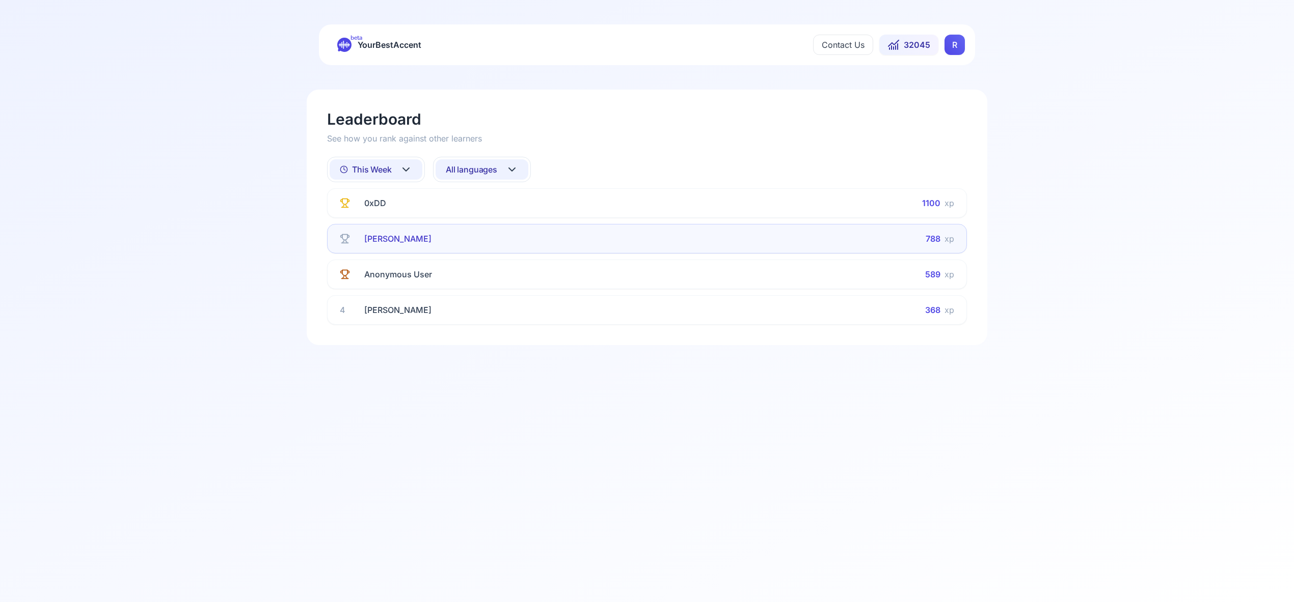
click at [515, 169] on icon at bounding box center [512, 169] width 12 height 12
click at [493, 253] on div "Spanish" at bounding box center [481, 251] width 93 height 18
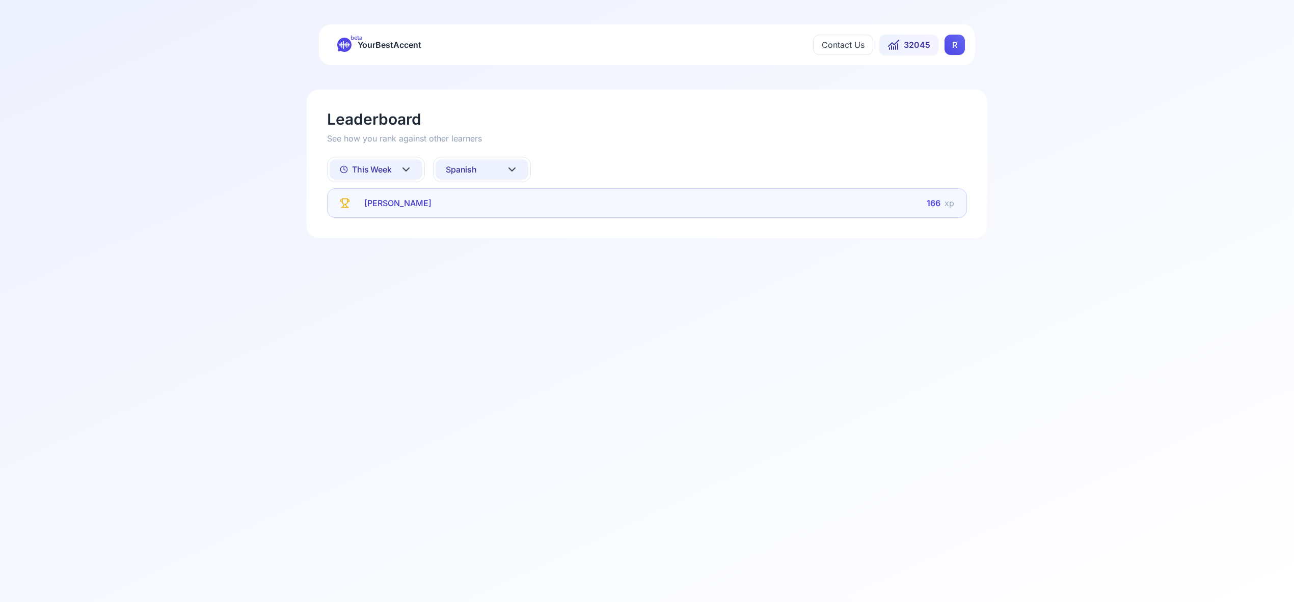
click at [510, 166] on icon at bounding box center [512, 169] width 12 height 12
click at [490, 267] on div "French" at bounding box center [481, 270] width 93 height 18
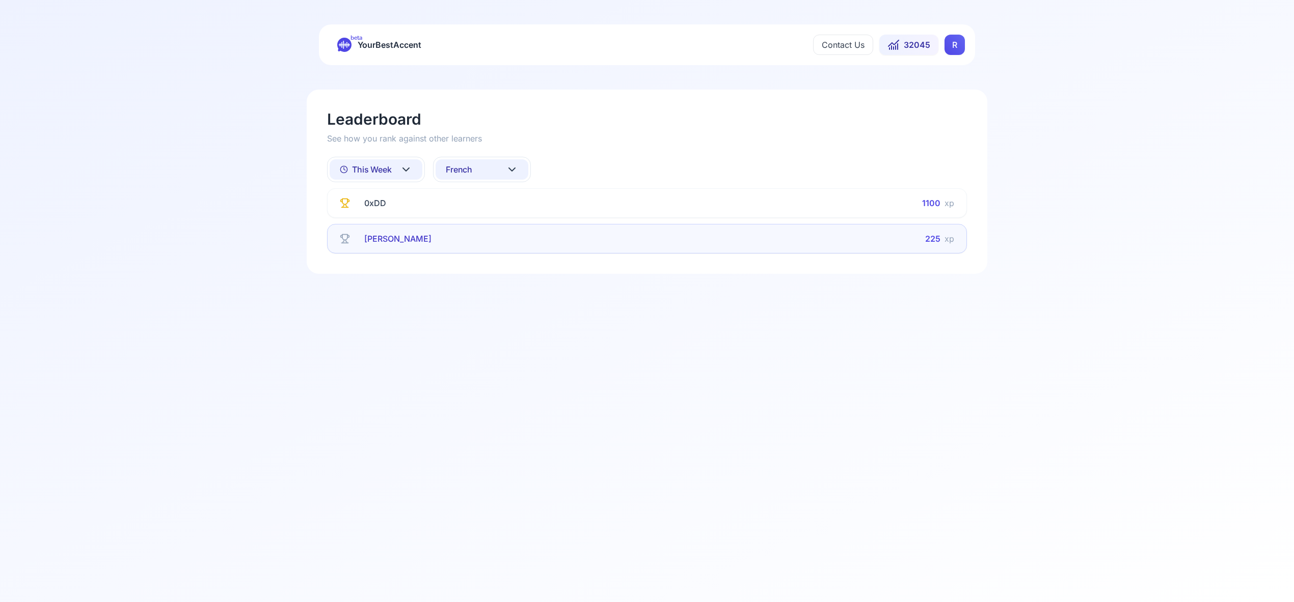
click at [514, 169] on icon at bounding box center [512, 169] width 6 height 3
click at [489, 289] on div "Italian" at bounding box center [481, 296] width 93 height 18
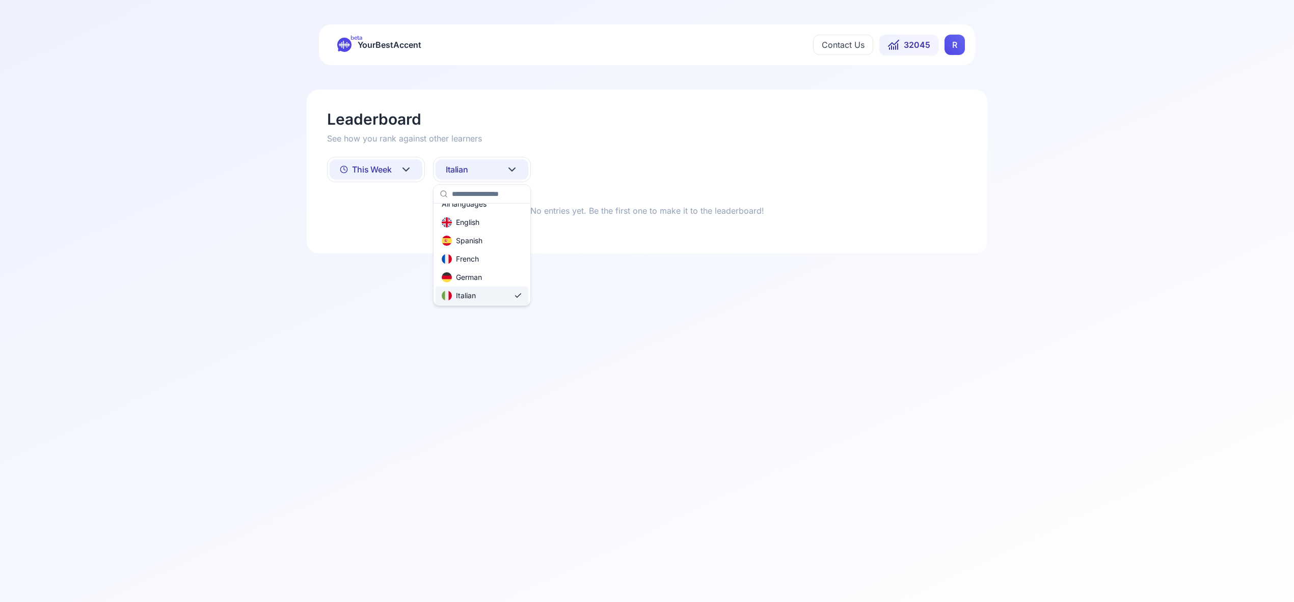
scroll to position [0, 0]
click at [511, 171] on icon at bounding box center [512, 169] width 6 height 3
click at [498, 288] on div "Portuguese" at bounding box center [481, 285] width 93 height 18
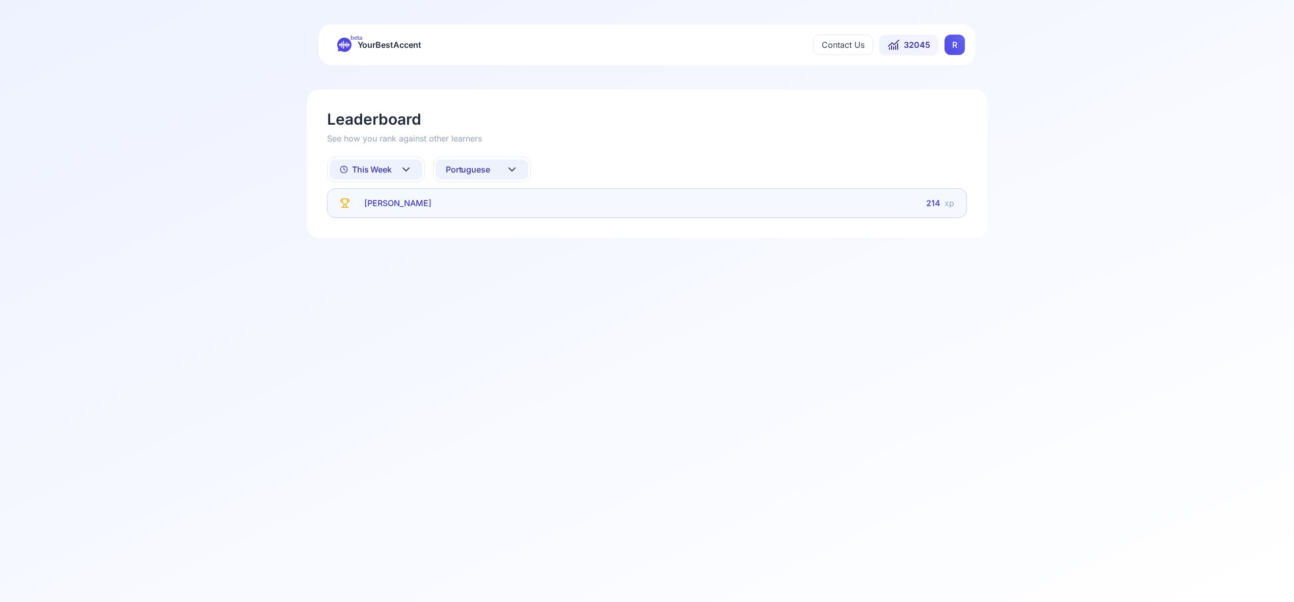
click at [511, 169] on icon at bounding box center [512, 169] width 12 height 12
click at [499, 234] on div "Russian" at bounding box center [481, 237] width 93 height 18
click at [404, 168] on icon at bounding box center [406, 169] width 12 height 12
click at [396, 198] on div "All Time" at bounding box center [375, 196] width 93 height 18
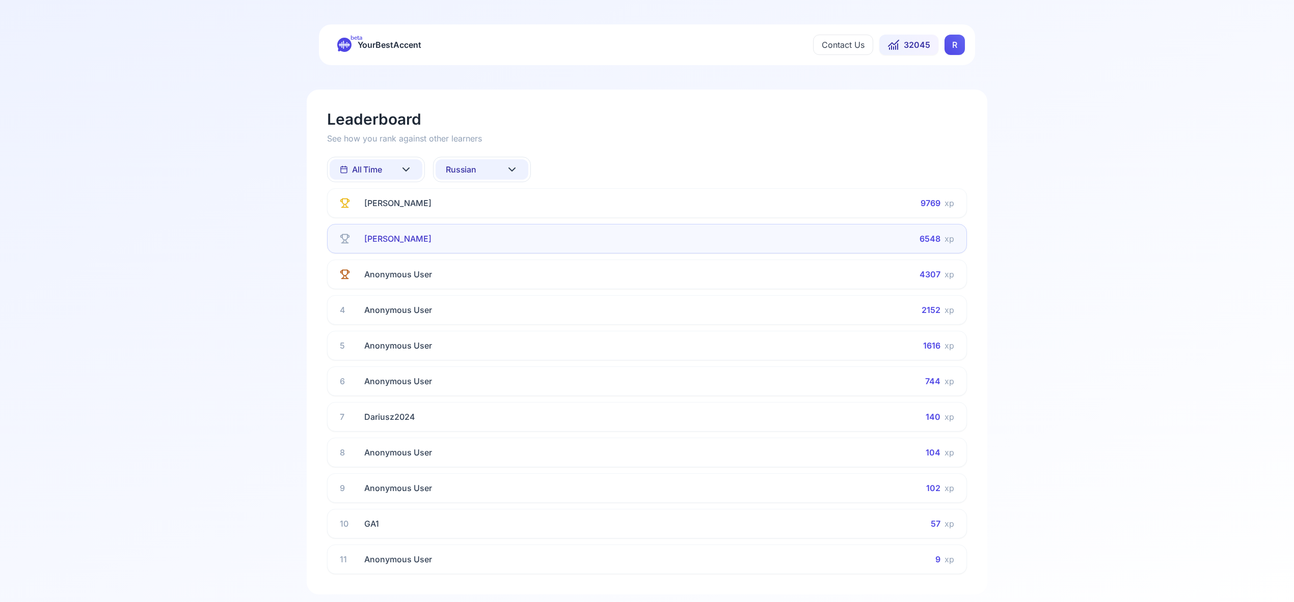
click at [511, 168] on icon at bounding box center [512, 169] width 12 height 12
click at [493, 266] on div "French" at bounding box center [481, 270] width 93 height 18
click at [515, 169] on icon at bounding box center [512, 169] width 12 height 12
click at [512, 197] on input "text" at bounding box center [488, 194] width 72 height 18
click at [498, 220] on div "All languages" at bounding box center [481, 215] width 93 height 18
